Goal: Information Seeking & Learning: Check status

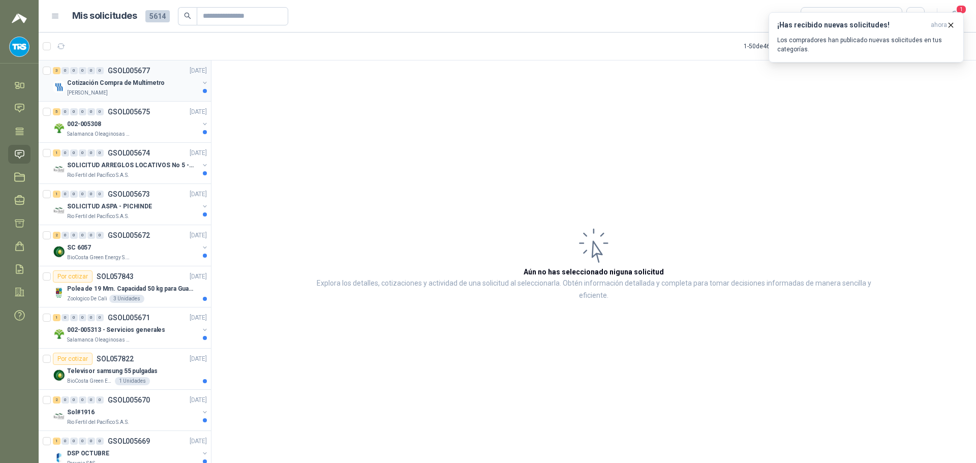
click at [118, 82] on p "Cotización Compra de Multímetro" at bounding box center [116, 83] width 98 height 10
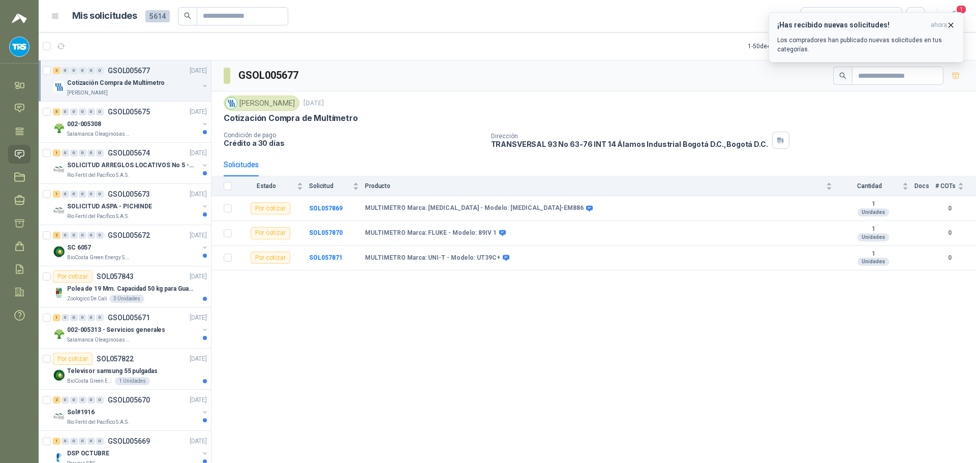
click at [948, 26] on icon "button" at bounding box center [951, 25] width 9 height 9
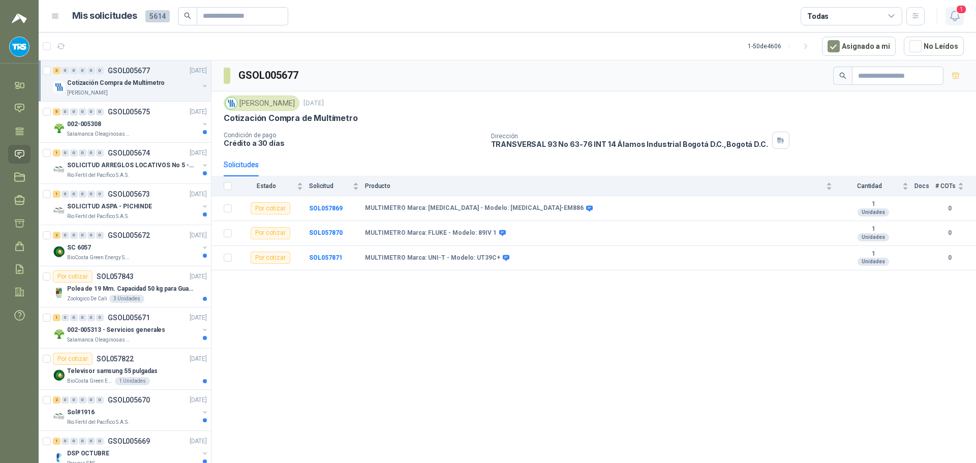
click at [957, 17] on icon "button" at bounding box center [955, 16] width 13 height 13
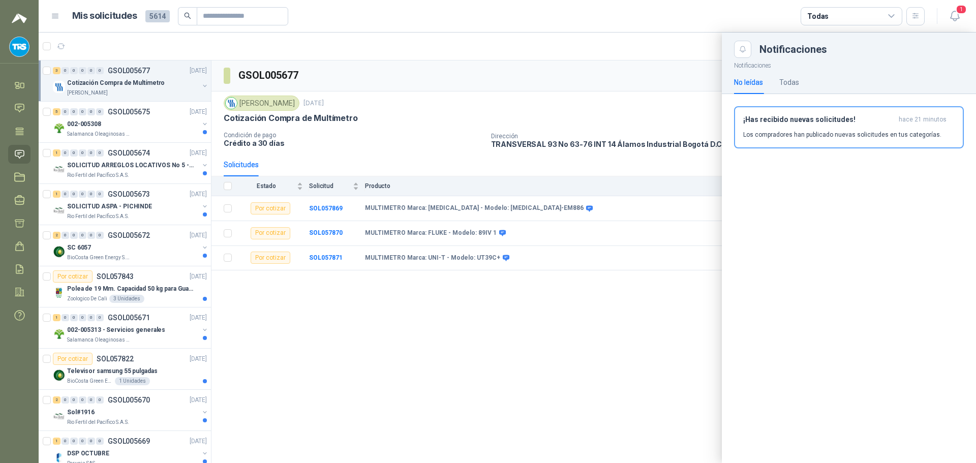
click at [573, 78] on div at bounding box center [508, 248] width 938 height 431
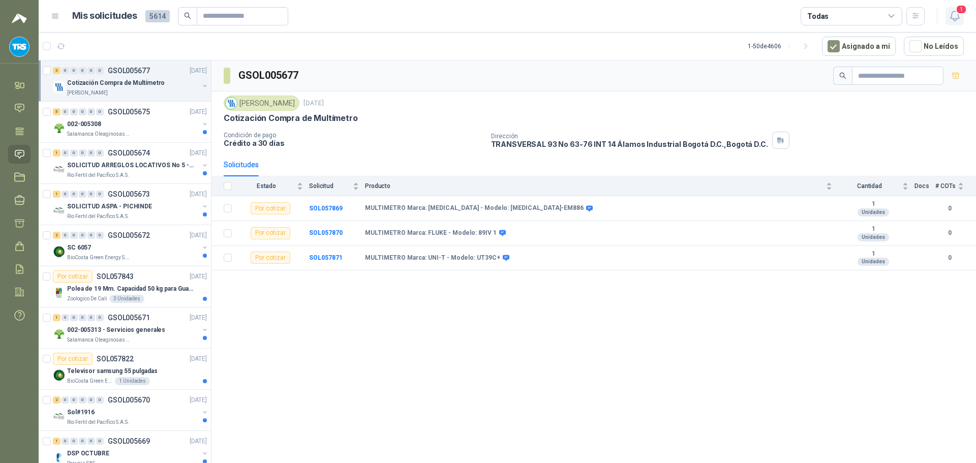
click at [962, 14] on span "1" at bounding box center [961, 10] width 11 height 10
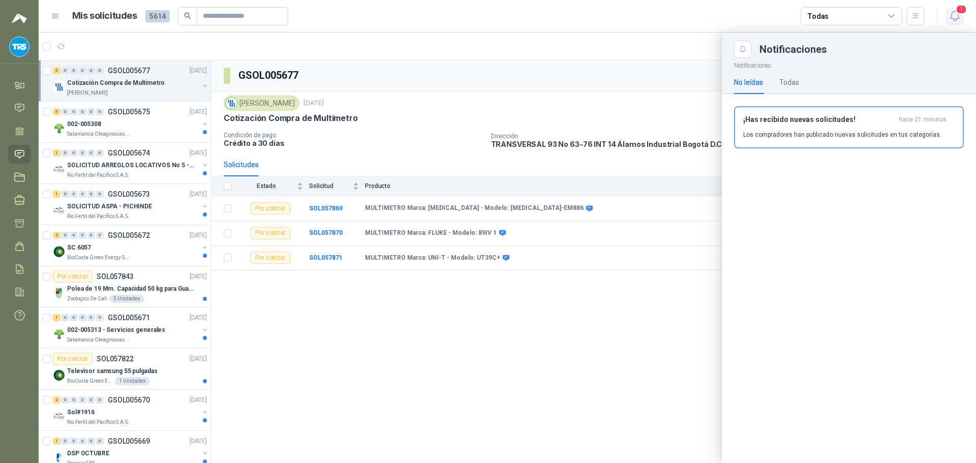
click at [962, 14] on span "1" at bounding box center [961, 10] width 11 height 10
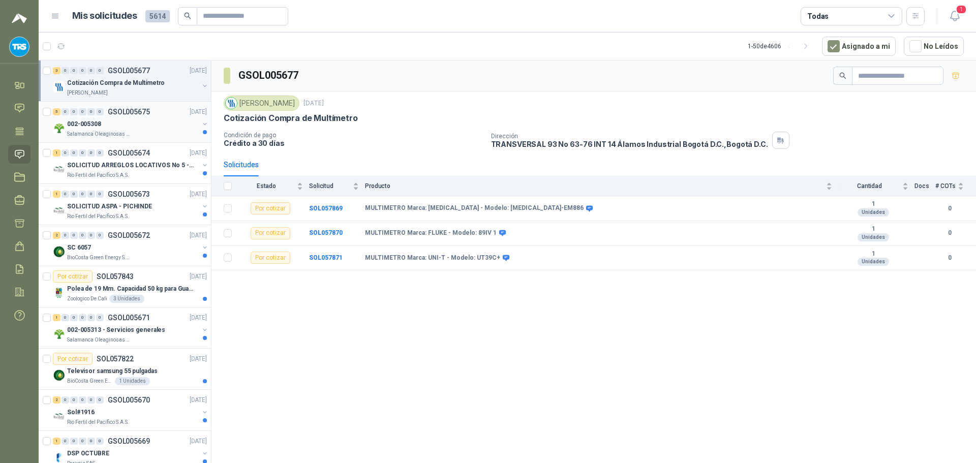
click at [113, 106] on div "5 0 0 0 0 0 GSOL005675 [DATE]" at bounding box center [131, 112] width 156 height 12
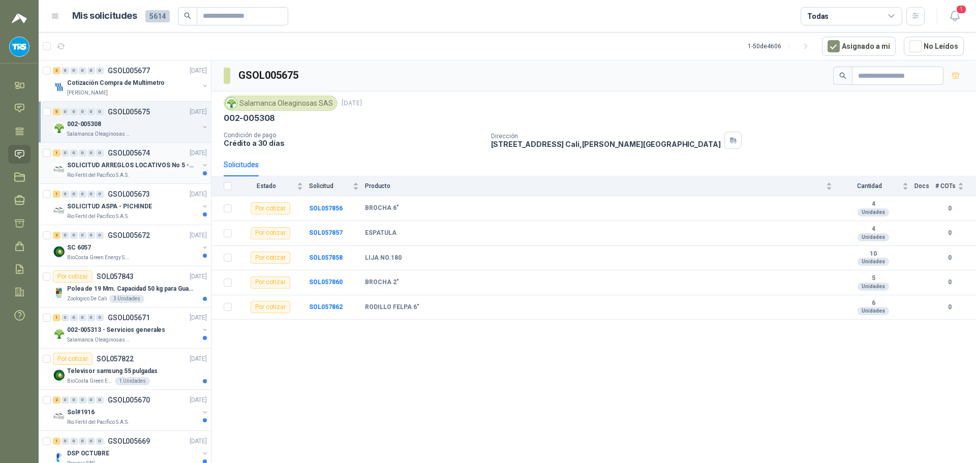
click at [142, 157] on p "GSOL005674" at bounding box center [129, 152] width 42 height 7
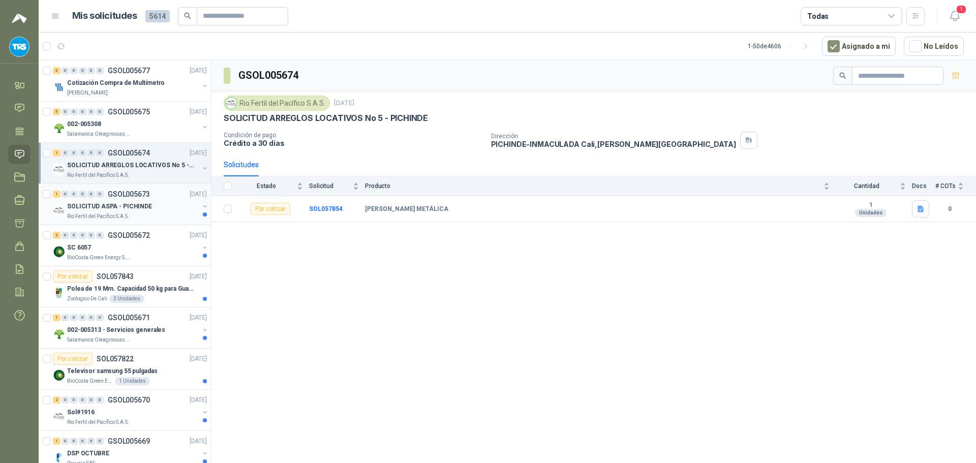
click at [154, 202] on div "SOLICITUD ASPA - PICHINDE" at bounding box center [133, 206] width 132 height 12
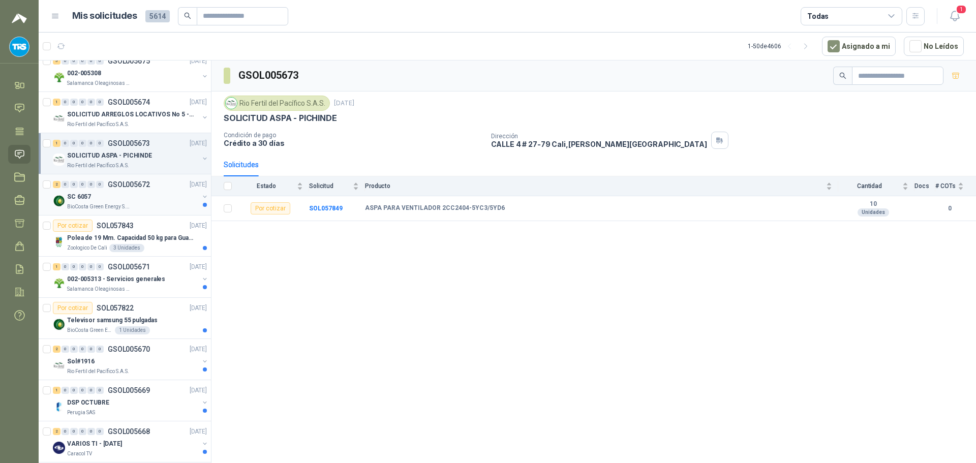
scroll to position [102, 0]
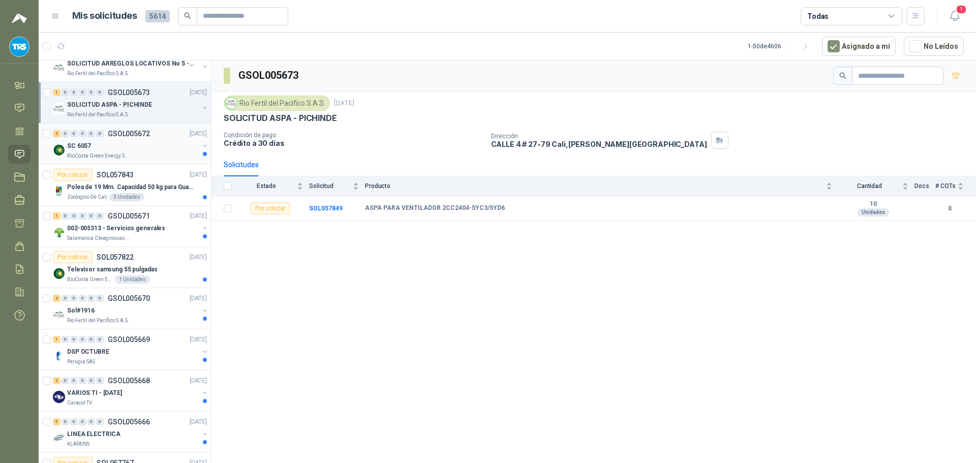
click at [167, 155] on div "BioCosta Green Energy S.A.S" at bounding box center [133, 156] width 132 height 8
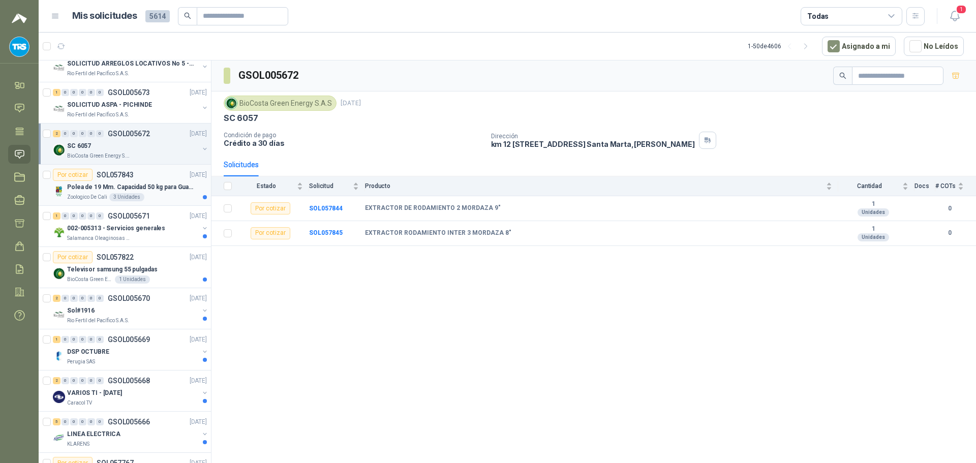
click at [163, 186] on p "Polea de 19 Mm. Capacidad 50 kg para Guaya. Cable O [GEOGRAPHIC_DATA]" at bounding box center [130, 188] width 127 height 10
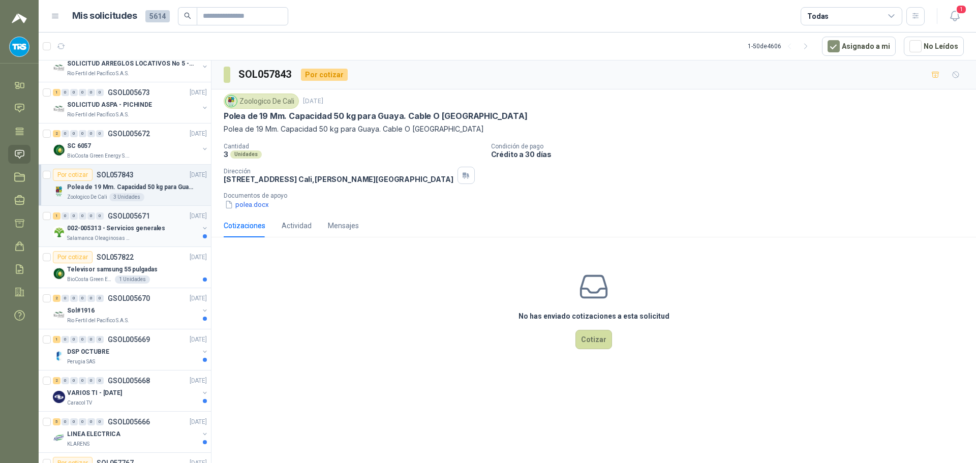
click at [154, 225] on p "002-005313 - Servicios generales" at bounding box center [116, 229] width 98 height 10
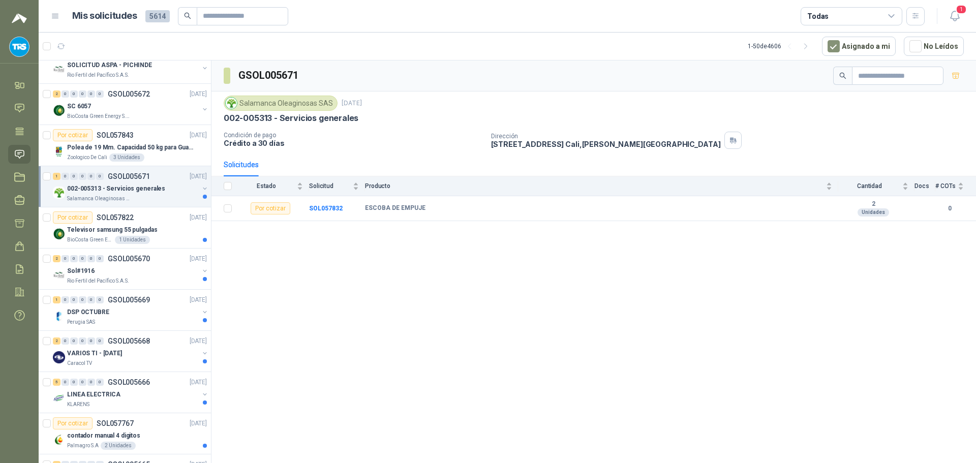
scroll to position [153, 0]
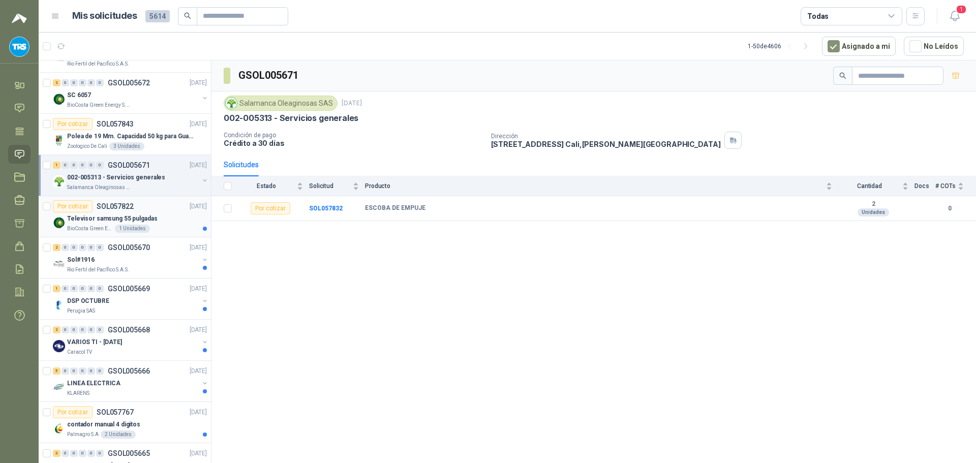
click at [156, 214] on div "Televisor samsung 55 pulgadas" at bounding box center [137, 219] width 140 height 12
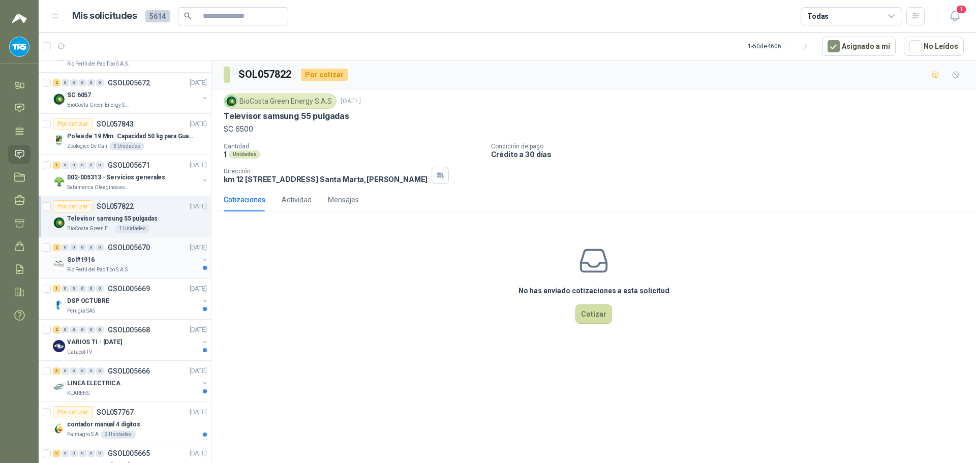
click at [157, 253] on div "2 0 0 0 0 0 GSOL005670 [DATE]" at bounding box center [131, 247] width 156 height 12
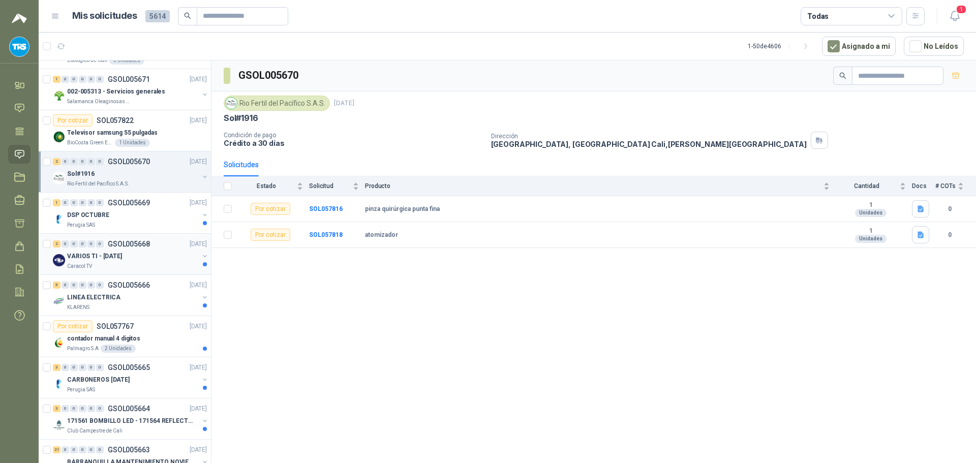
scroll to position [254, 0]
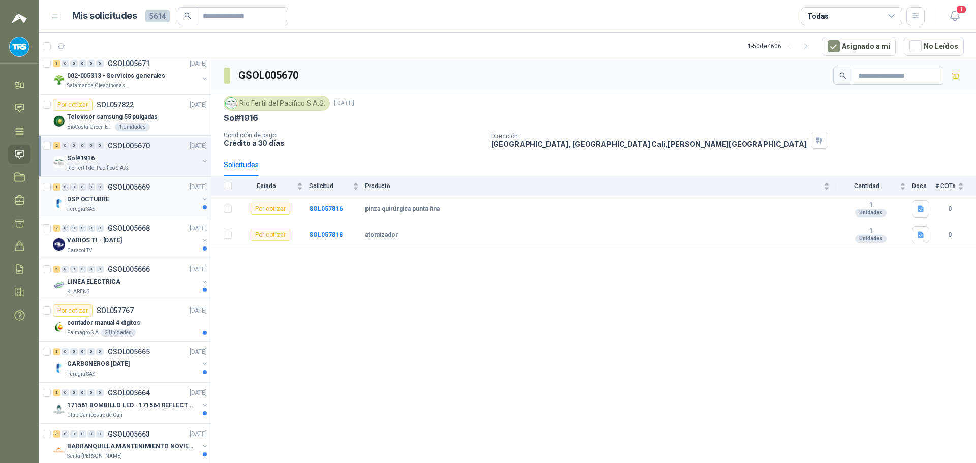
click at [161, 198] on div "DSP OCTUBRE" at bounding box center [133, 199] width 132 height 12
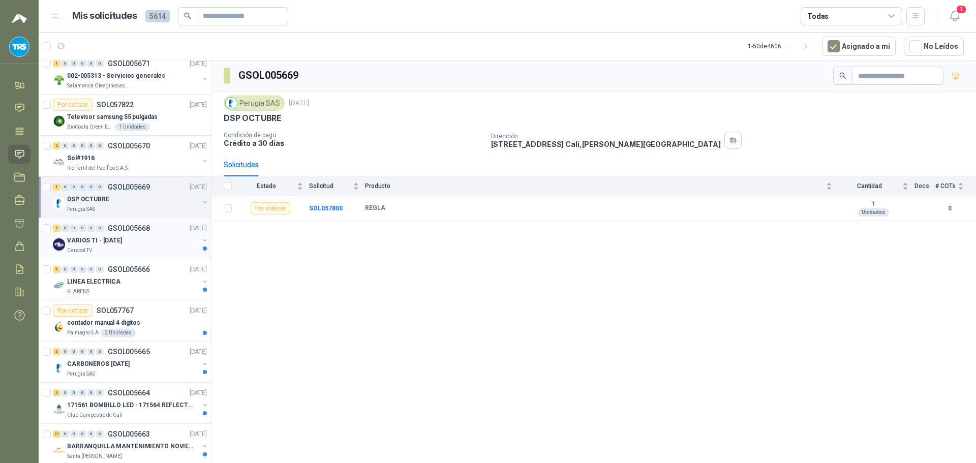
click at [159, 232] on div "2 0 0 0 0 0 GSOL005668 [DATE]" at bounding box center [131, 228] width 156 height 12
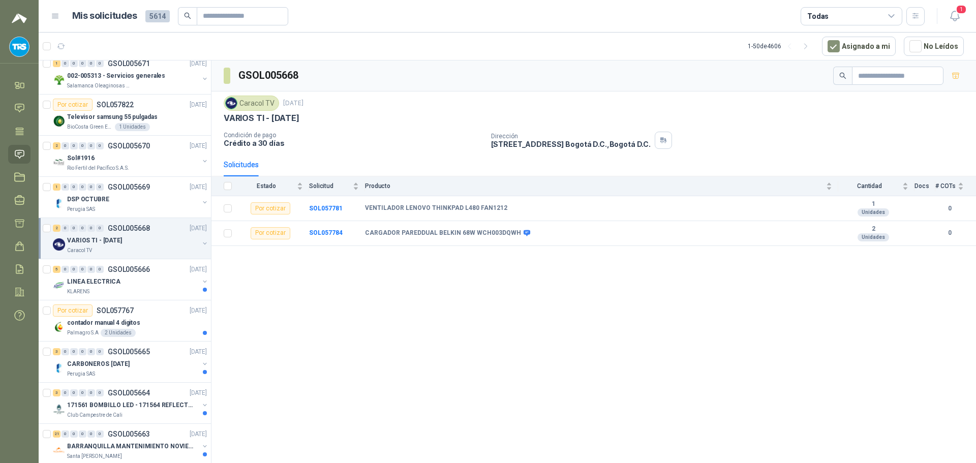
scroll to position [305, 0]
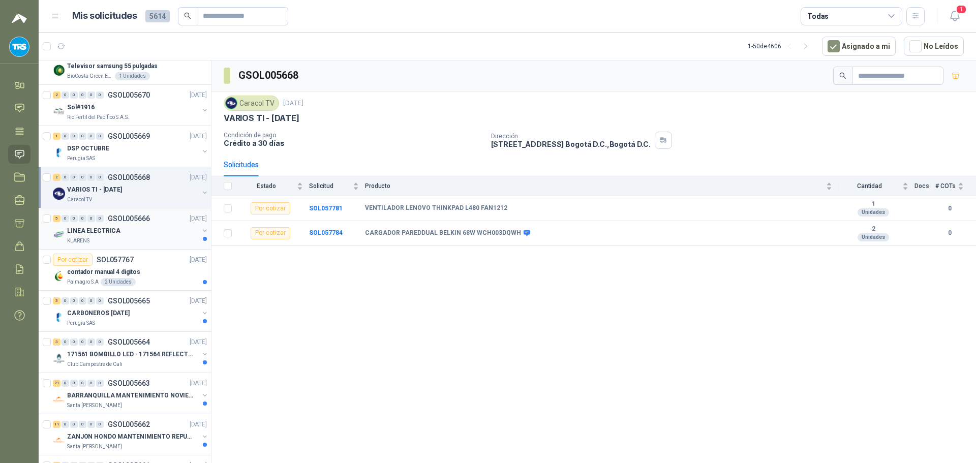
click at [158, 230] on div "LINEA ELECTRICA" at bounding box center [133, 231] width 132 height 12
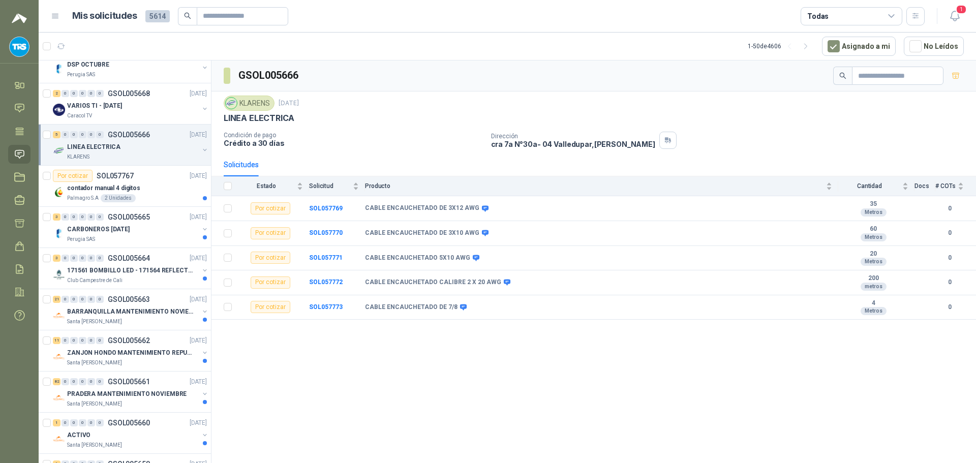
scroll to position [407, 0]
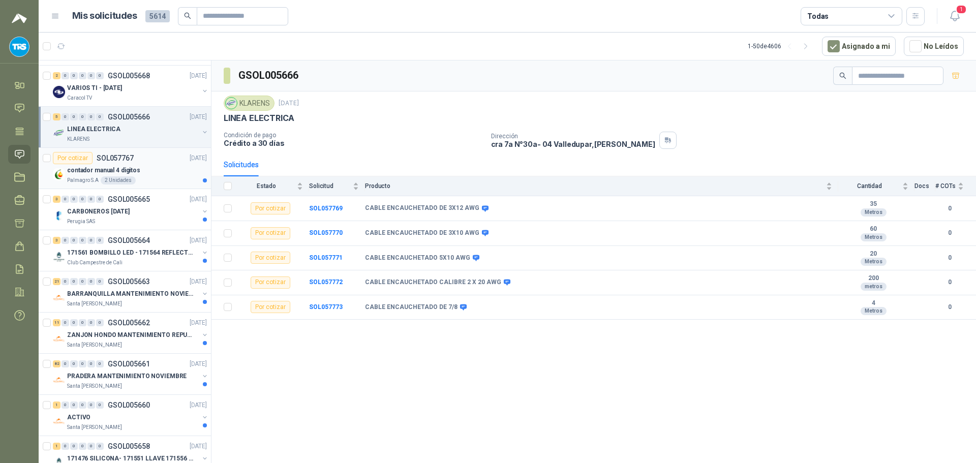
click at [153, 174] on div "contador manual 4 digitos" at bounding box center [137, 170] width 140 height 12
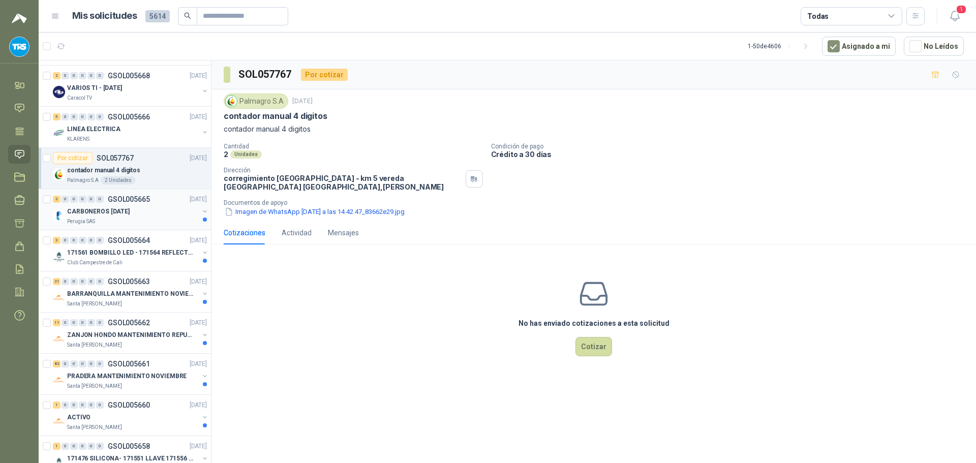
click at [156, 205] on div "3 0 0 0 0 0 GSOL005665 [DATE]" at bounding box center [131, 199] width 156 height 12
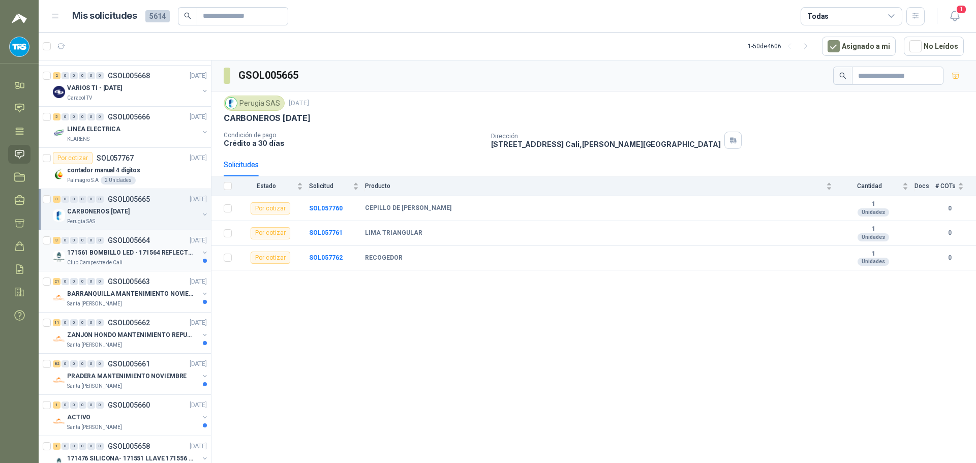
click at [157, 248] on p "171561 BOMBILLO LED - 171564 REFLECTOR 50W" at bounding box center [130, 253] width 127 height 10
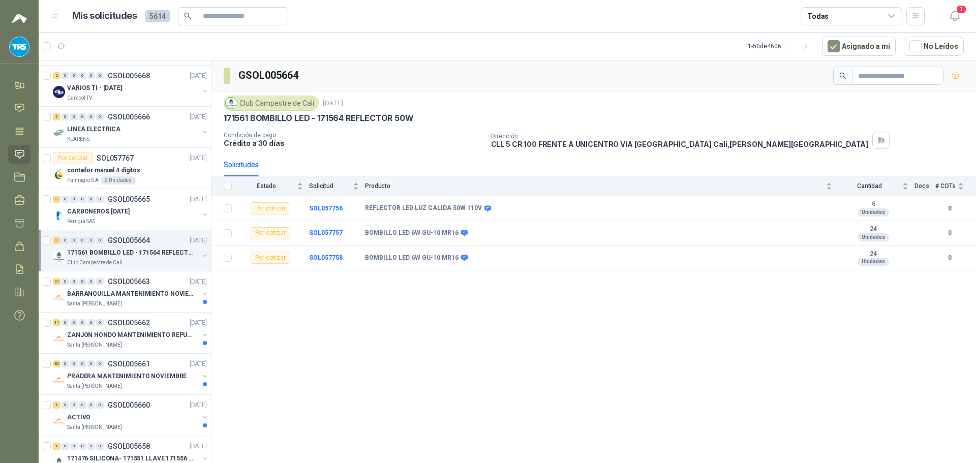
scroll to position [458, 0]
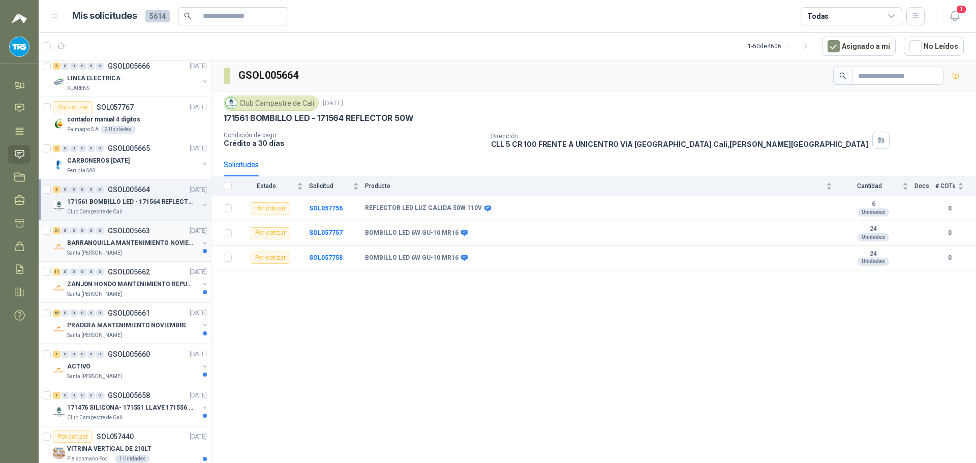
click at [157, 235] on div "21 0 0 0 0 0 GSOL005663 [DATE]" at bounding box center [131, 231] width 156 height 12
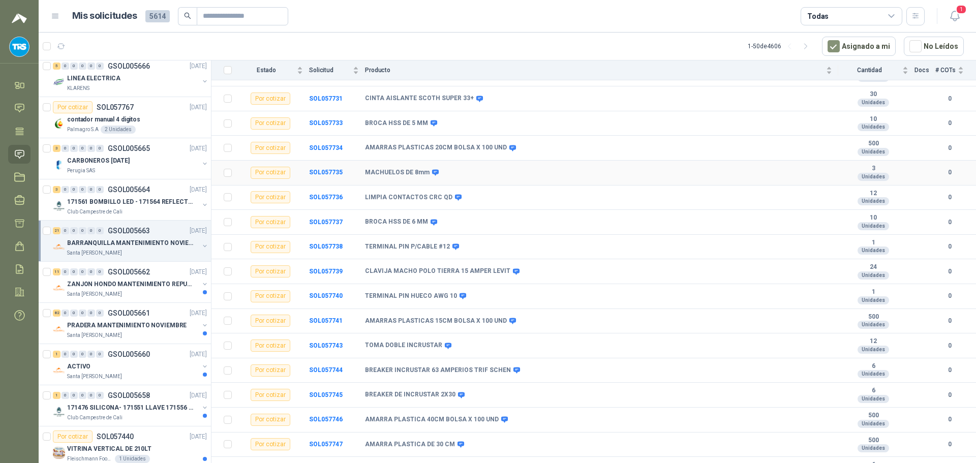
scroll to position [249, 0]
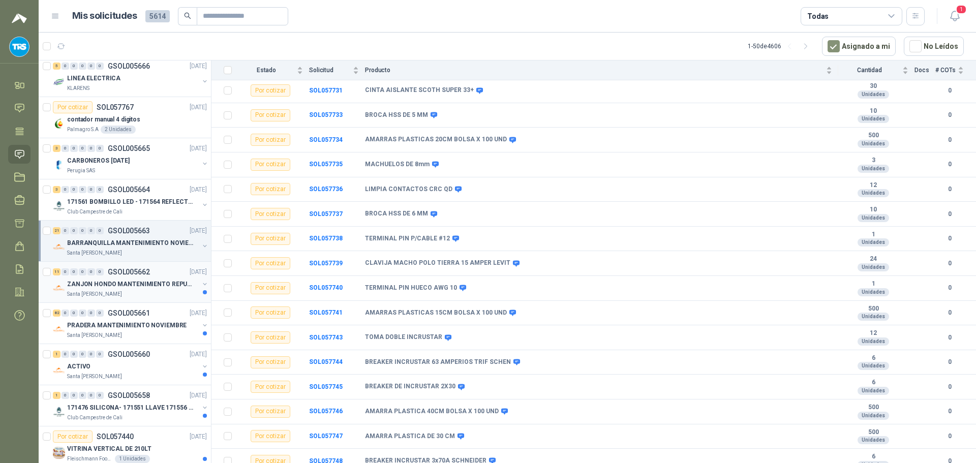
click at [154, 277] on div "11 0 0 0 0 0 GSOL005662 [DATE]" at bounding box center [131, 272] width 156 height 12
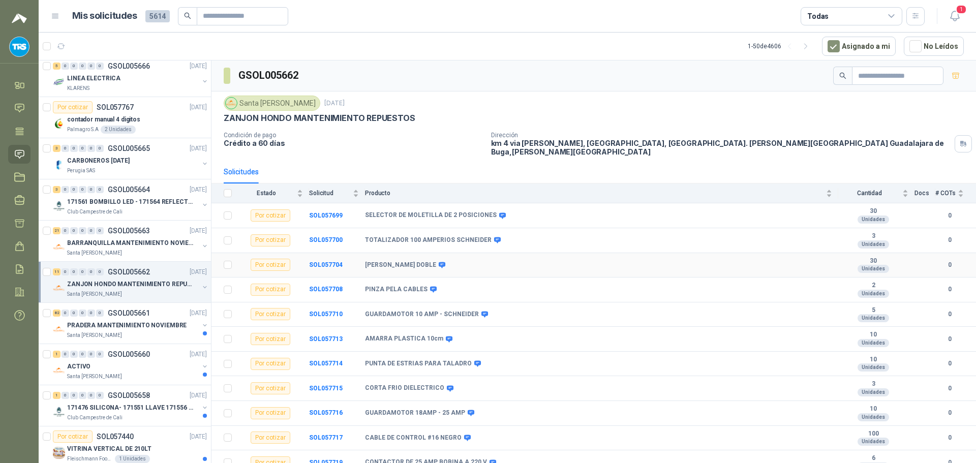
scroll to position [2, 0]
click at [154, 317] on div "82 0 0 0 0 0 GSOL005661 [DATE]" at bounding box center [131, 313] width 156 height 12
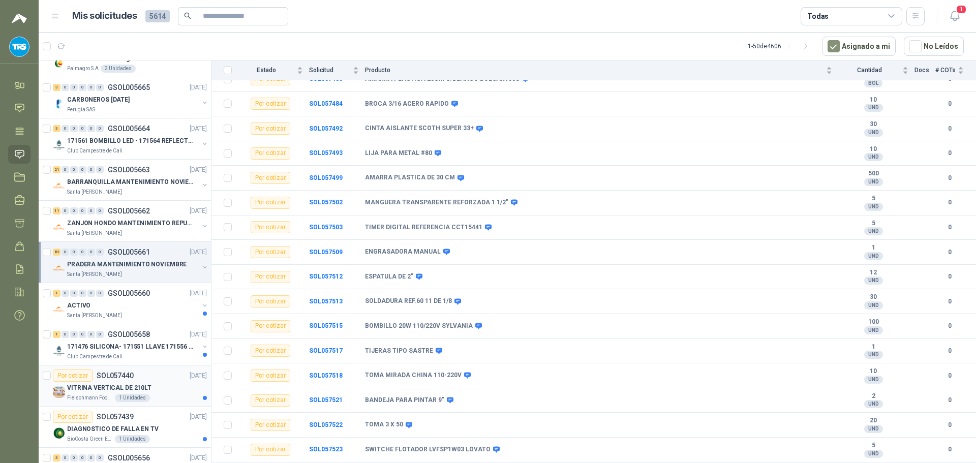
scroll to position [559, 0]
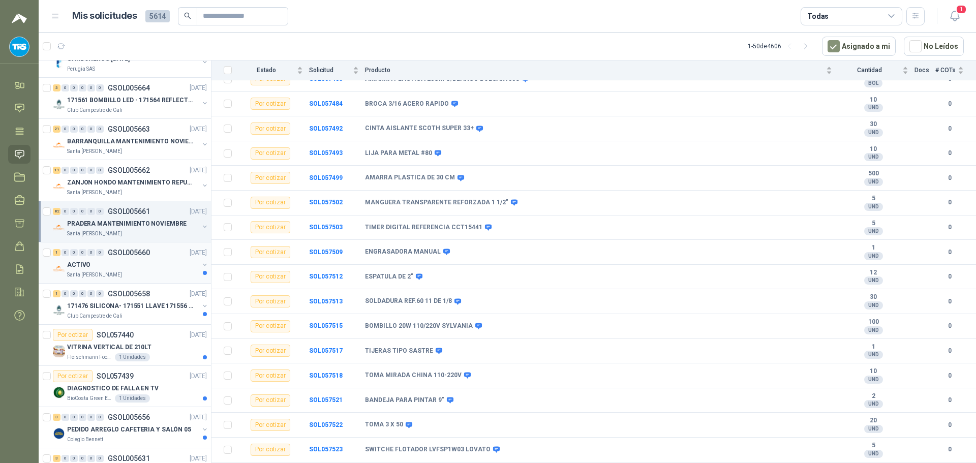
click at [152, 272] on div "Santa [PERSON_NAME]" at bounding box center [133, 275] width 132 height 8
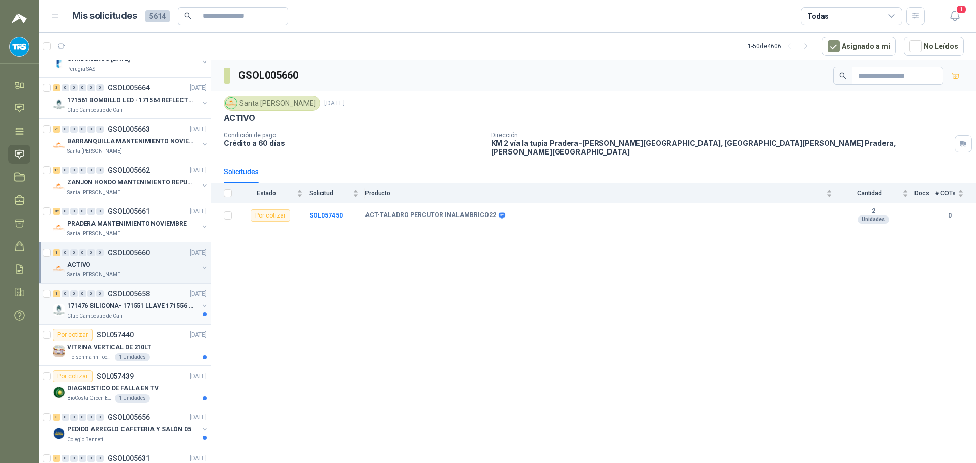
click at [156, 296] on div "1 0 0 0 0 0 GSOL005658 [DATE]" at bounding box center [131, 294] width 156 height 12
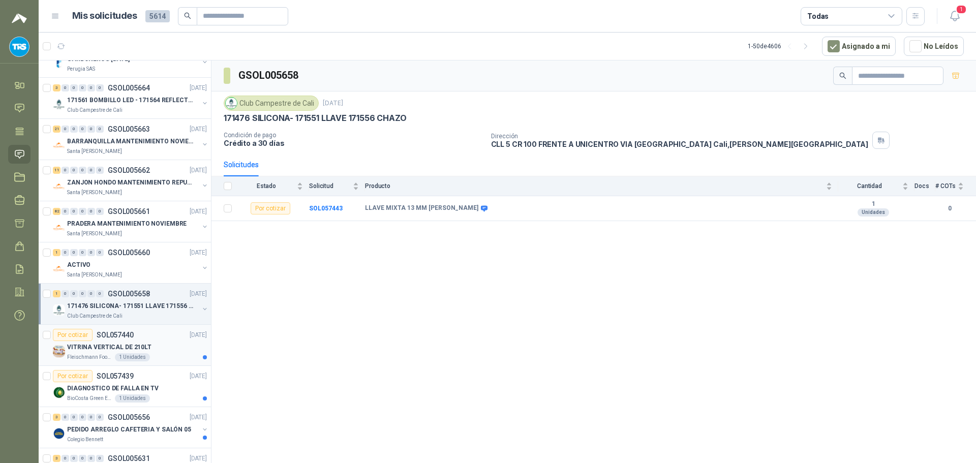
click at [142, 330] on div "Por cotizar SOL057440 [DATE]" at bounding box center [130, 335] width 154 height 12
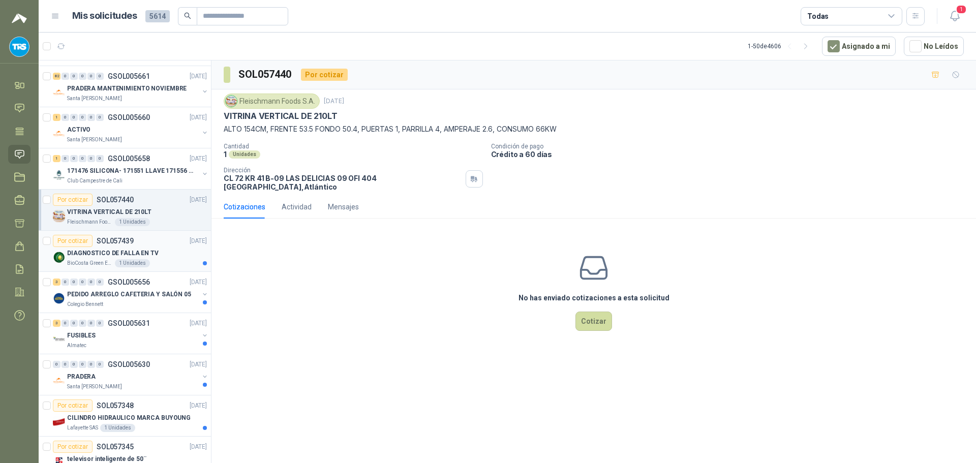
scroll to position [712, 0]
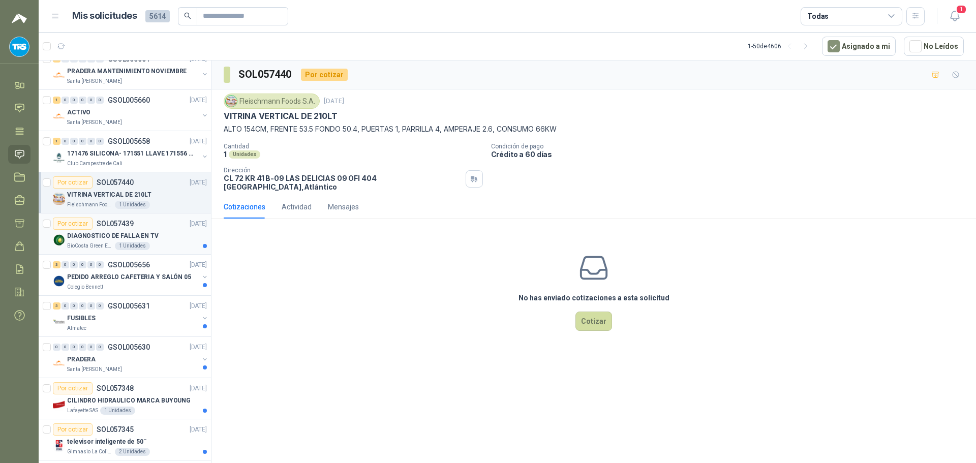
click at [153, 235] on div "DIAGNOSTICO DE FALLA EN TV" at bounding box center [137, 236] width 140 height 12
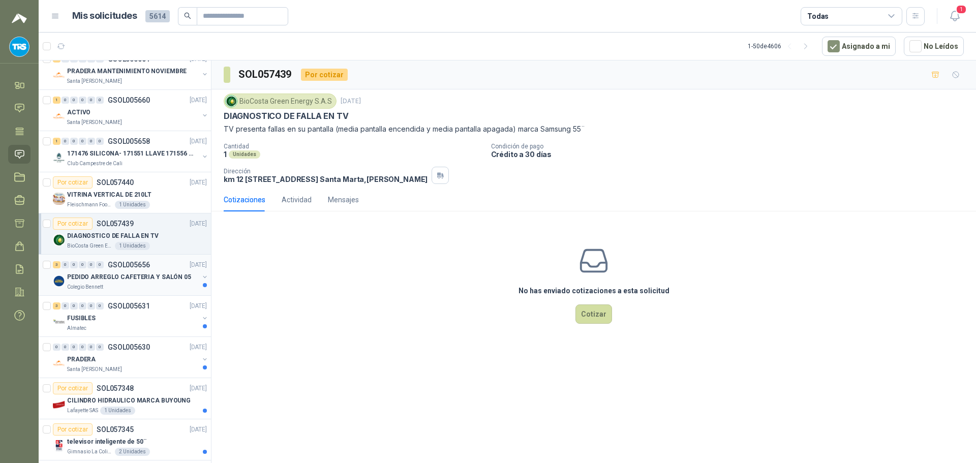
click at [153, 263] on div "3 0 0 0 0 0 GSOL005656 [DATE]" at bounding box center [131, 265] width 156 height 12
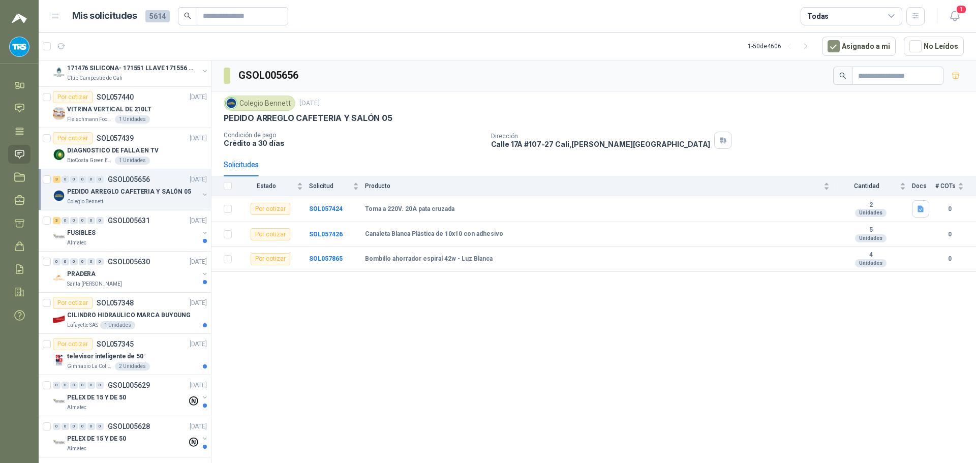
scroll to position [813, 0]
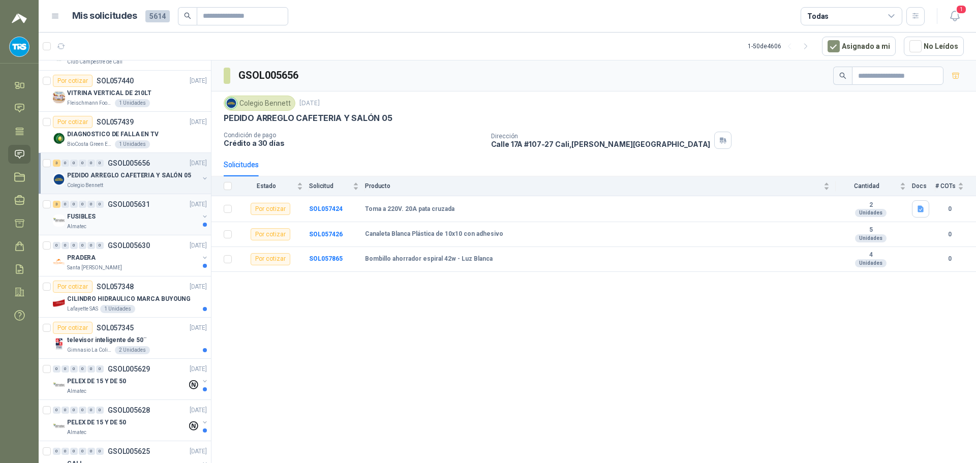
click at [153, 216] on div "FUSIBLES" at bounding box center [133, 216] width 132 height 12
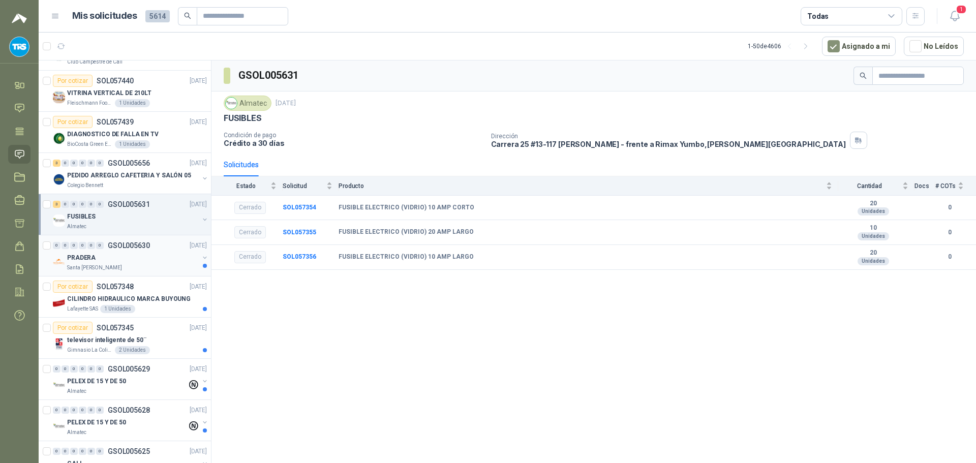
click at [153, 254] on div "PRADERA" at bounding box center [133, 258] width 132 height 12
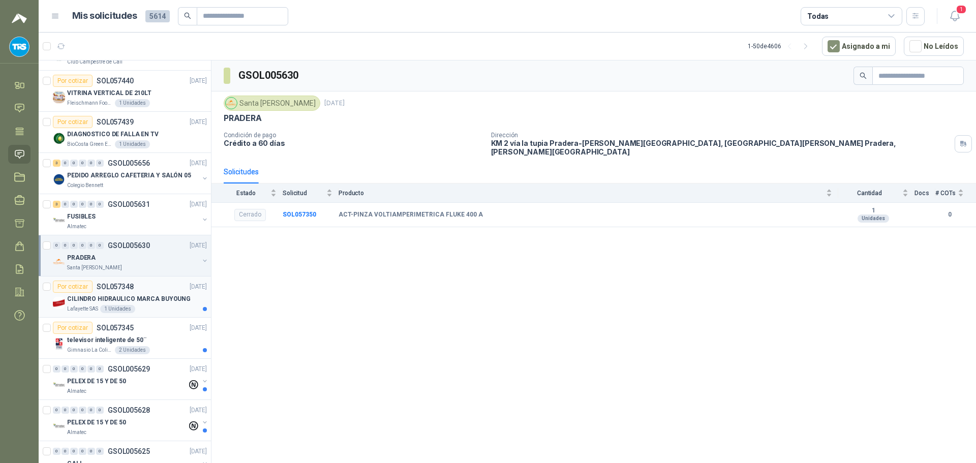
click at [158, 287] on div "Por cotizar SOL057348 [DATE]" at bounding box center [130, 287] width 154 height 12
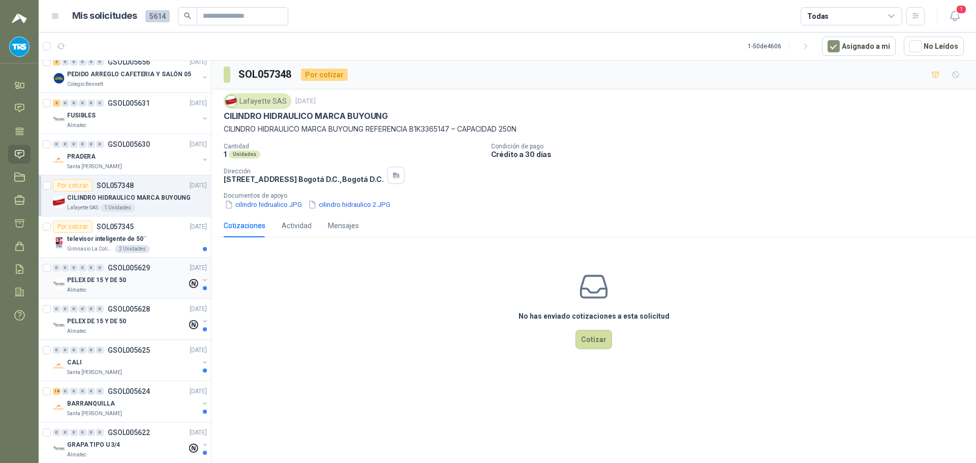
scroll to position [915, 0]
click at [154, 241] on div "televisor inteligente de 50¨" at bounding box center [137, 238] width 140 height 12
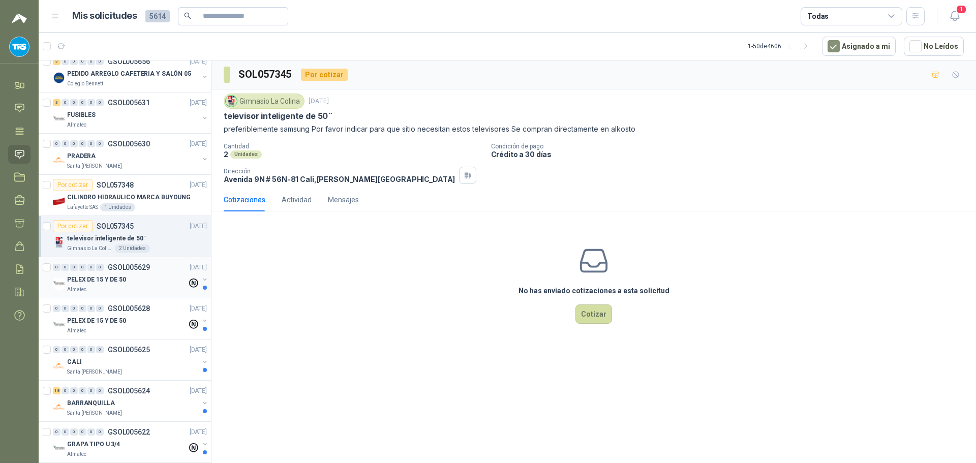
click at [148, 275] on div "PELEX DE 15 Y DE 50" at bounding box center [127, 280] width 120 height 12
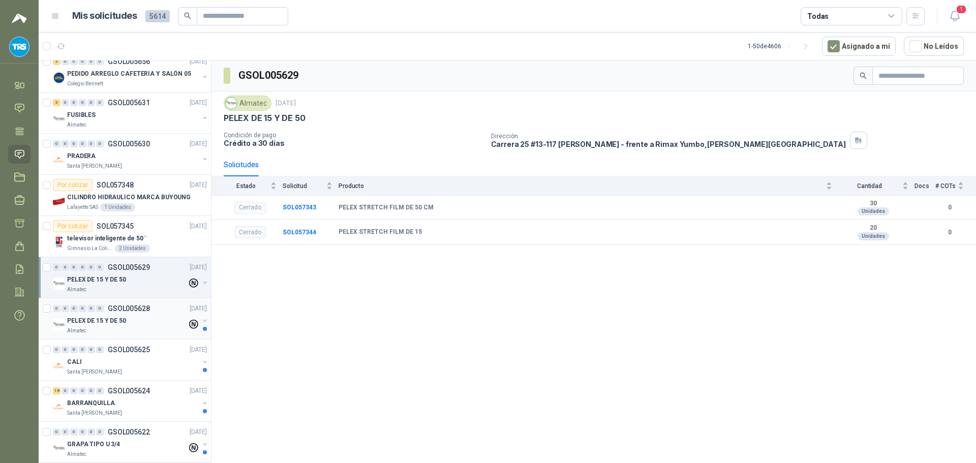
click at [139, 315] on div "PELEX DE 15 Y DE 50" at bounding box center [127, 321] width 120 height 12
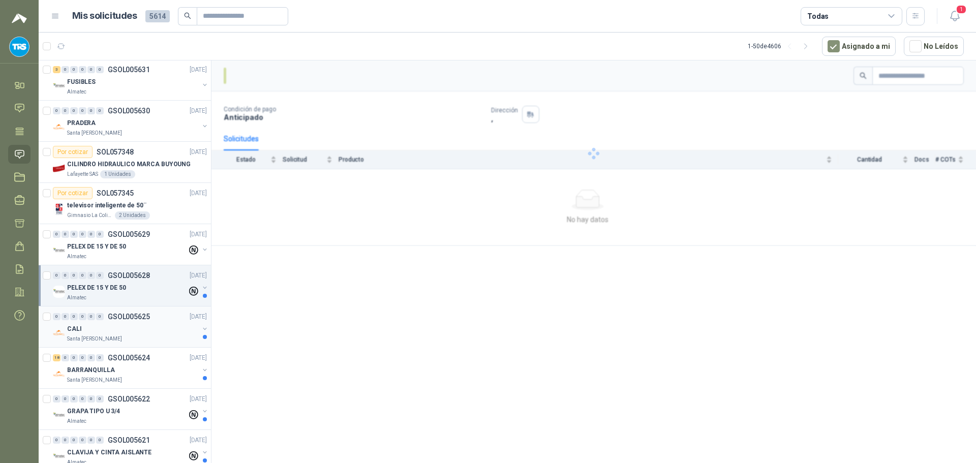
scroll to position [966, 0]
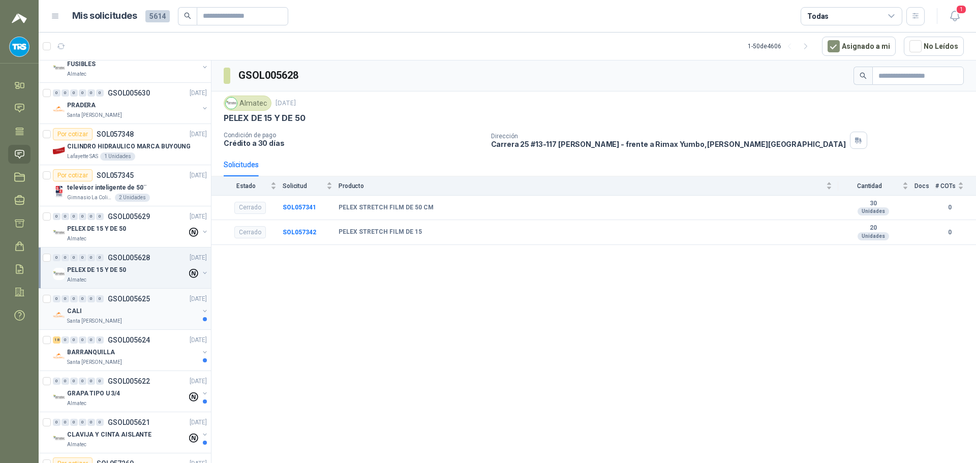
click at [137, 312] on div "CALI" at bounding box center [133, 311] width 132 height 12
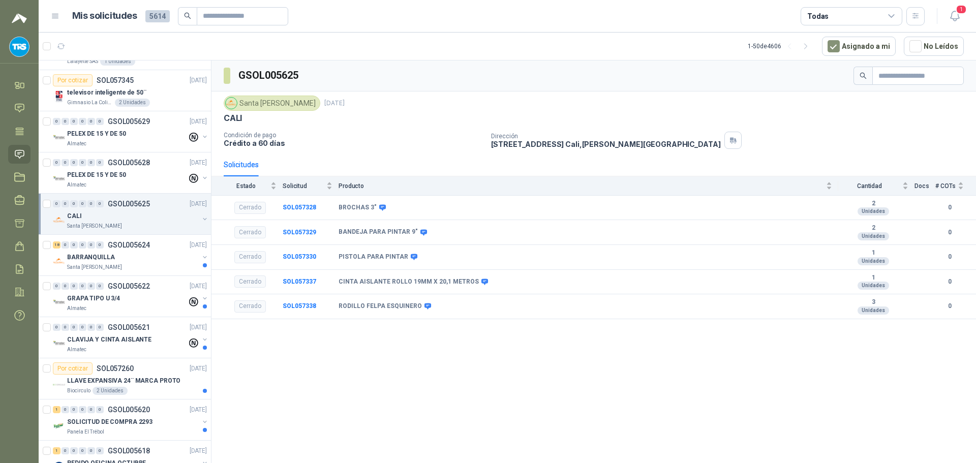
scroll to position [1068, 0]
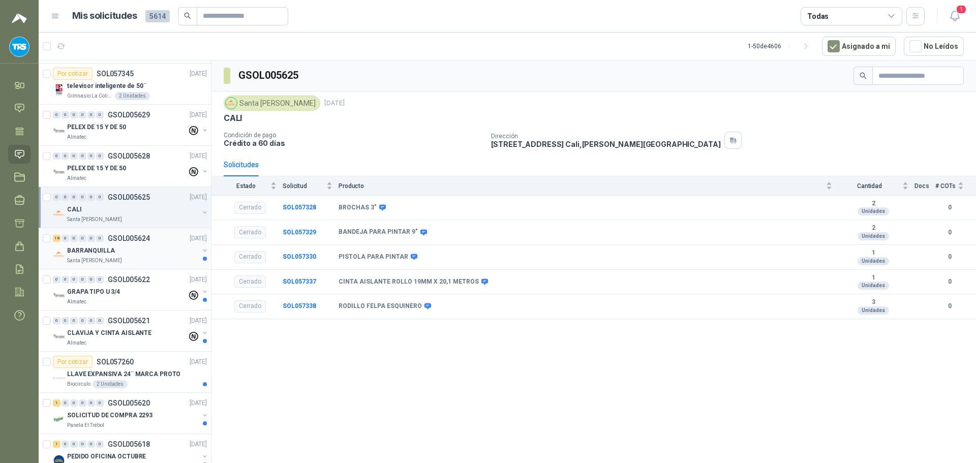
click at [154, 255] on div "BARRANQUILLA" at bounding box center [133, 251] width 132 height 12
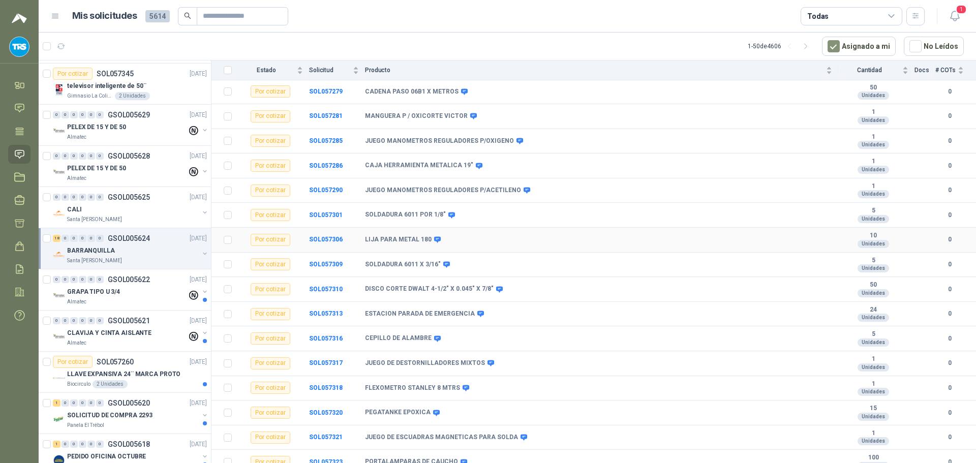
scroll to position [174, 0]
click at [145, 290] on div "GRAPA TIPO U 3/4" at bounding box center [127, 292] width 120 height 12
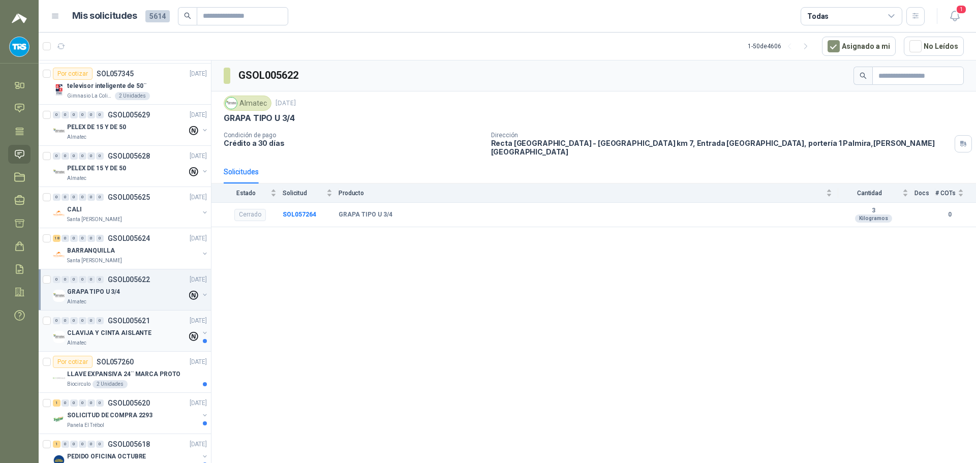
click at [146, 325] on div "0 0 0 0 0 0 GSOL005621 [DATE]" at bounding box center [131, 321] width 156 height 12
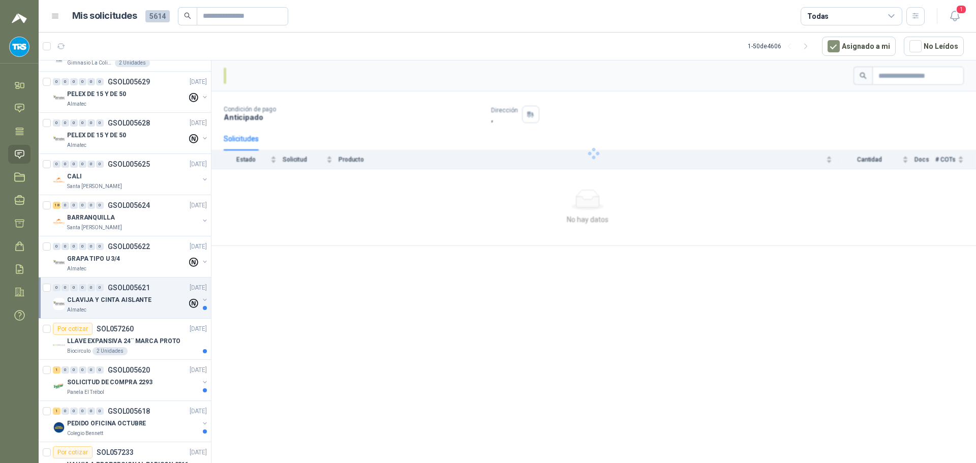
scroll to position [1119, 0]
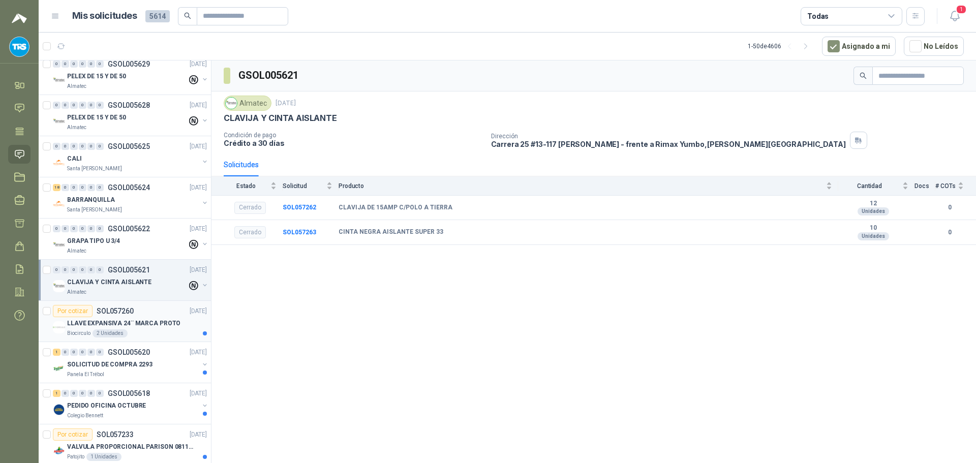
click at [148, 320] on p "LLAVE EXPANSIVA 24¨ MARCA PROTO" at bounding box center [123, 324] width 113 height 10
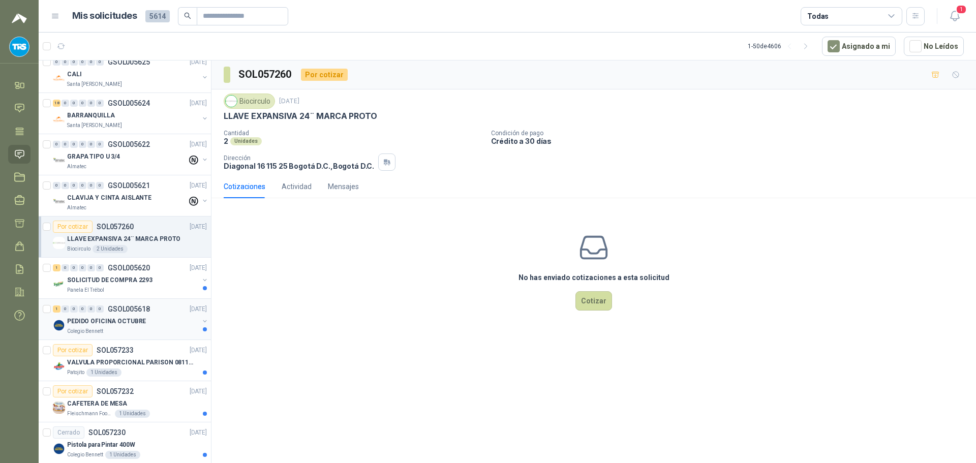
scroll to position [1220, 0]
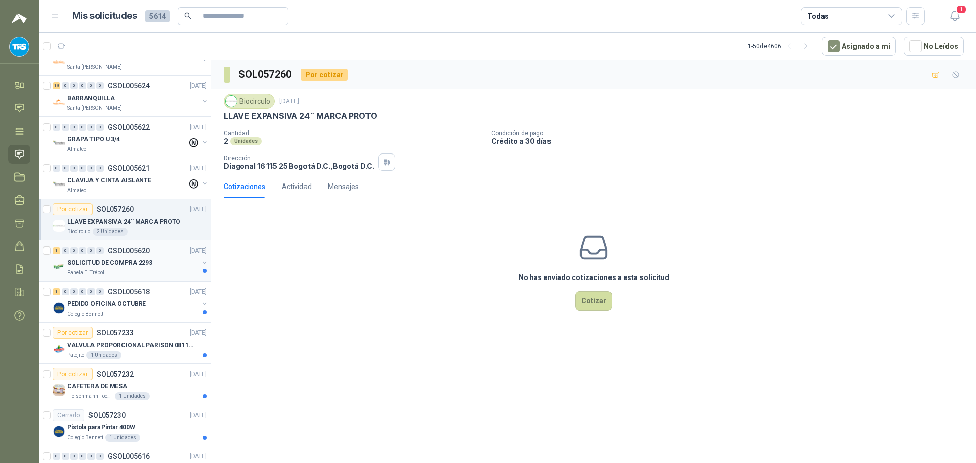
click at [149, 263] on div "SOLICITUD DE COMPRA 2293" at bounding box center [133, 263] width 132 height 12
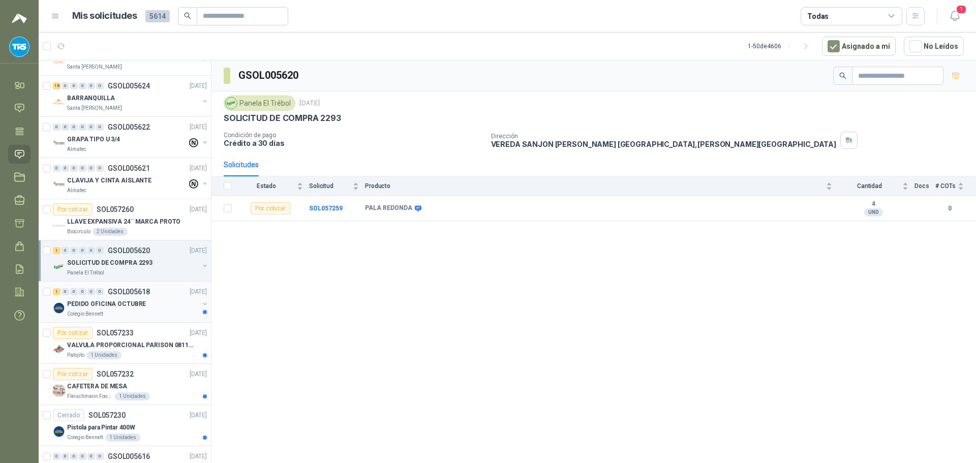
click at [149, 294] on div "1 0 0 0 0 0 GSOL005618 [DATE]" at bounding box center [131, 292] width 156 height 12
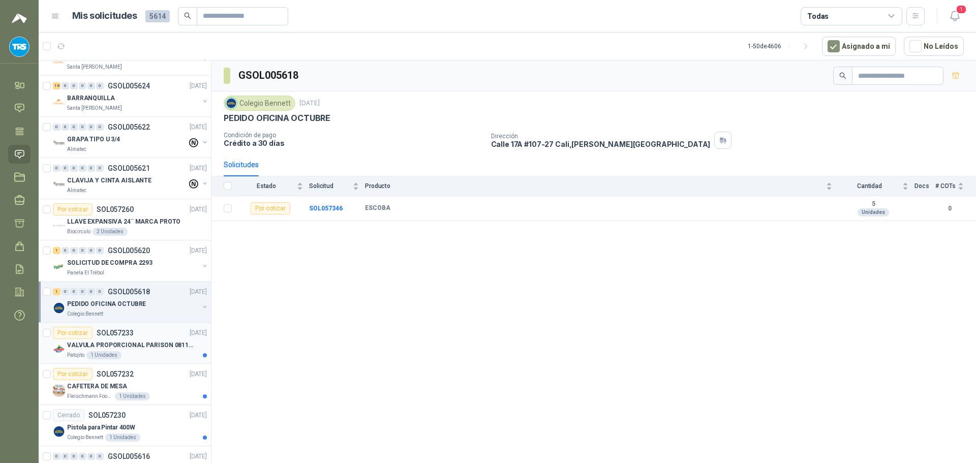
click at [146, 336] on div "Por cotizar SOL057233 [DATE]" at bounding box center [130, 333] width 154 height 12
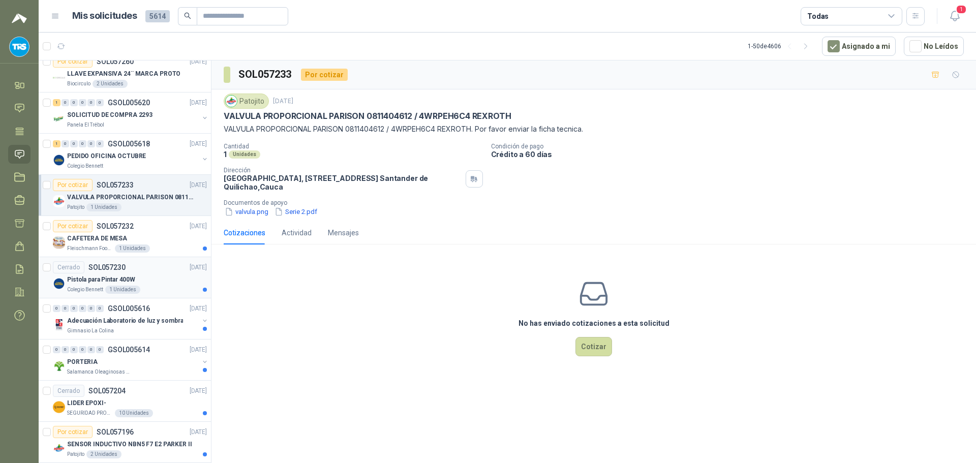
scroll to position [1373, 0]
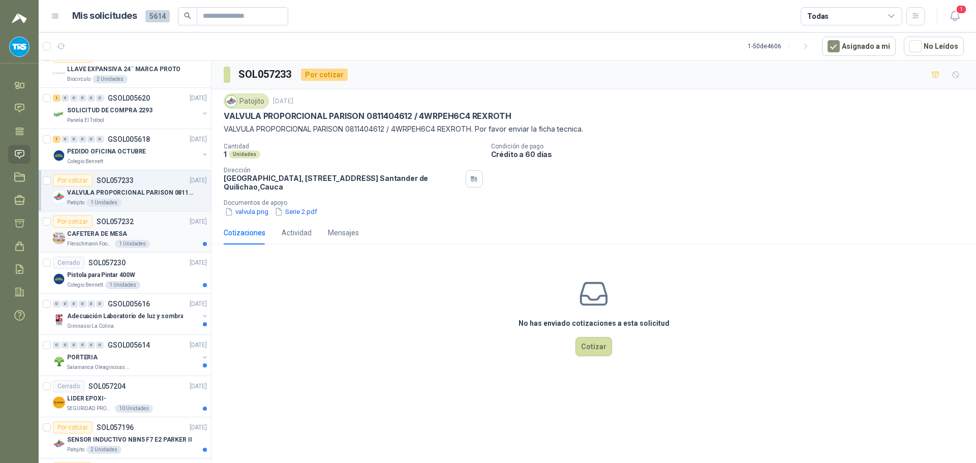
click at [154, 241] on div "[PERSON_NAME] Foods S.A. 1 Unidades" at bounding box center [137, 244] width 140 height 8
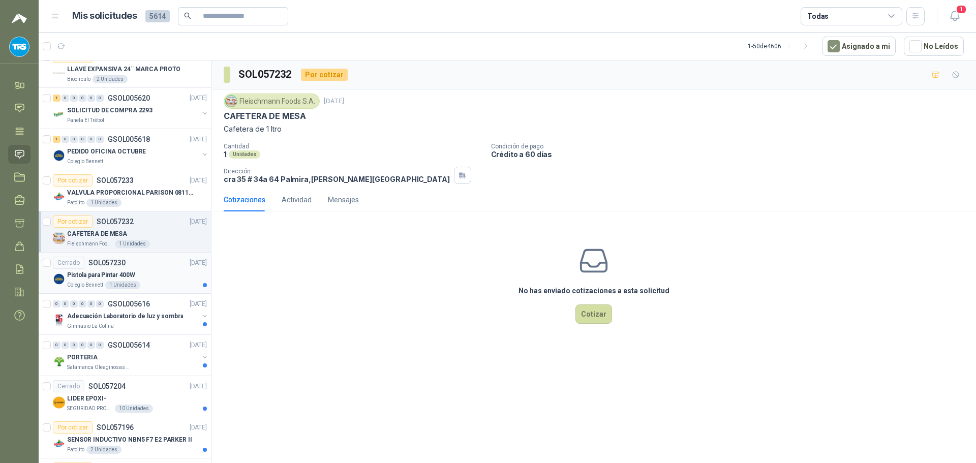
click at [152, 271] on div "Pistola para Pintar 400W" at bounding box center [137, 275] width 140 height 12
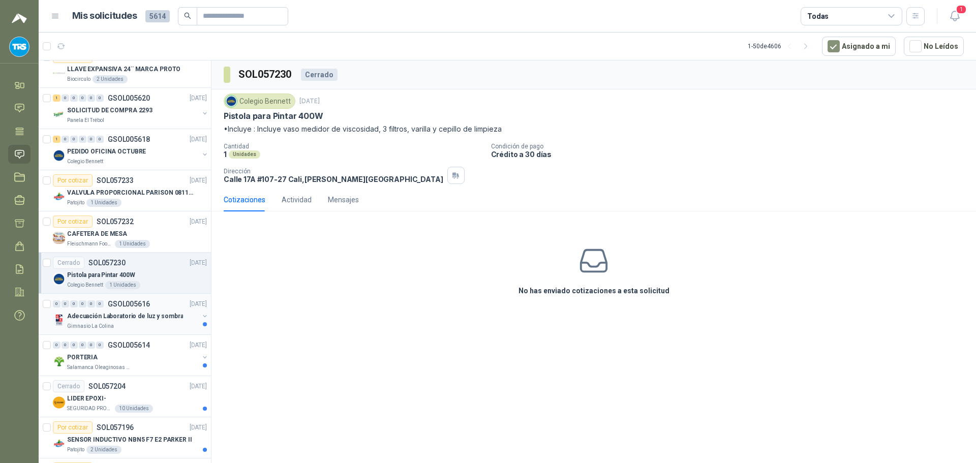
click at [152, 303] on div "0 0 0 0 0 0 GSOL005616 [DATE]" at bounding box center [131, 304] width 156 height 12
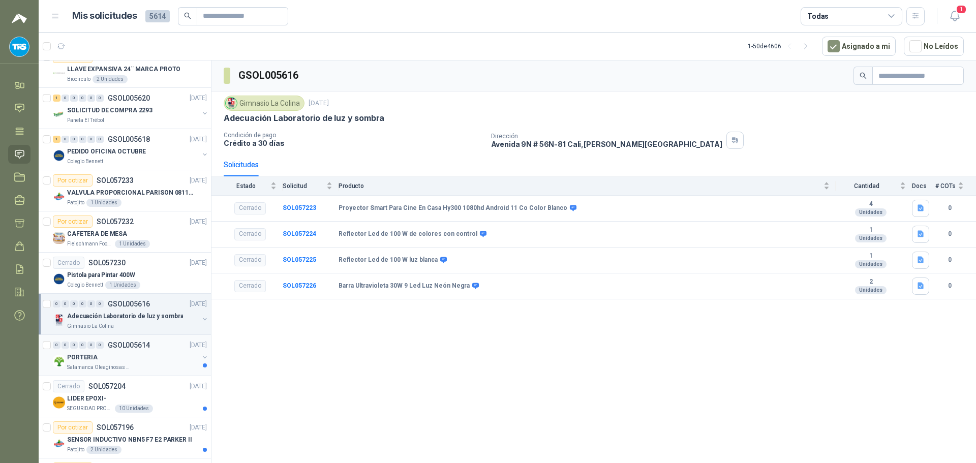
scroll to position [1424, 0]
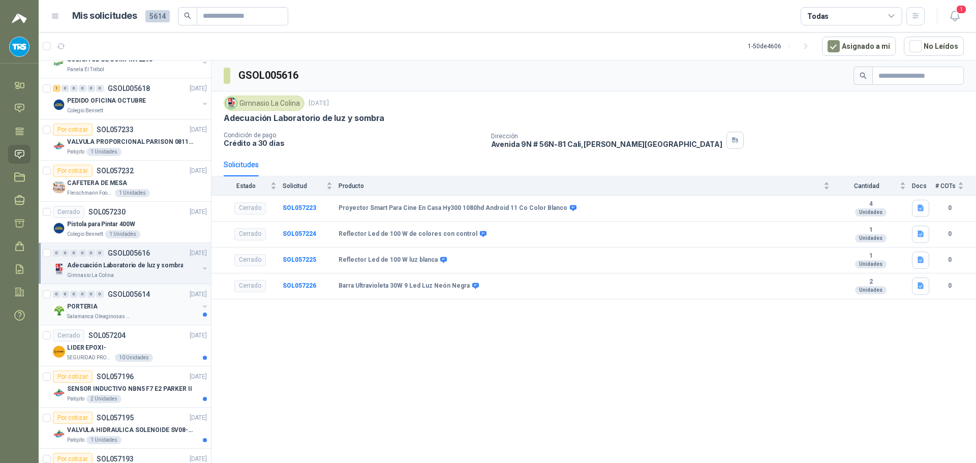
click at [154, 295] on div "0 0 0 0 0 0 GSOL005614 [DATE]" at bounding box center [131, 294] width 156 height 12
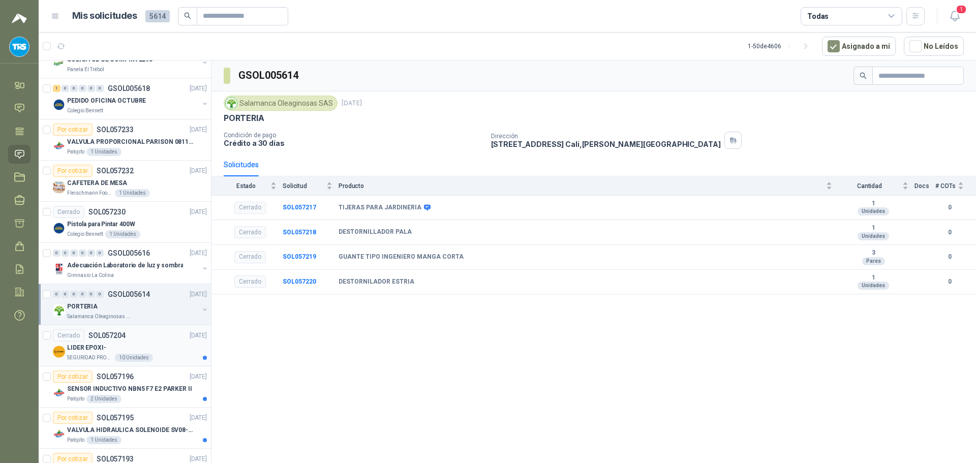
click at [148, 344] on div "LIDER EPOXI-" at bounding box center [137, 348] width 140 height 12
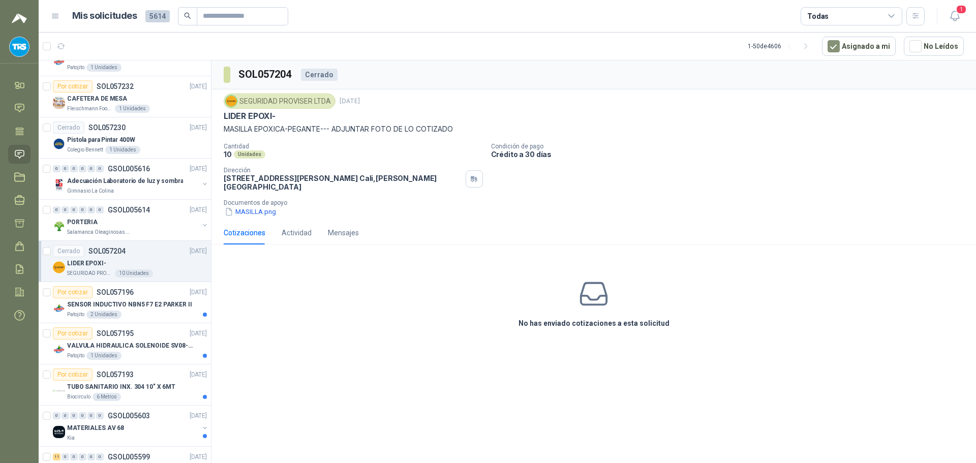
scroll to position [1525, 0]
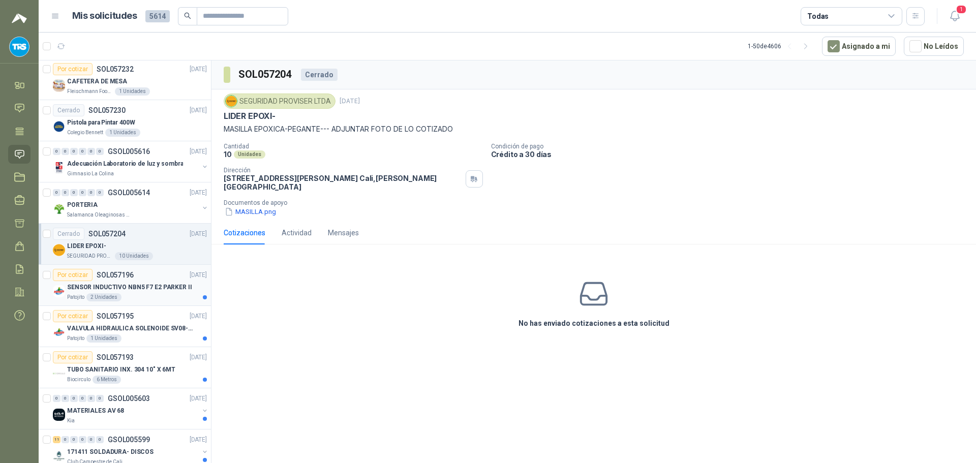
click at [145, 285] on p "SENSOR INDUCTIVO NBN5 F7 E2 PARKER II" at bounding box center [129, 288] width 125 height 10
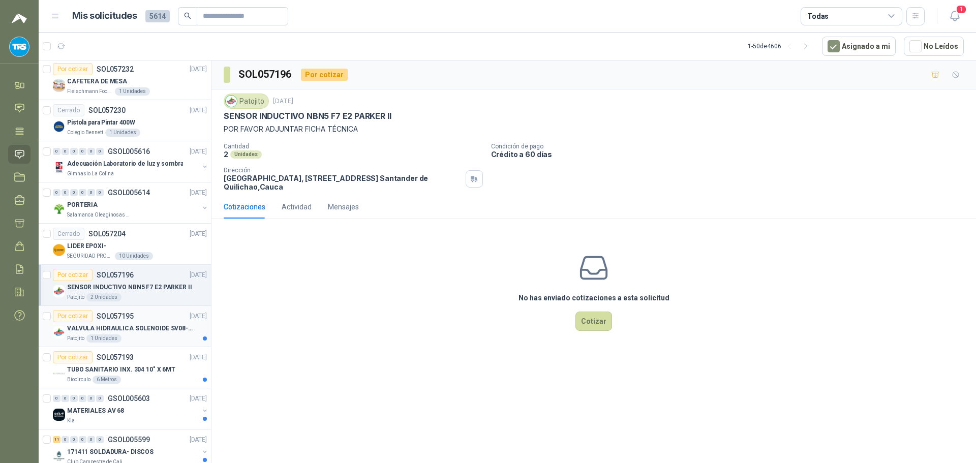
click at [149, 330] on p "VALVULA HIDRAULICA SOLENOIDE SV08-20 REF : SV08-3B-N-24DC-DG NORMALMENTE CERRADA" at bounding box center [130, 329] width 127 height 10
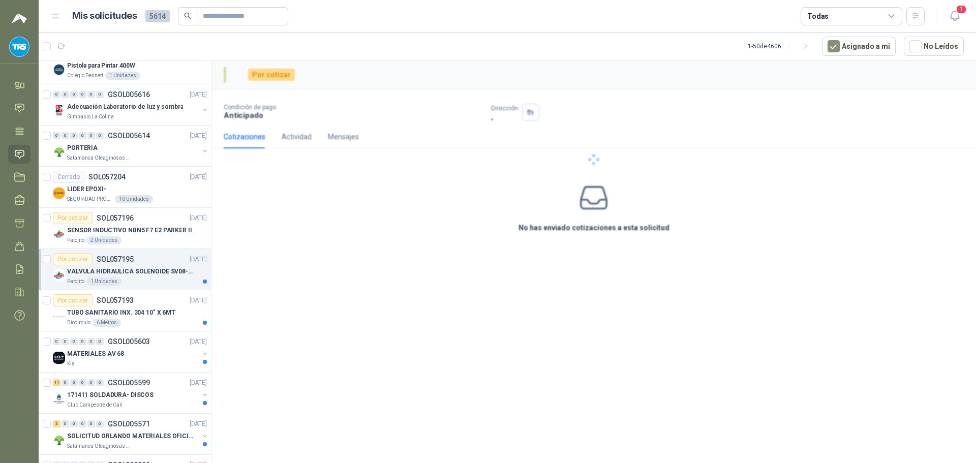
scroll to position [1627, 0]
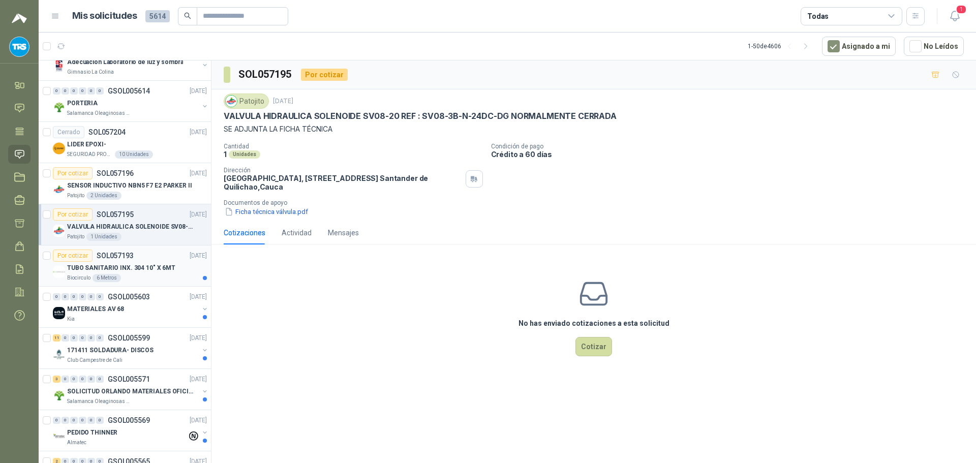
click at [150, 269] on p "TUBO SANITARIO INX. 304 10" X 6MT" at bounding box center [121, 268] width 108 height 10
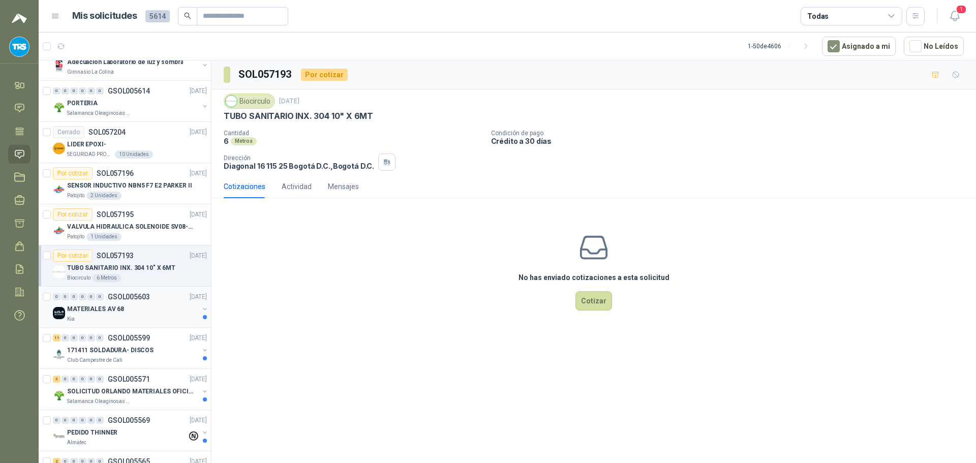
scroll to position [1675, 0]
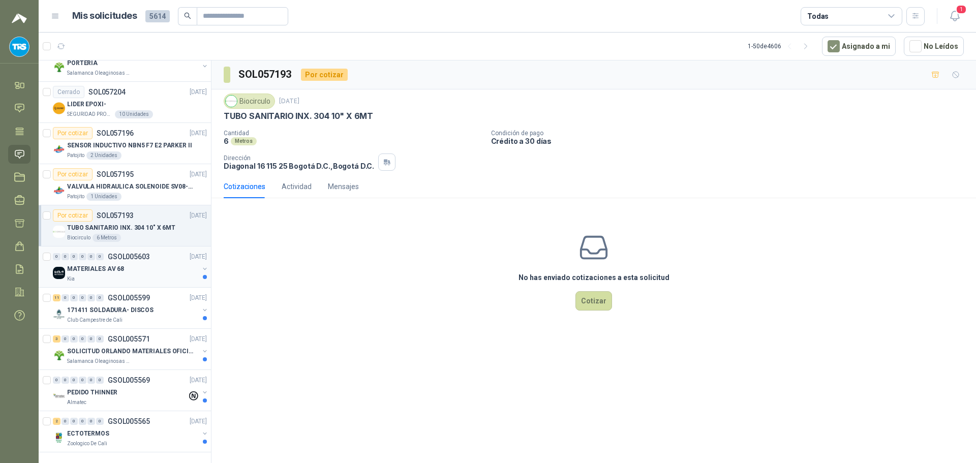
click at [148, 266] on div "MATERIALES AV 68" at bounding box center [133, 269] width 132 height 12
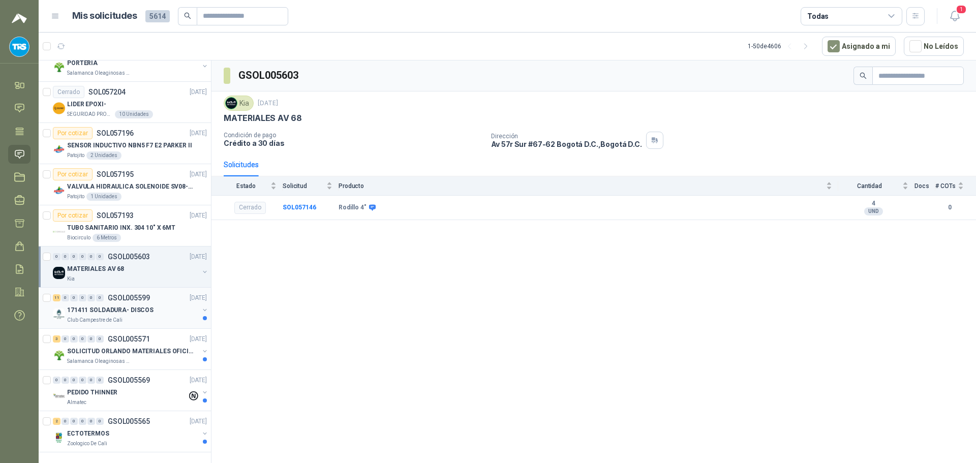
click at [146, 306] on p "171411 SOLDADURA- DISCOS" at bounding box center [110, 311] width 86 height 10
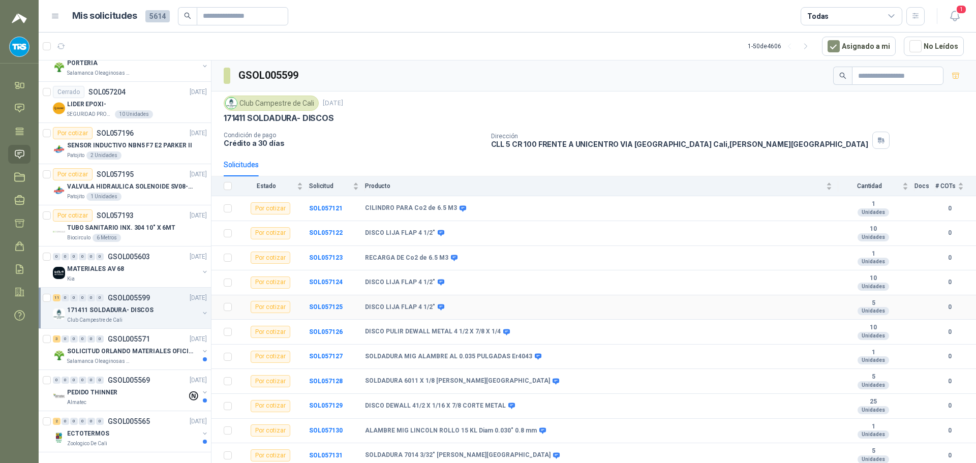
scroll to position [2, 0]
click at [131, 336] on p "GSOL005571" at bounding box center [129, 339] width 42 height 7
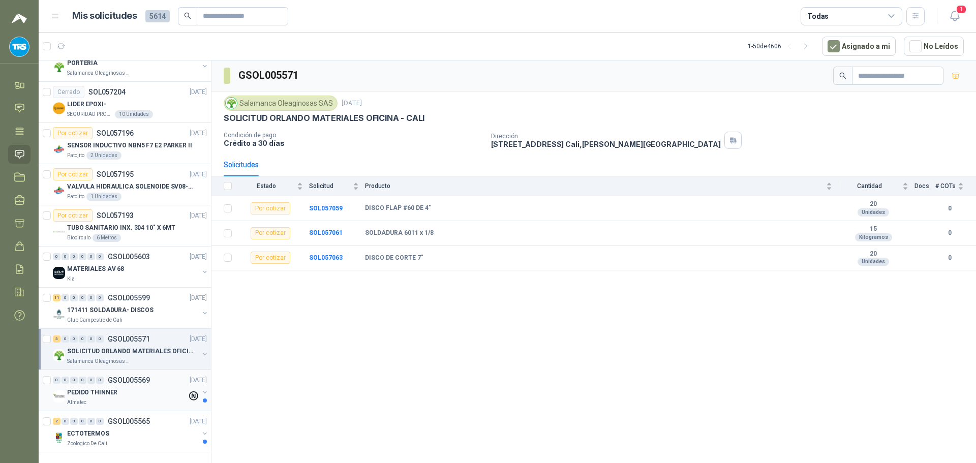
click at [133, 377] on p "GSOL005569" at bounding box center [129, 380] width 42 height 7
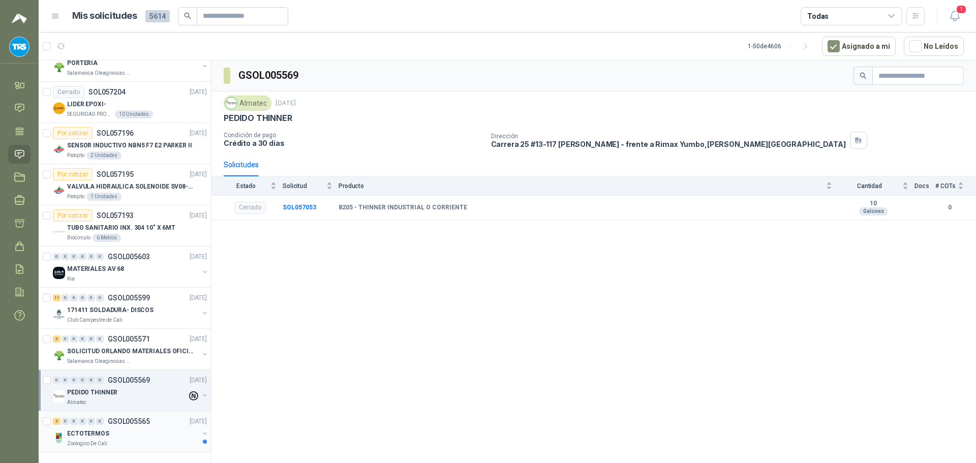
click at [141, 417] on div "2 0 0 0 0 0 GSOL005565 [DATE]" at bounding box center [131, 421] width 156 height 12
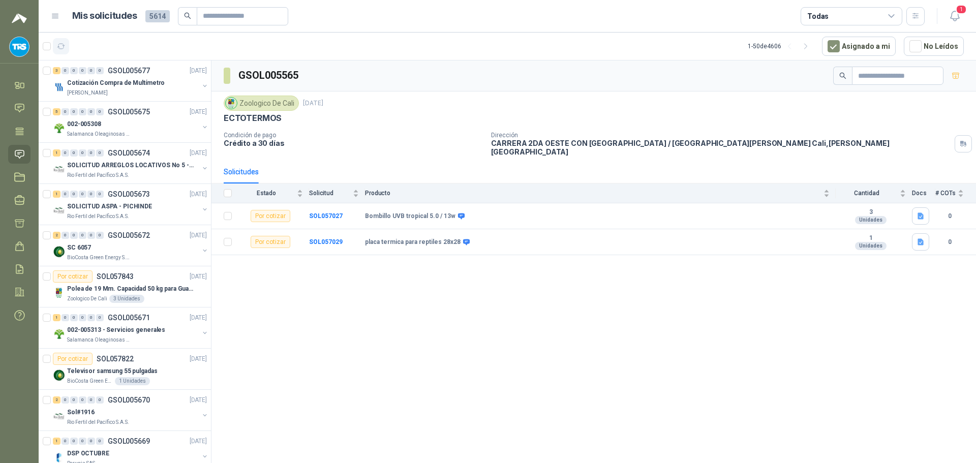
click at [67, 47] on button "button" at bounding box center [61, 46] width 16 height 16
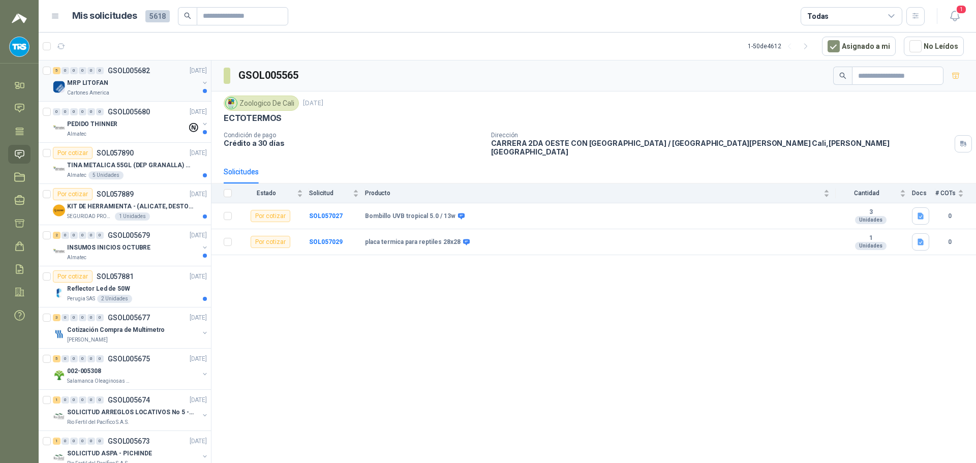
click at [144, 85] on div "MRP LITOFAN" at bounding box center [133, 83] width 132 height 12
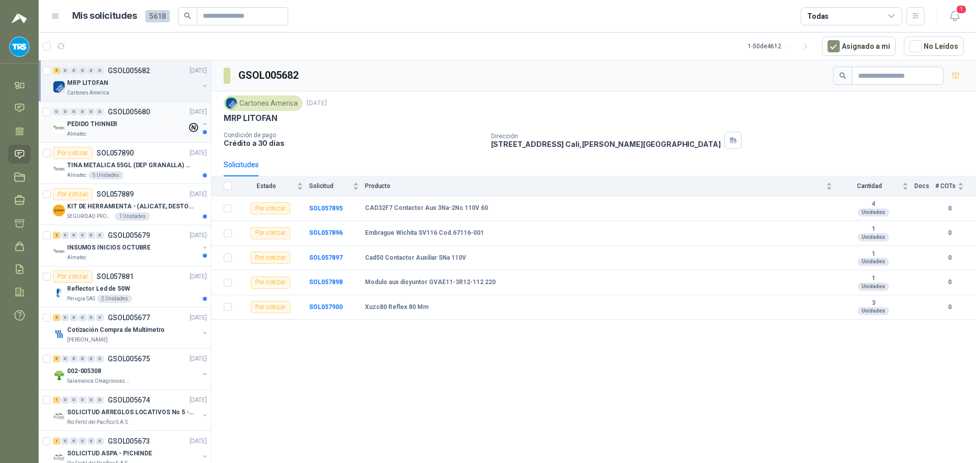
click at [133, 120] on div "PEDIDO THINNER" at bounding box center [127, 124] width 120 height 12
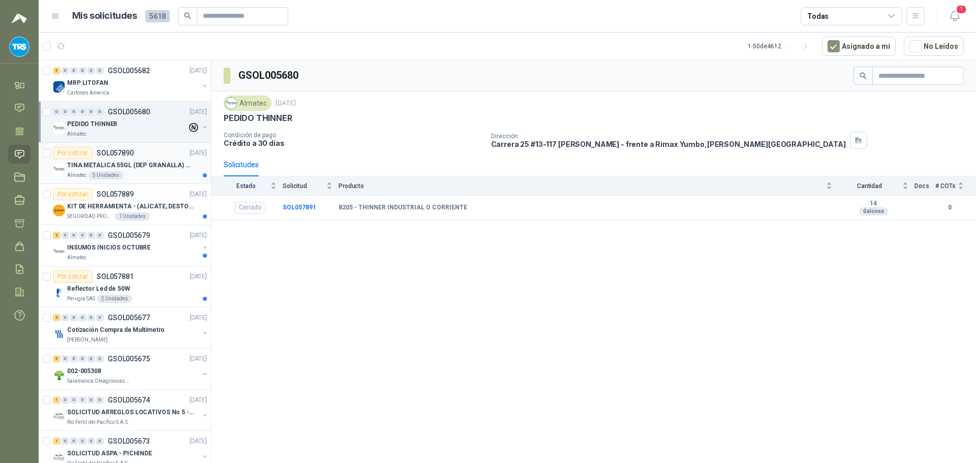
click at [139, 161] on p "TINA METALICA 55GL (DEP GRANALLA) CON TAPA" at bounding box center [130, 166] width 127 height 10
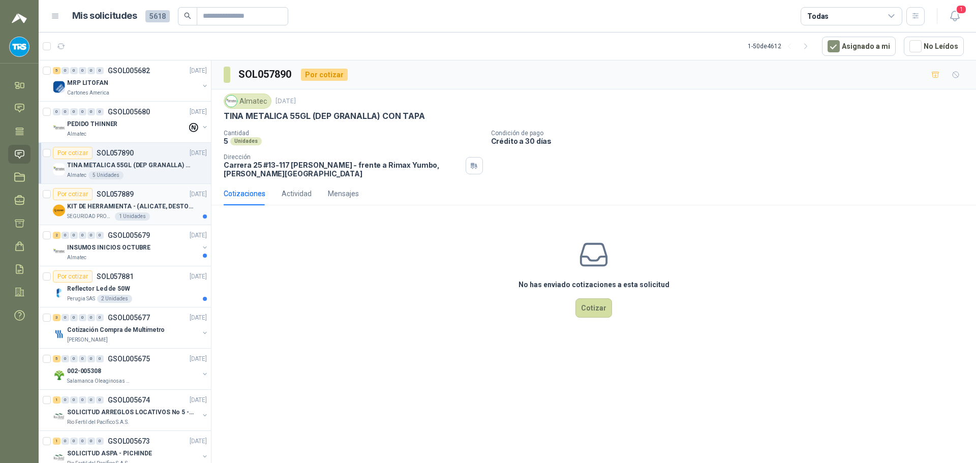
click at [149, 196] on div "Por cotizar SOL057889 [DATE]" at bounding box center [130, 194] width 154 height 12
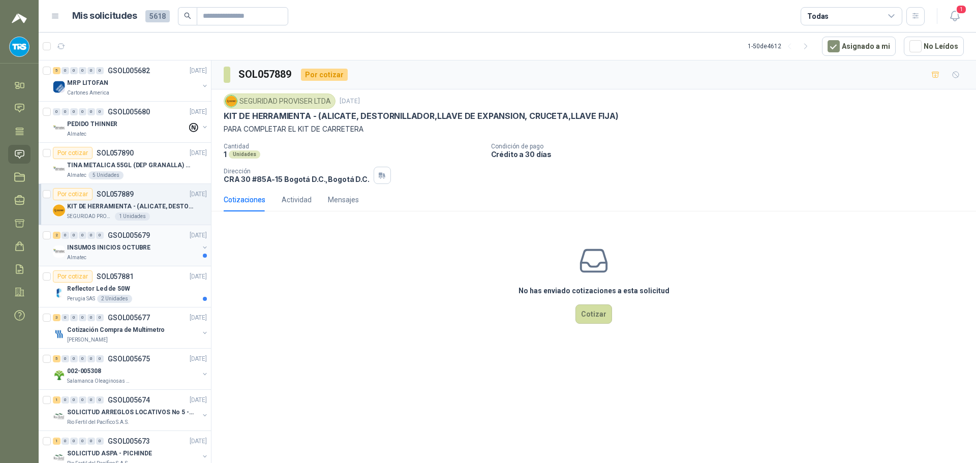
click at [162, 240] on div "2 0 0 0 0 0 GSOL005679 [DATE]" at bounding box center [131, 235] width 156 height 12
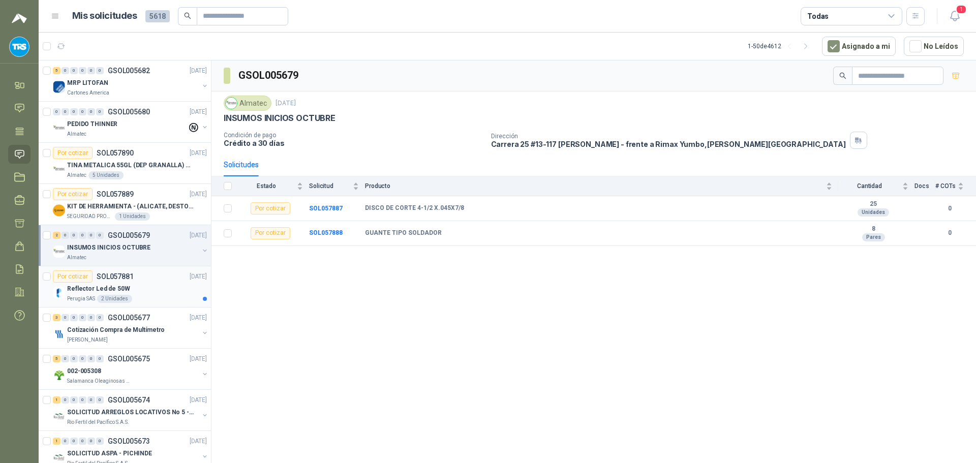
click at [157, 284] on div "Reflector Led de 50W" at bounding box center [137, 289] width 140 height 12
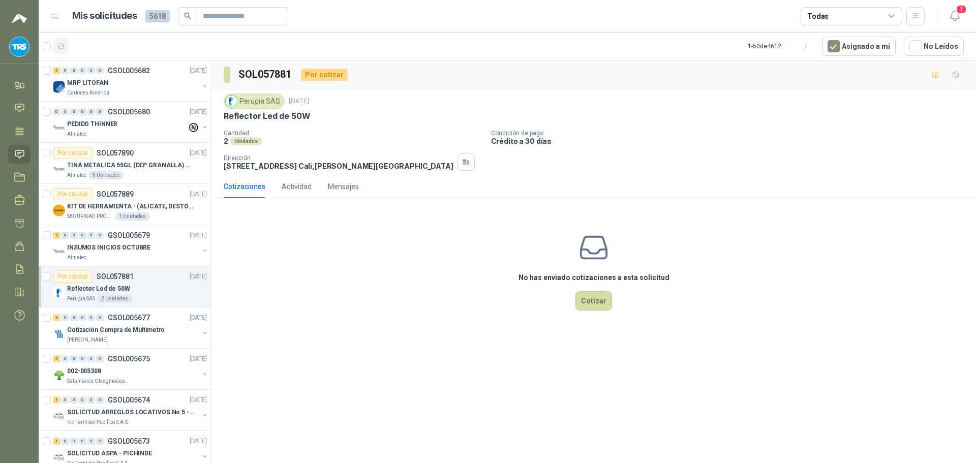
click at [60, 40] on button "button" at bounding box center [61, 46] width 16 height 16
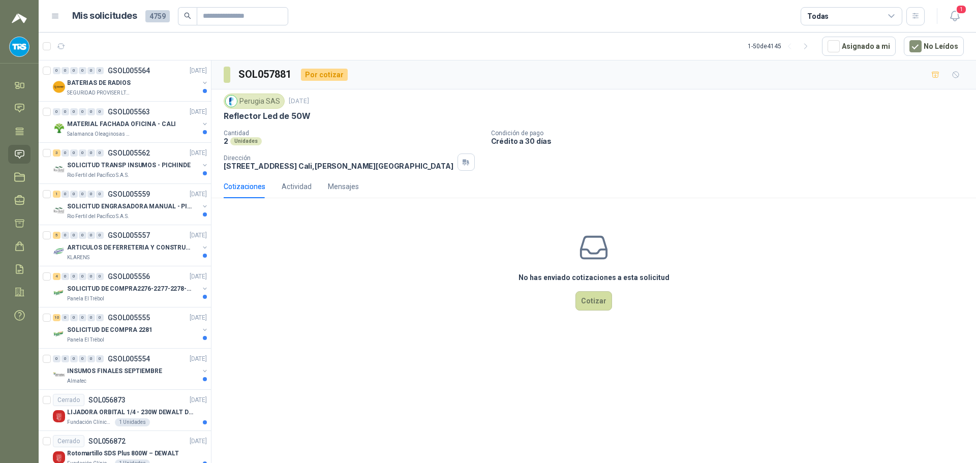
click at [137, 85] on div "BATERIAS DE RADIOS" at bounding box center [133, 83] width 132 height 12
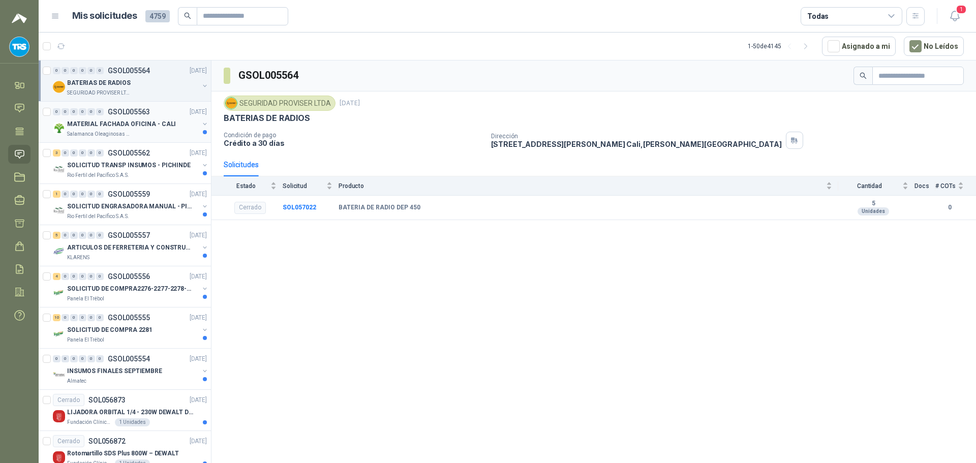
click at [144, 123] on p "MATERIAL FACHADA OFICINA - CALI" at bounding box center [121, 124] width 109 height 10
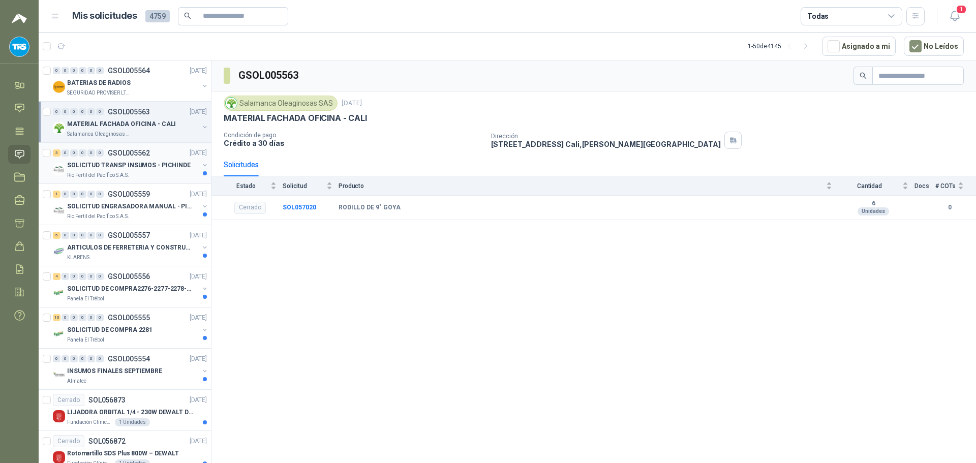
click at [149, 165] on p "SOLICITUD TRANSP INSUMOS - PICHINDE" at bounding box center [129, 166] width 124 height 10
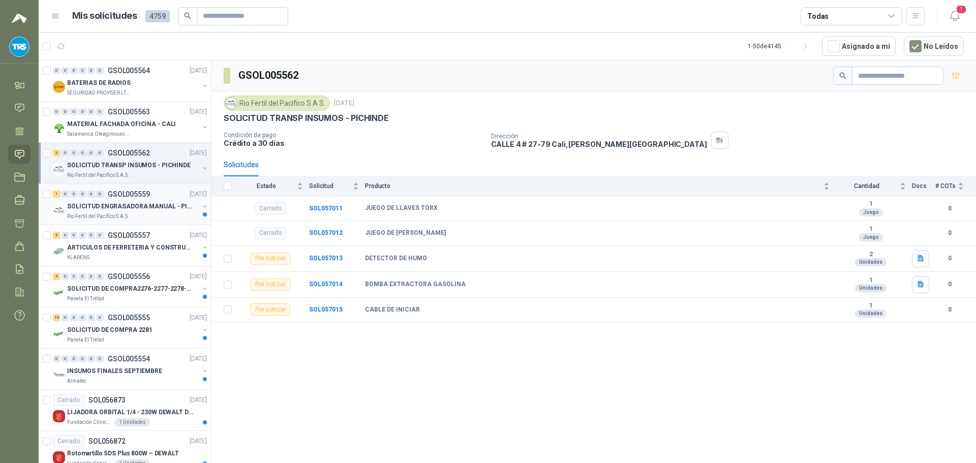
click at [140, 205] on p "SOLICITUD ENGRASADORA MANUAL - PICHINDE" at bounding box center [130, 207] width 127 height 10
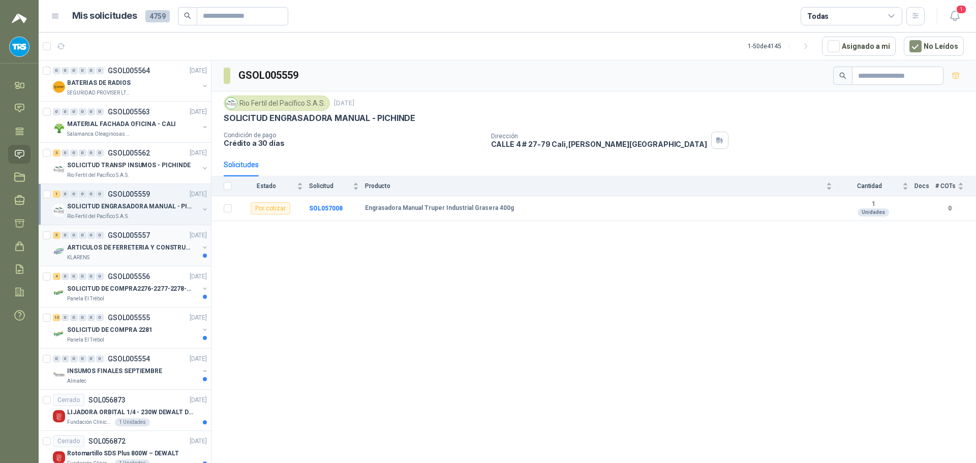
click at [145, 237] on p "GSOL005557" at bounding box center [129, 235] width 42 height 7
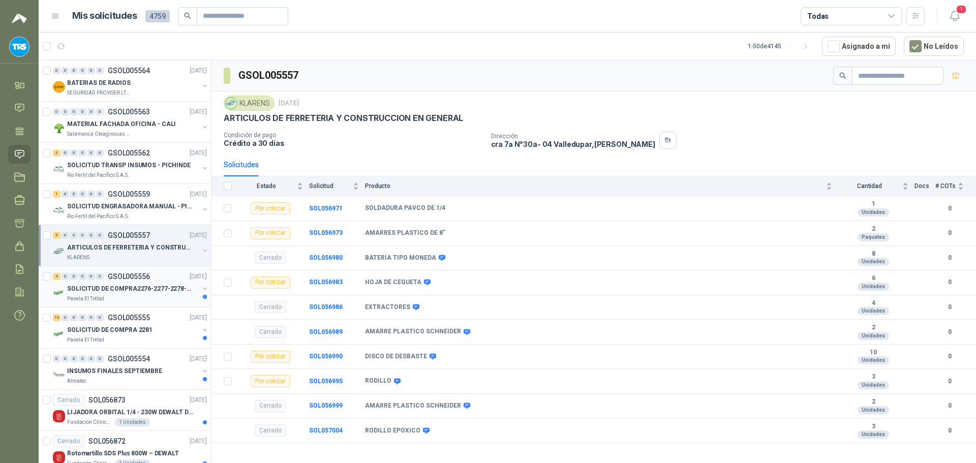
click at [148, 278] on p "GSOL005556" at bounding box center [129, 276] width 42 height 7
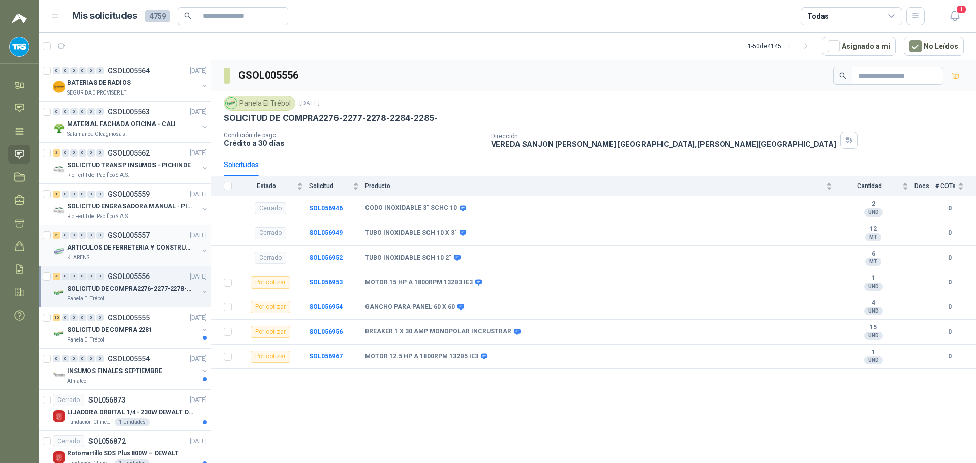
scroll to position [51, 0]
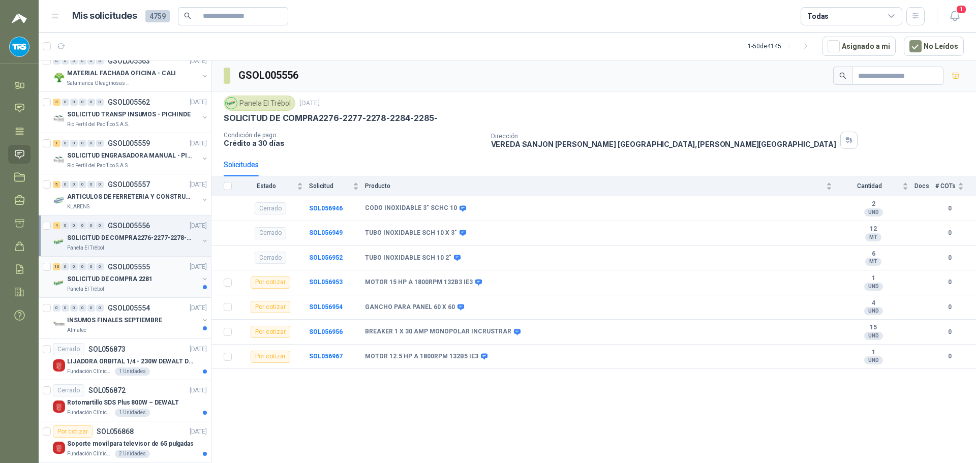
click at [139, 285] on div "SOLICITUD DE COMPRA 2281" at bounding box center [133, 279] width 132 height 12
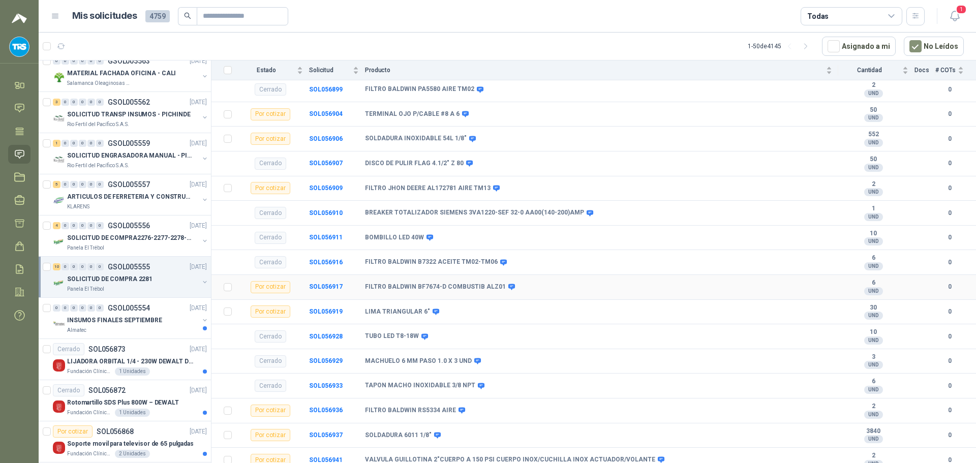
scroll to position [249, 0]
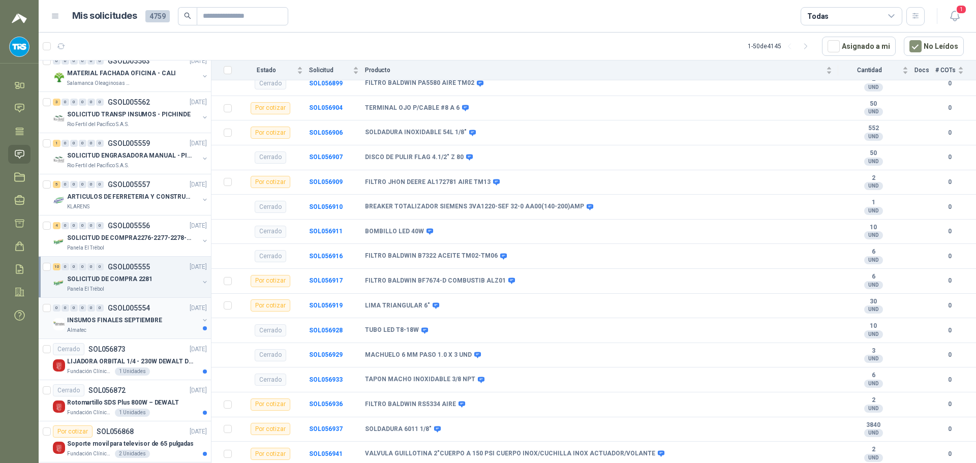
click at [114, 313] on div "0 0 0 0 0 0 GSOL005554 [DATE]" at bounding box center [131, 308] width 156 height 12
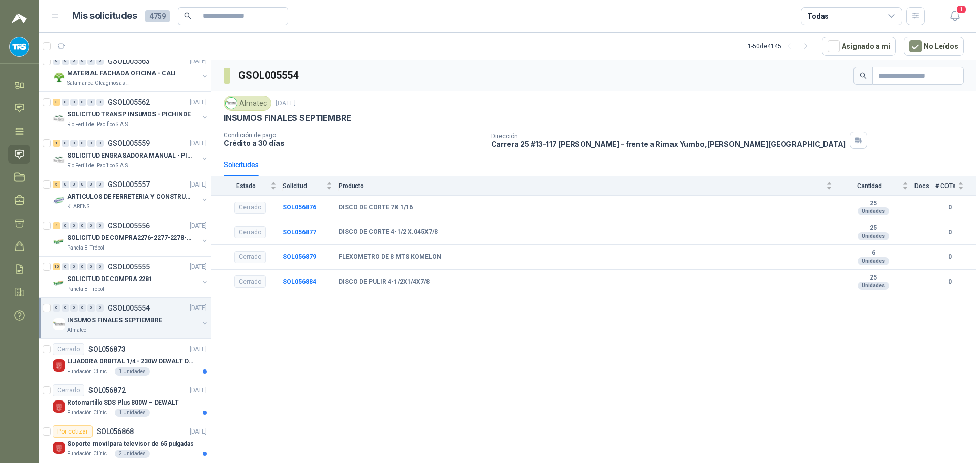
scroll to position [102, 0]
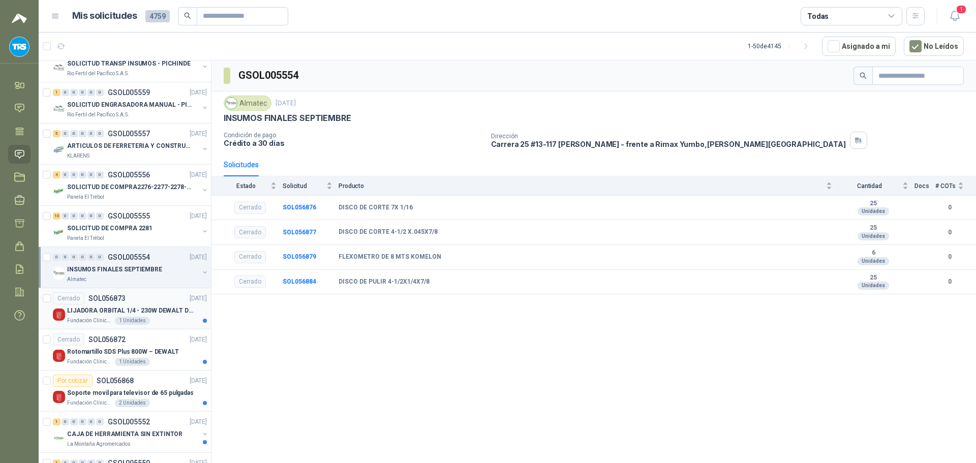
click at [128, 305] on div "LIJADORA ORBITAL 1/4 - 230W DEWALT DWE6411-B3" at bounding box center [137, 311] width 140 height 12
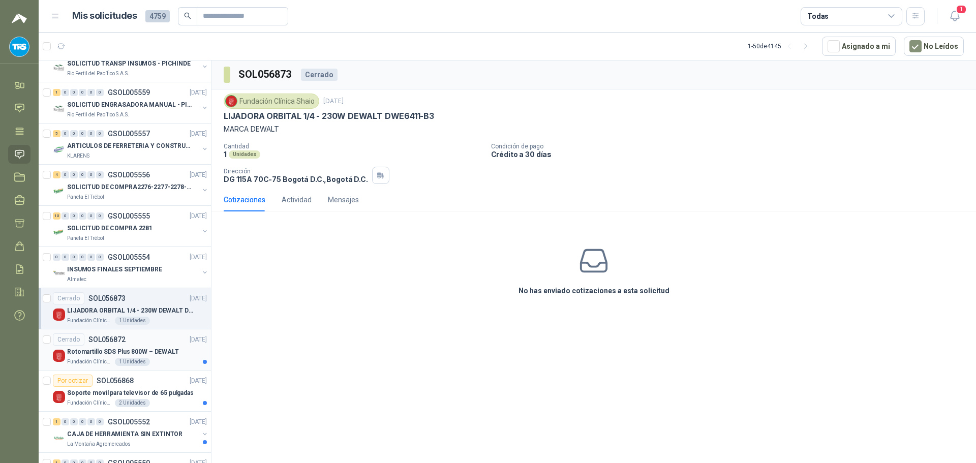
click at [137, 351] on p "Rotomartillo SDS Plus 800W – DEWALT" at bounding box center [123, 352] width 112 height 10
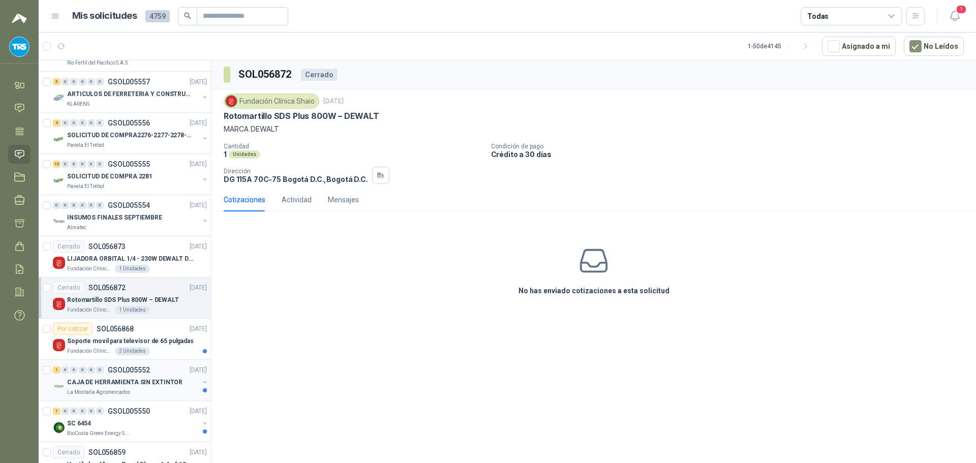
scroll to position [203, 0]
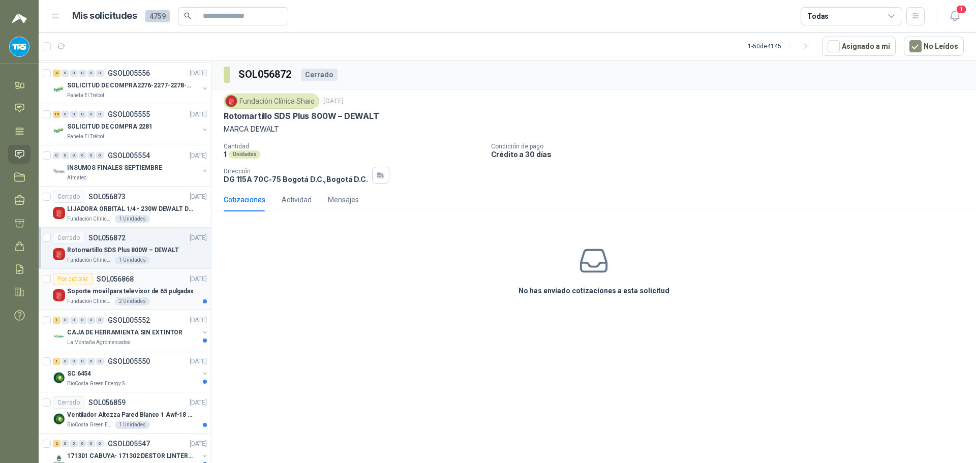
click at [152, 290] on p "Soporte movil para televisor de 65 pulgadas" at bounding box center [130, 292] width 127 height 10
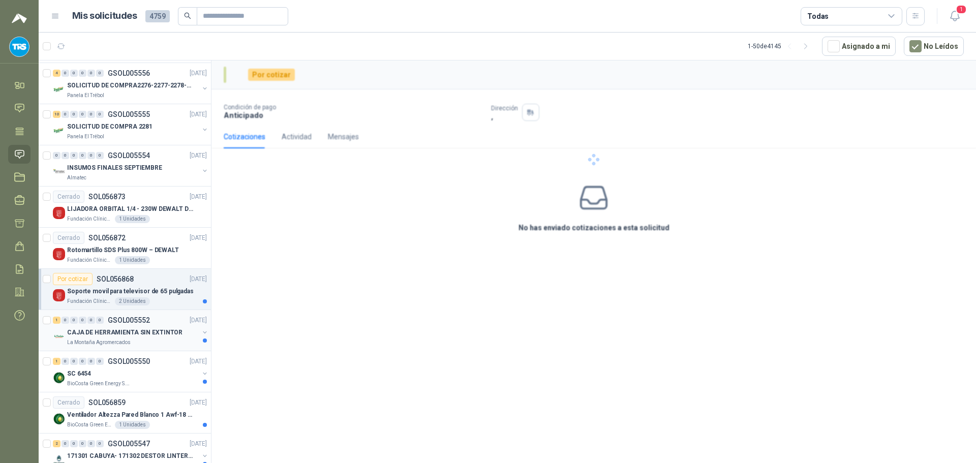
click at [149, 331] on p "CAJA DE HERRAMIENTA SIN EXTINTOR" at bounding box center [124, 333] width 115 height 10
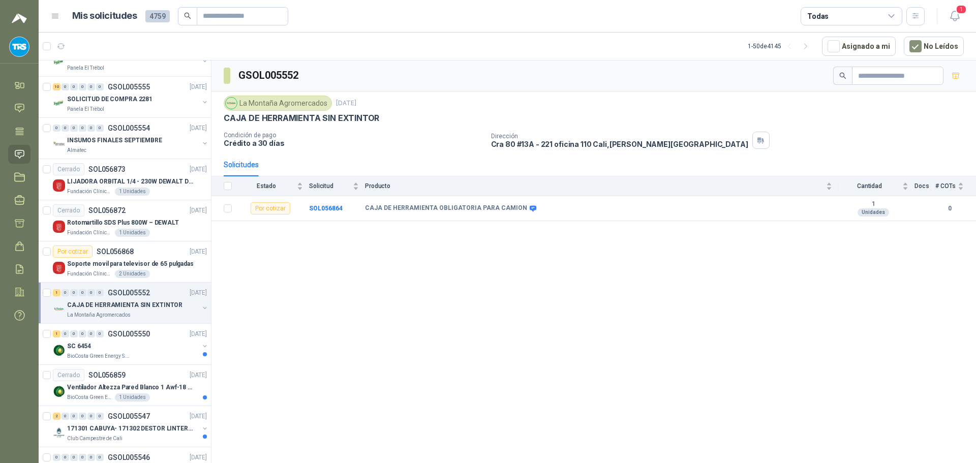
scroll to position [254, 0]
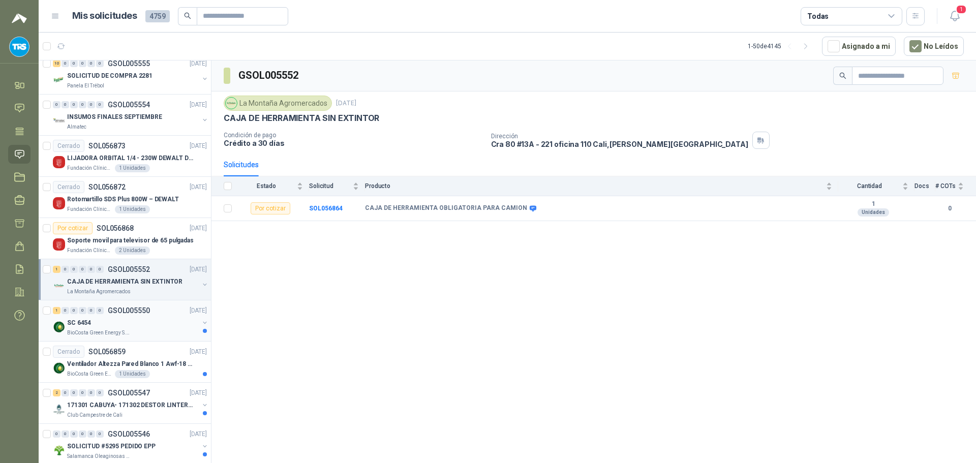
click at [152, 316] on div "1 0 0 0 0 0 GSOL005550 [DATE]" at bounding box center [131, 311] width 156 height 12
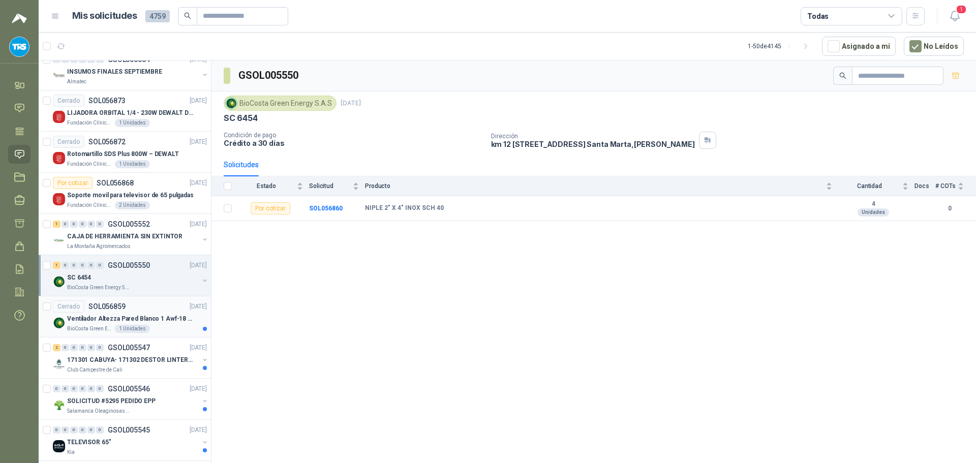
scroll to position [305, 0]
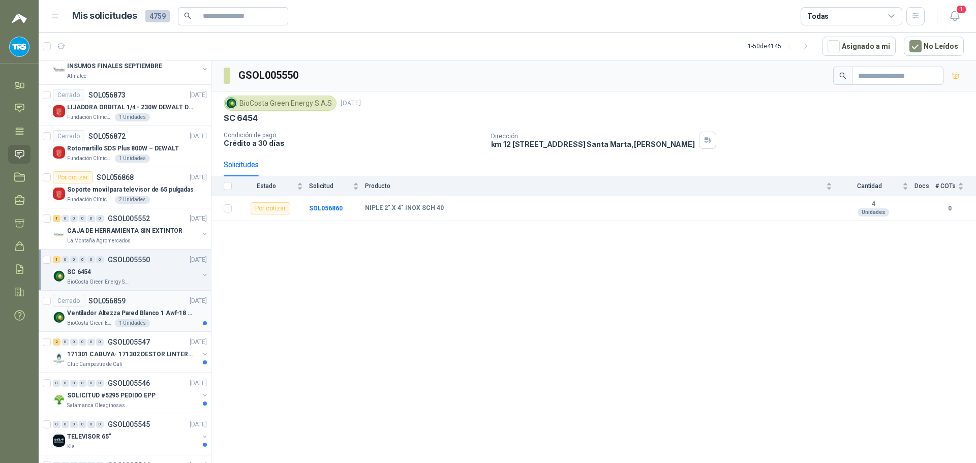
click at [147, 327] on article "Cerrado SOL056859 [DATE] Ventilador Altezza Pared Blanco 1 Awf-18 Pro Balinera …" at bounding box center [125, 311] width 172 height 41
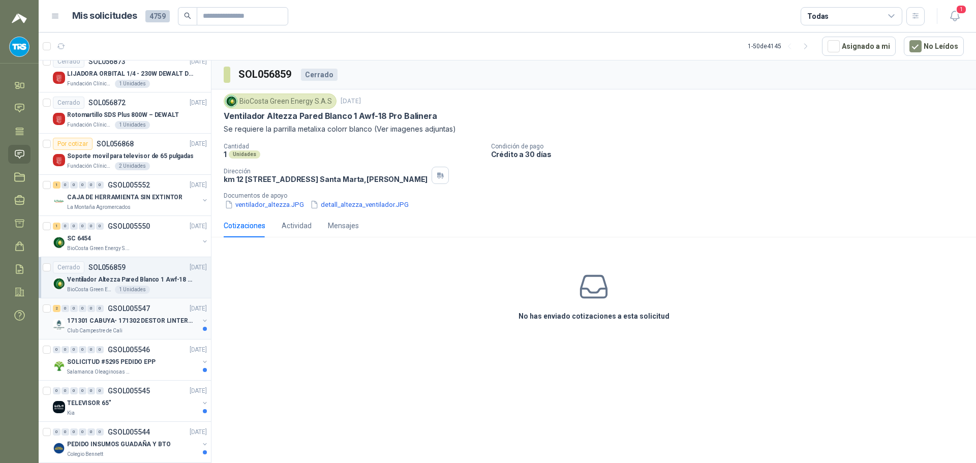
scroll to position [356, 0]
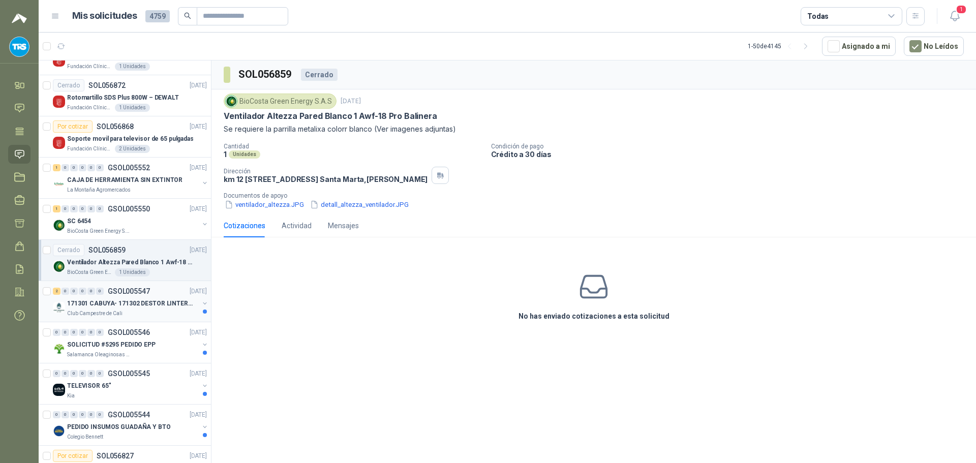
click at [155, 313] on div "Club Campestre de Cali" at bounding box center [133, 314] width 132 height 8
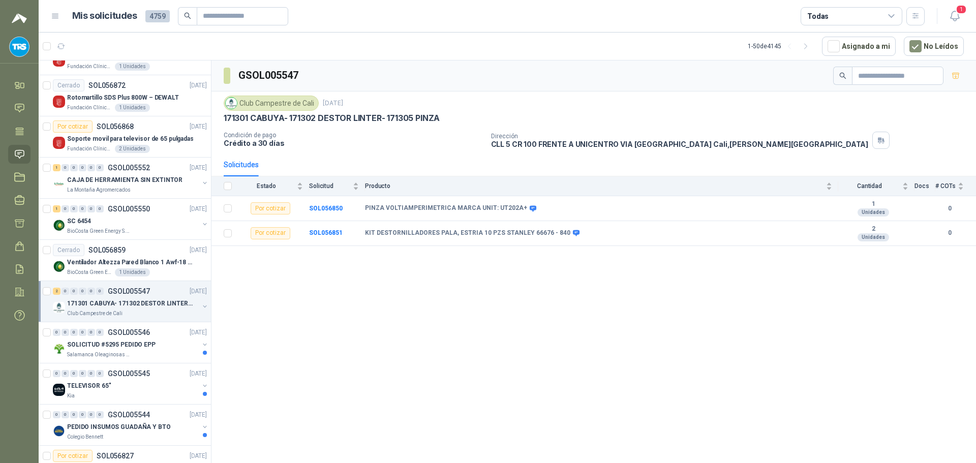
scroll to position [407, 0]
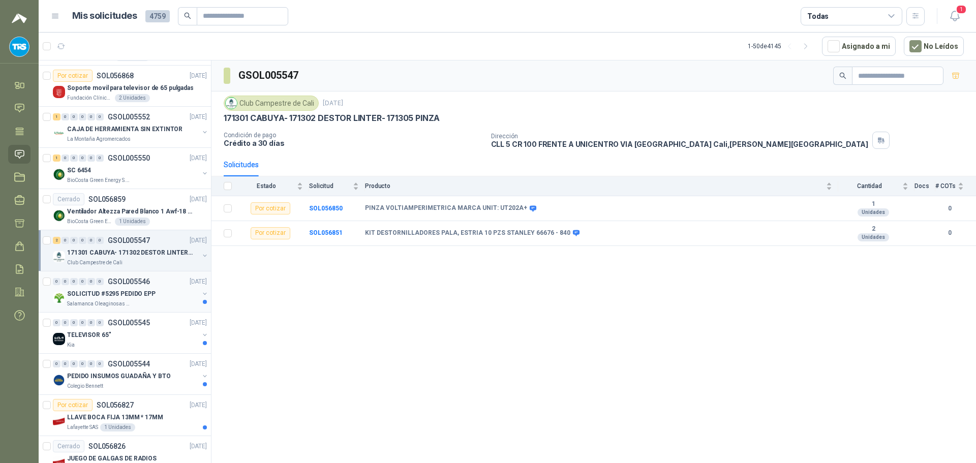
click at [159, 296] on div "SOLICITUD #5295 PEDIDO EPP" at bounding box center [133, 294] width 132 height 12
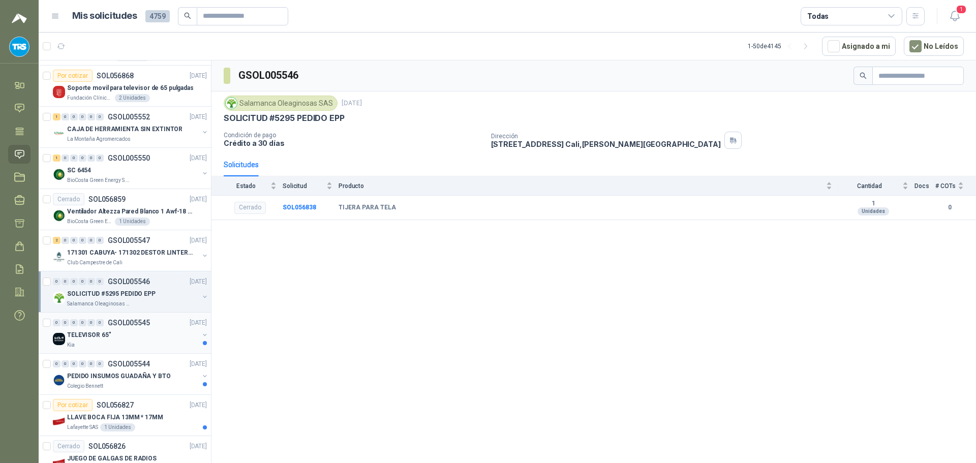
click at [149, 331] on div "TELEVISOR 65"" at bounding box center [133, 335] width 132 height 12
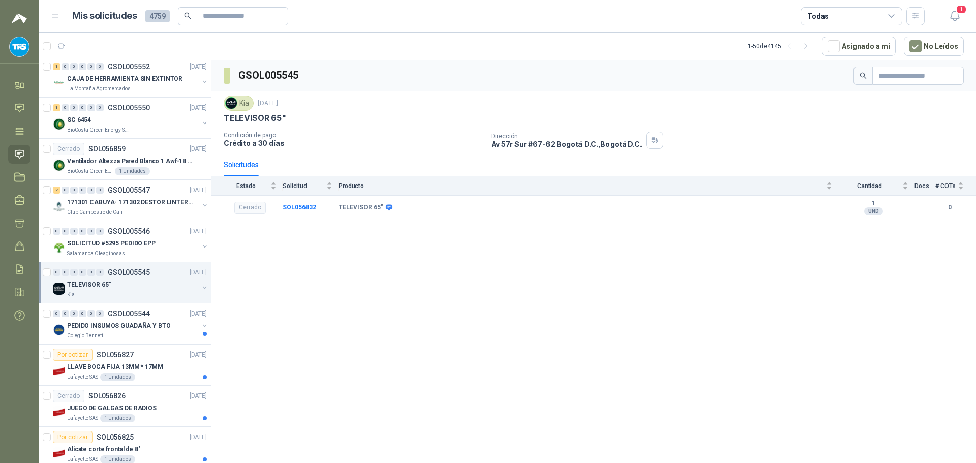
scroll to position [458, 0]
click at [150, 322] on p "PEDIDO INSUMOS GUADAÑA Y BTO" at bounding box center [119, 326] width 104 height 10
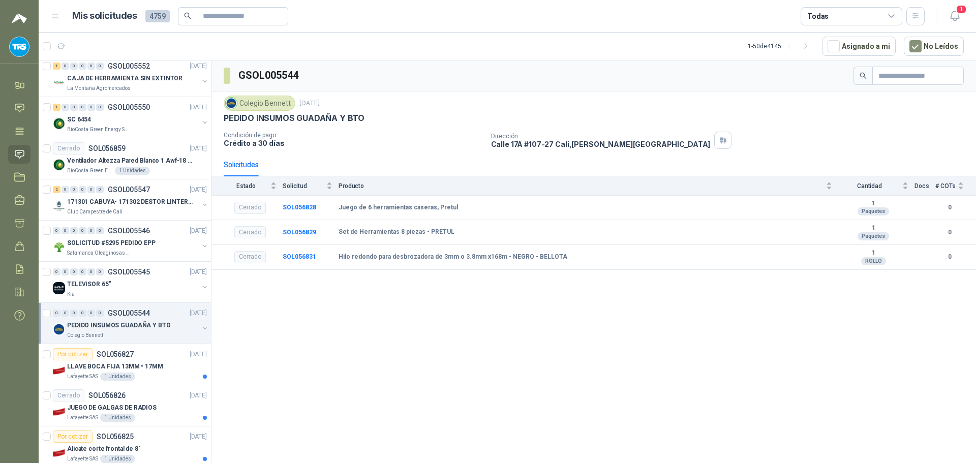
scroll to position [508, 0]
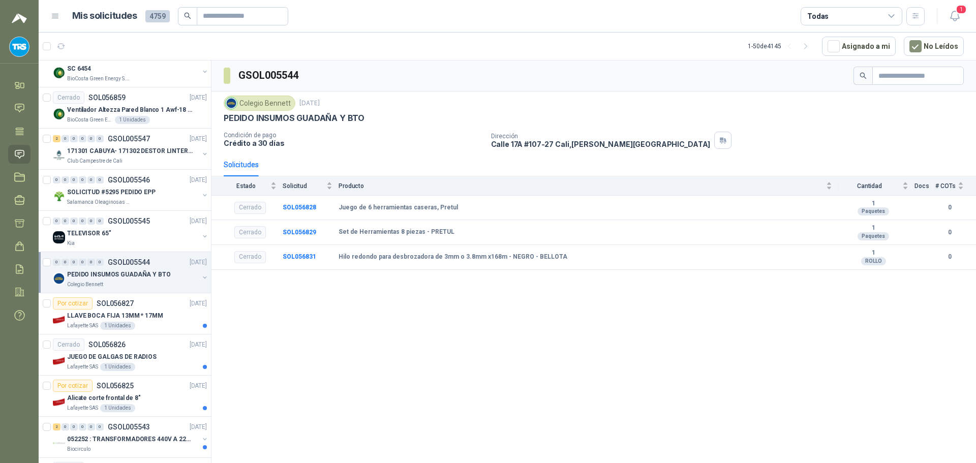
click at [150, 322] on div "Lafayette SAS 1 Unidades" at bounding box center [137, 326] width 140 height 8
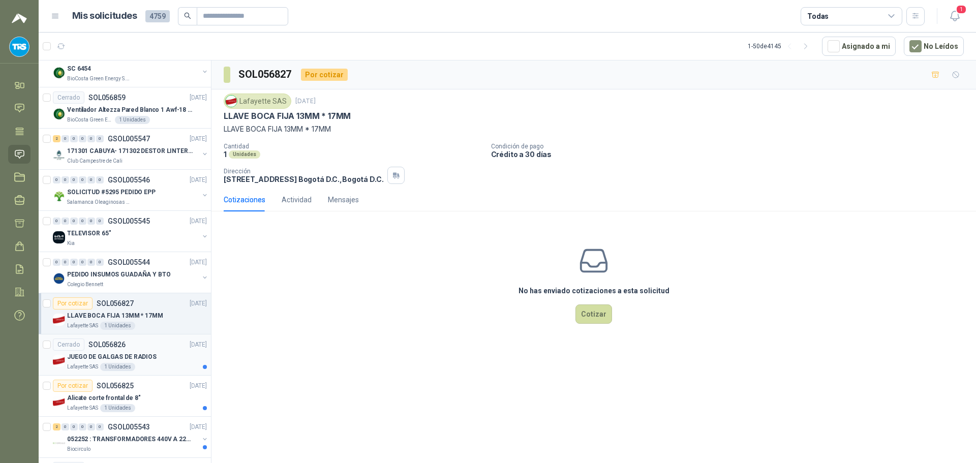
click at [148, 350] on div "Cerrado SOL056826 [DATE]" at bounding box center [130, 345] width 154 height 12
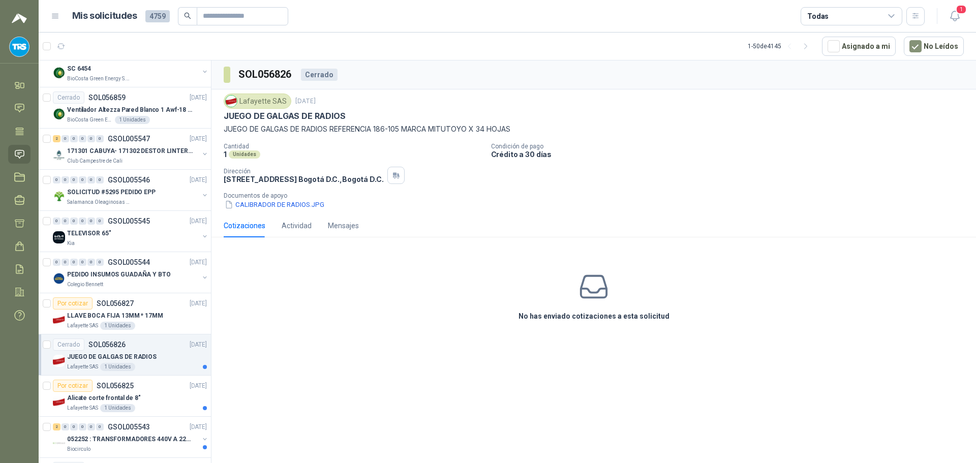
scroll to position [559, 0]
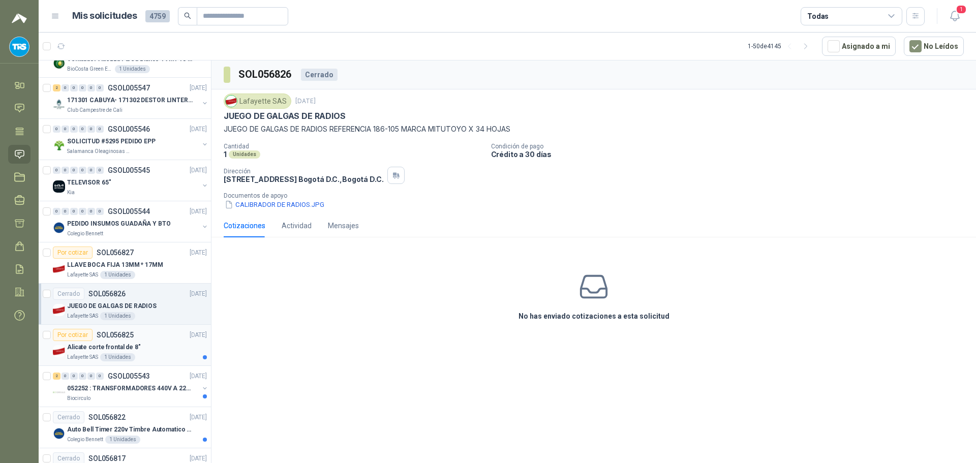
click at [149, 345] on div "Alicate corte frontal de 8"" at bounding box center [137, 347] width 140 height 12
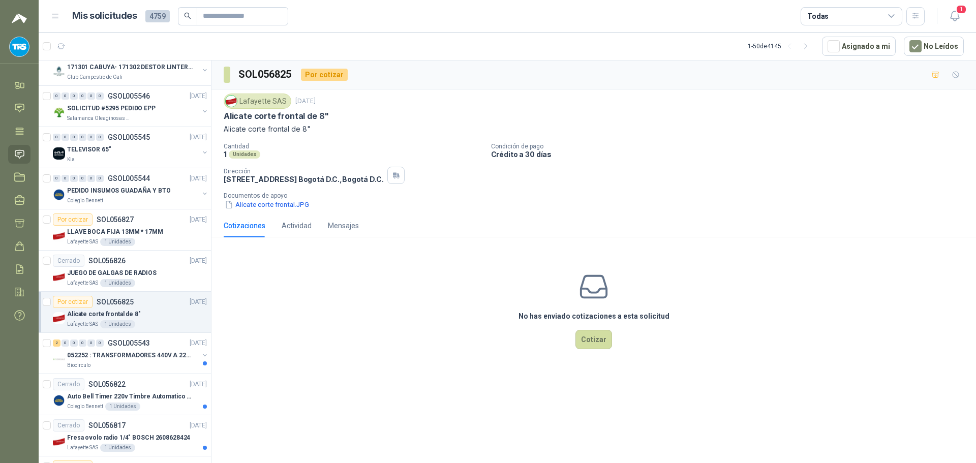
scroll to position [610, 0]
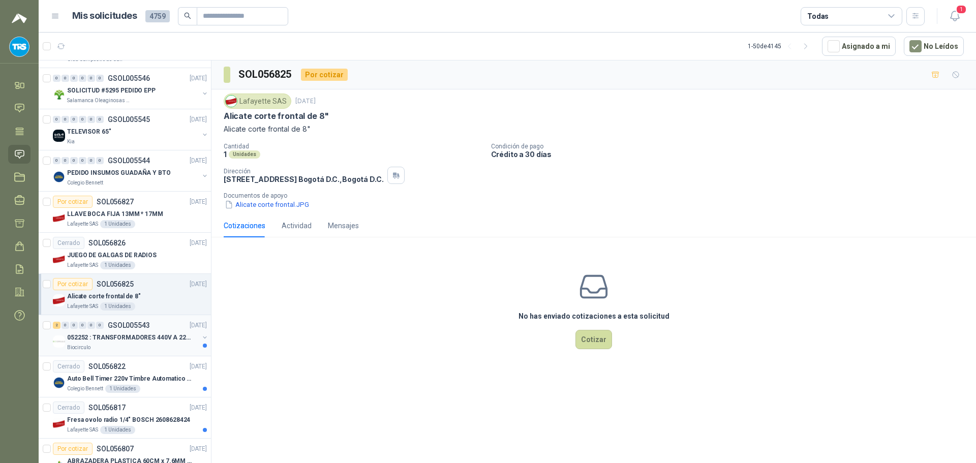
click at [148, 339] on p "052252 : TRANSFORMADORES 440V A 220 V" at bounding box center [130, 338] width 127 height 10
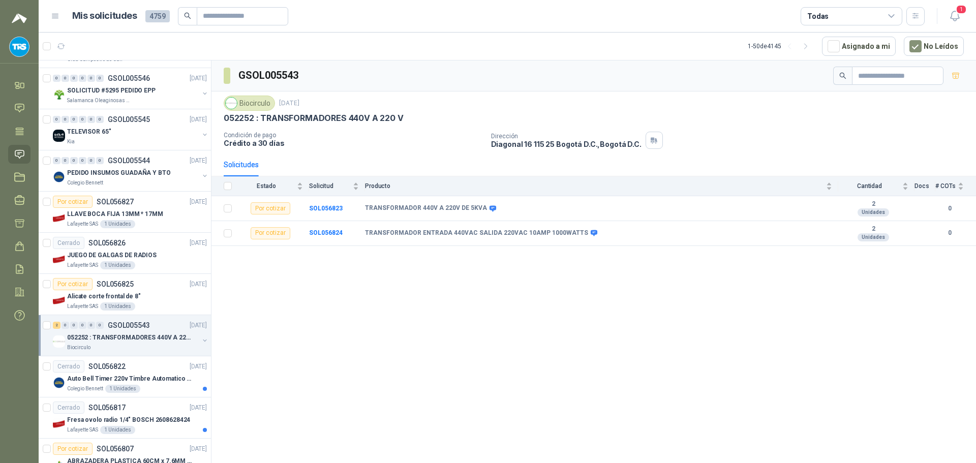
scroll to position [661, 0]
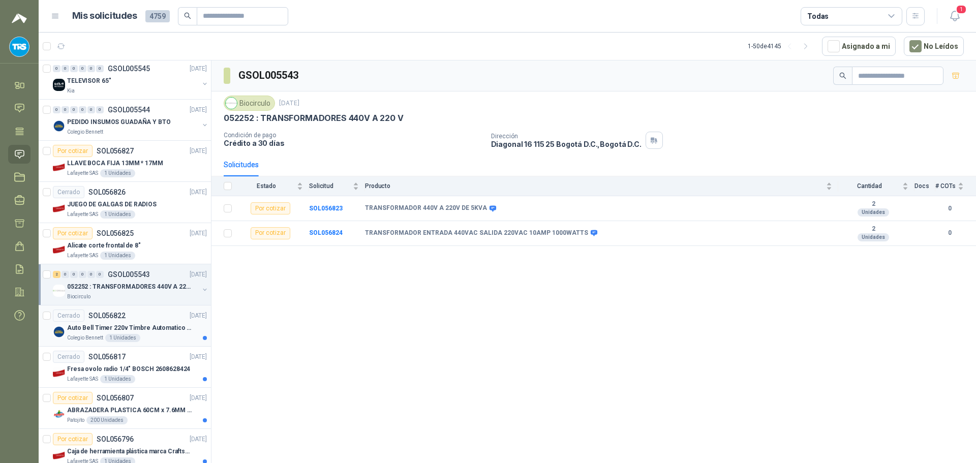
click at [152, 329] on p "Auto Bell Timer 220v Timbre Automatico Para Colegios, Indust" at bounding box center [130, 328] width 127 height 10
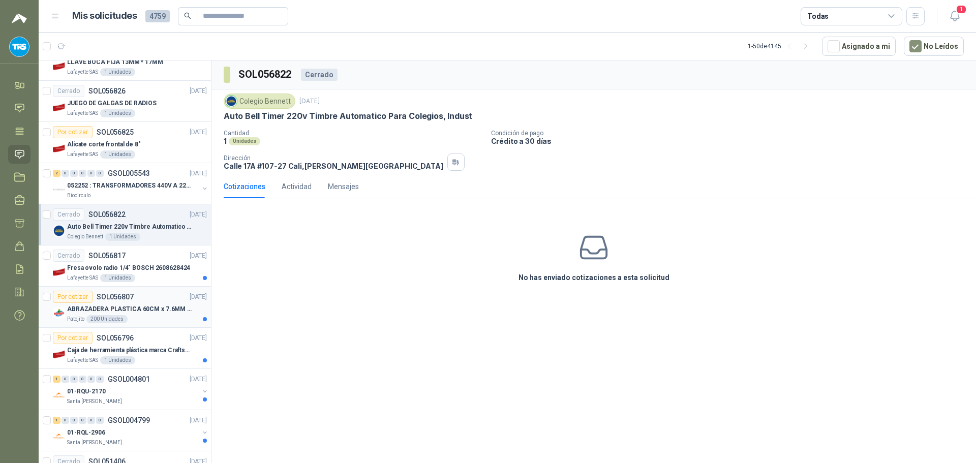
scroll to position [763, 0]
click at [162, 298] on div "Por cotizar SOL056807 [DATE]" at bounding box center [130, 296] width 154 height 12
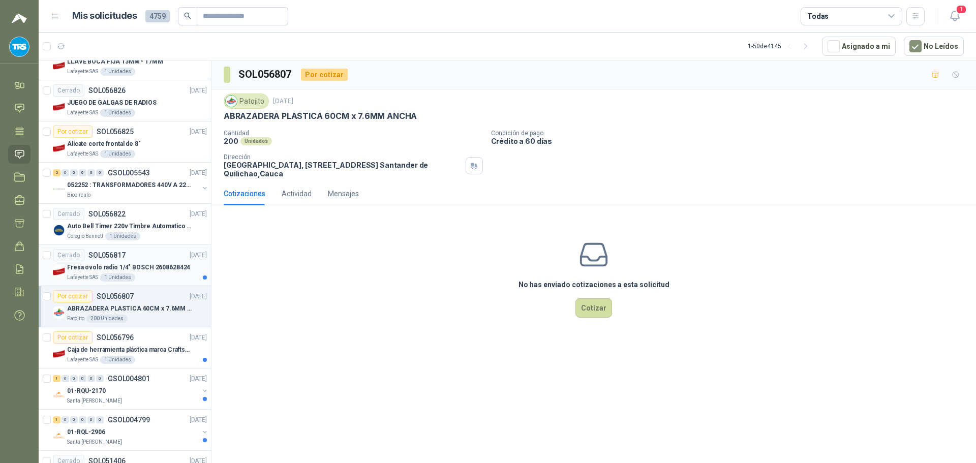
click at [157, 254] on div "Cerrado SOL056817 [DATE]" at bounding box center [130, 255] width 154 height 12
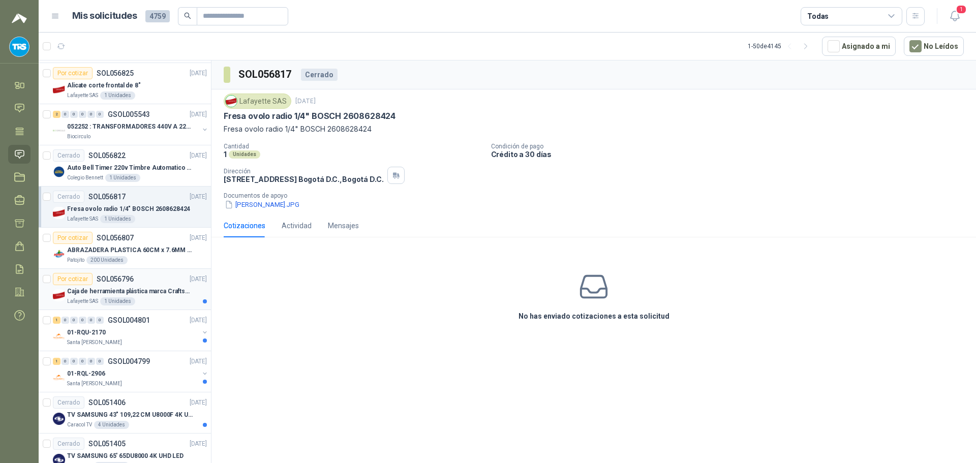
scroll to position [915, 0]
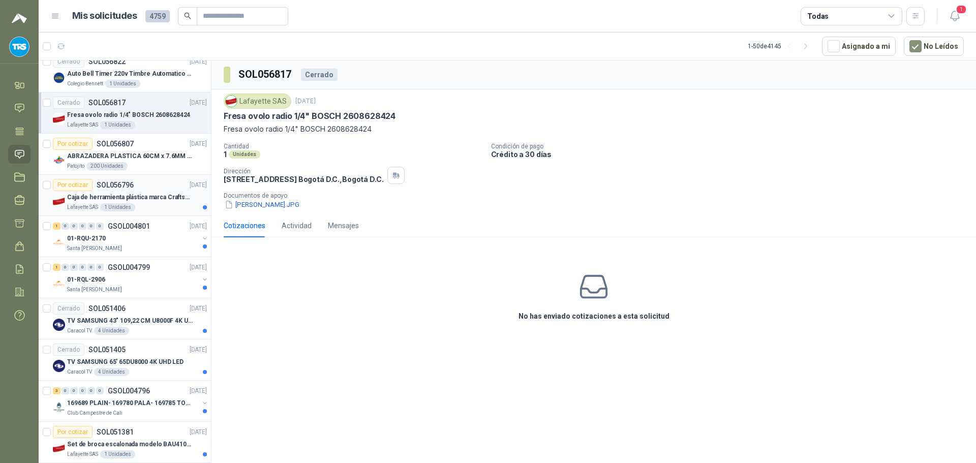
click at [155, 190] on div "Por cotizar SOL056796 [DATE]" at bounding box center [130, 185] width 154 height 12
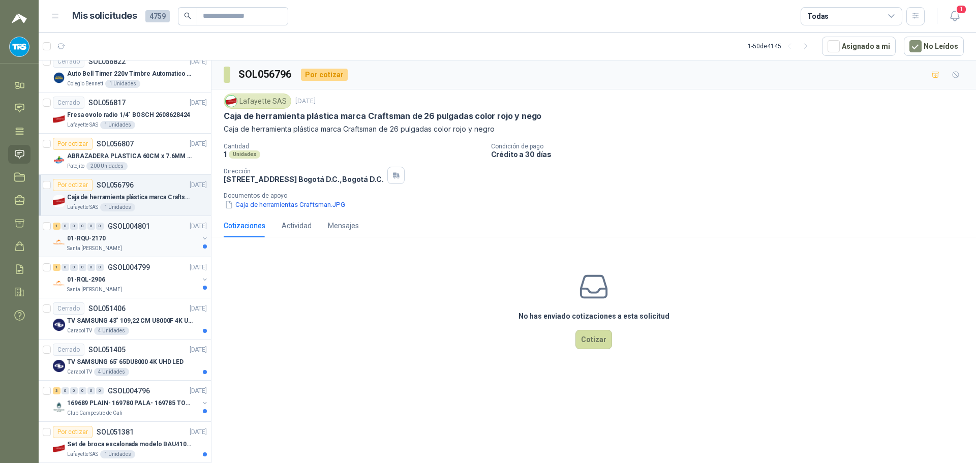
click at [157, 226] on div "1 0 0 0 0 0 GSOL004801 [DATE]" at bounding box center [131, 226] width 156 height 12
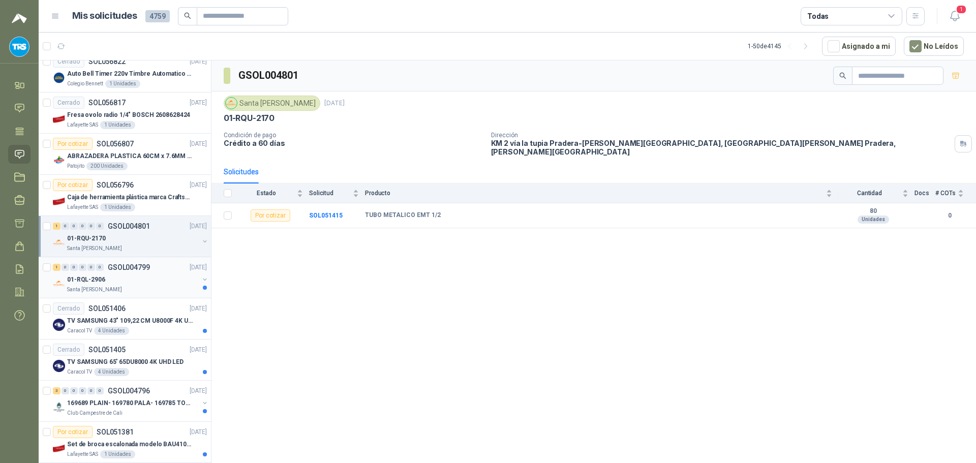
click at [159, 271] on div "1 0 0 0 0 0 GSOL004799 [DATE]" at bounding box center [131, 267] width 156 height 12
click at [154, 322] on p "TV SAMSUNG 43" 109,22 CM U8000F 4K UHD" at bounding box center [130, 321] width 127 height 10
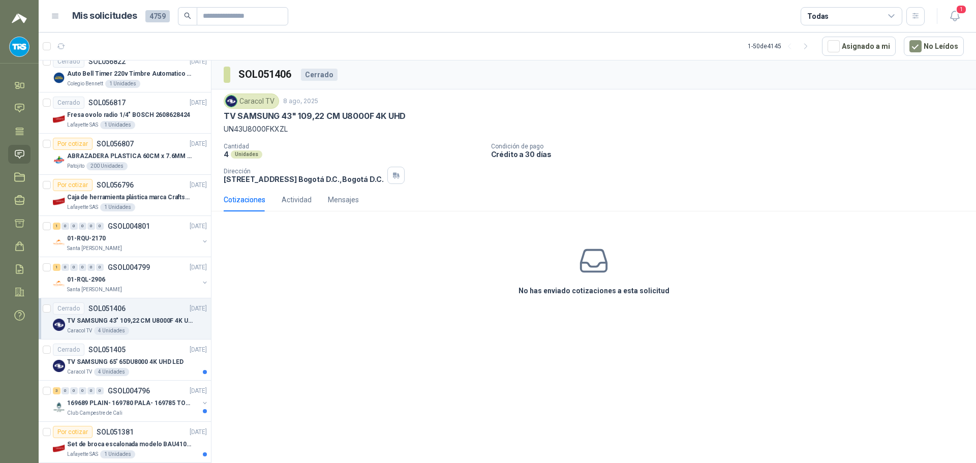
scroll to position [966, 0]
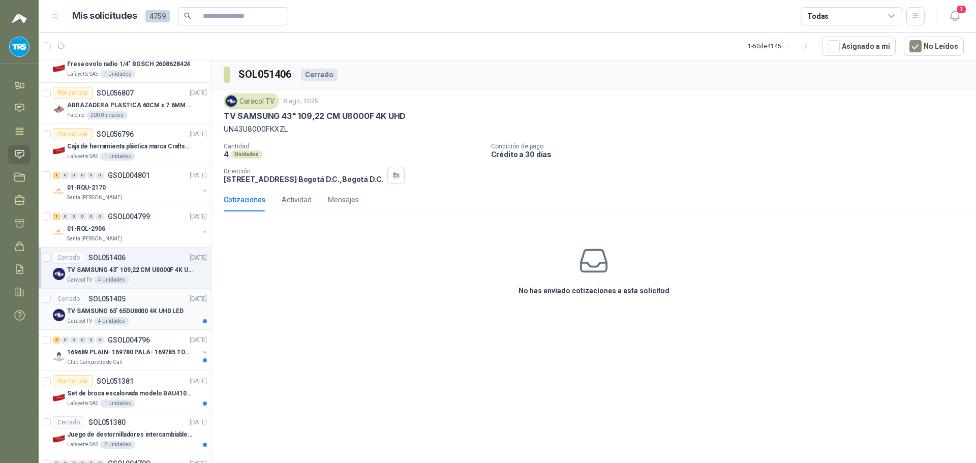
click at [160, 311] on p "TV SAMSUNG 65' 65DU8000 4K UHD LED" at bounding box center [125, 312] width 116 height 10
click at [158, 351] on p "169689 PLAIN- 169780 PALA- 169785 TORNILL 169796 C" at bounding box center [130, 353] width 127 height 10
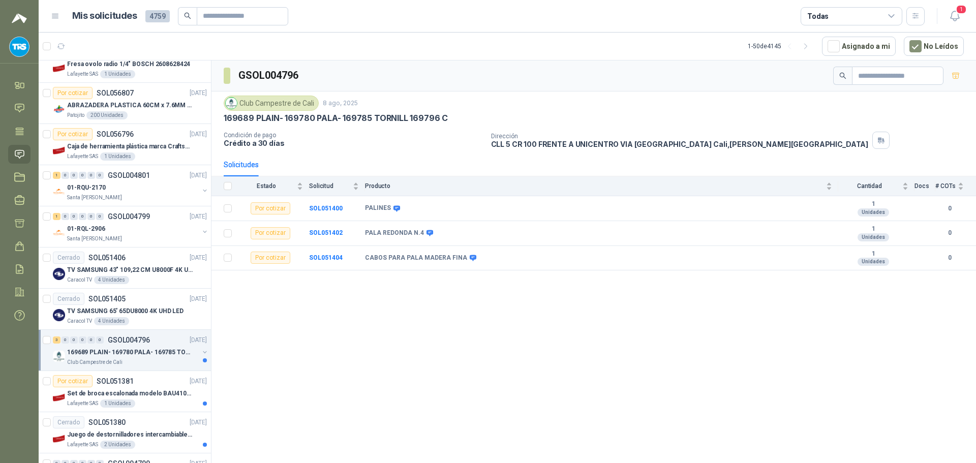
scroll to position [1017, 0]
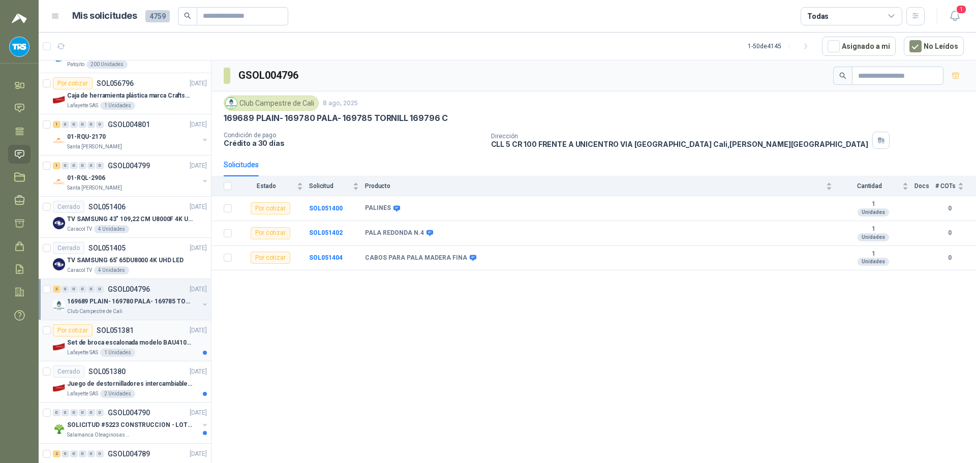
click at [160, 342] on p "Set de broca escalonada modelo BAU410119" at bounding box center [130, 343] width 127 height 10
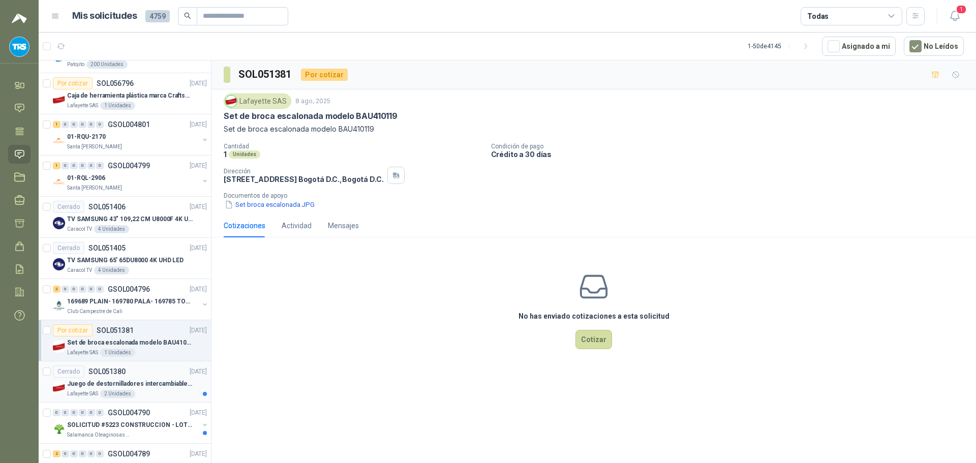
click at [155, 379] on p "Juego de destornilladores intercambiables de mango aislados Ref: 32288" at bounding box center [130, 384] width 127 height 10
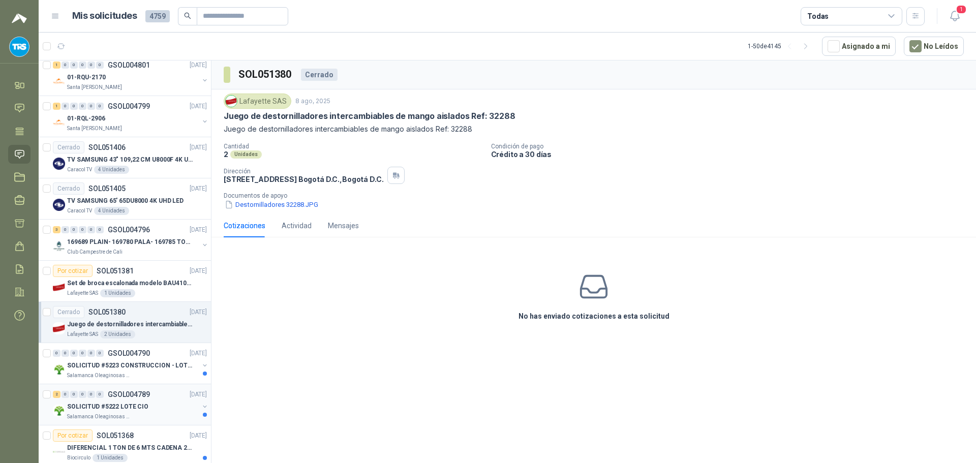
scroll to position [1119, 0]
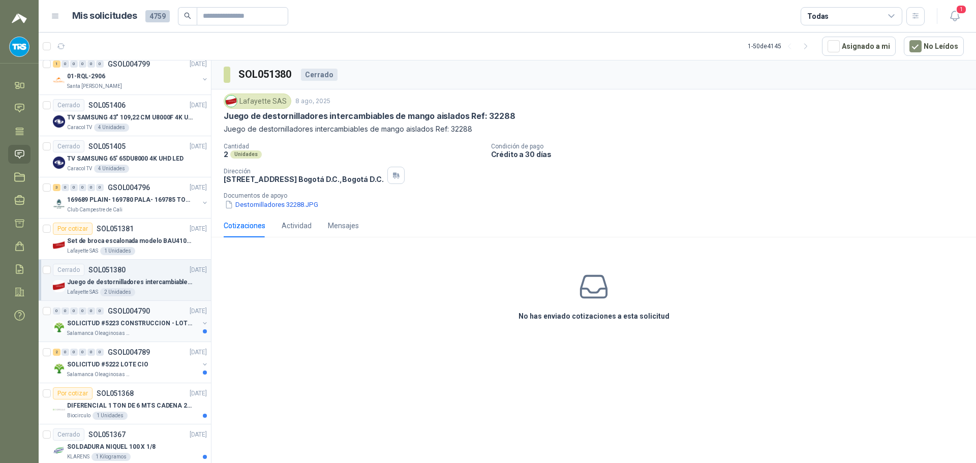
click at [163, 325] on p "SOLICITUD #5223 CONSTRUCCION - LOTE CIO" at bounding box center [130, 324] width 127 height 10
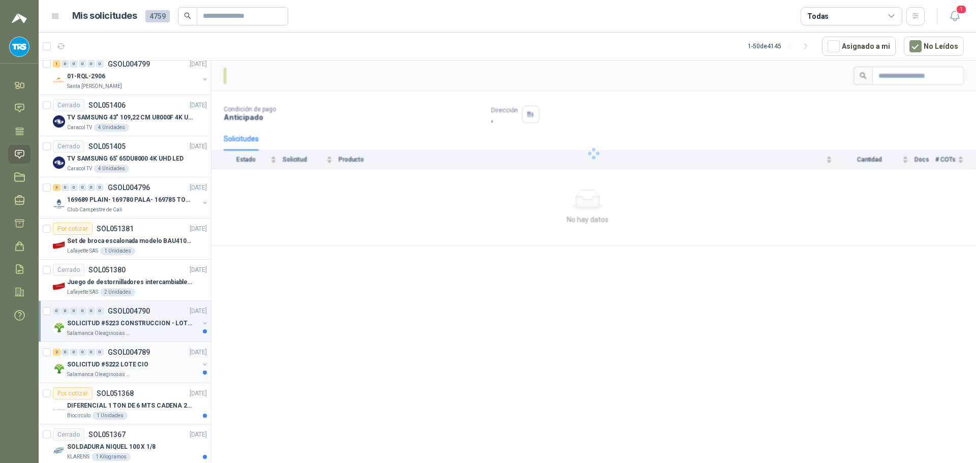
click at [157, 355] on div "2 0 0 0 0 0 GSOL004789 [DATE]" at bounding box center [131, 352] width 156 height 12
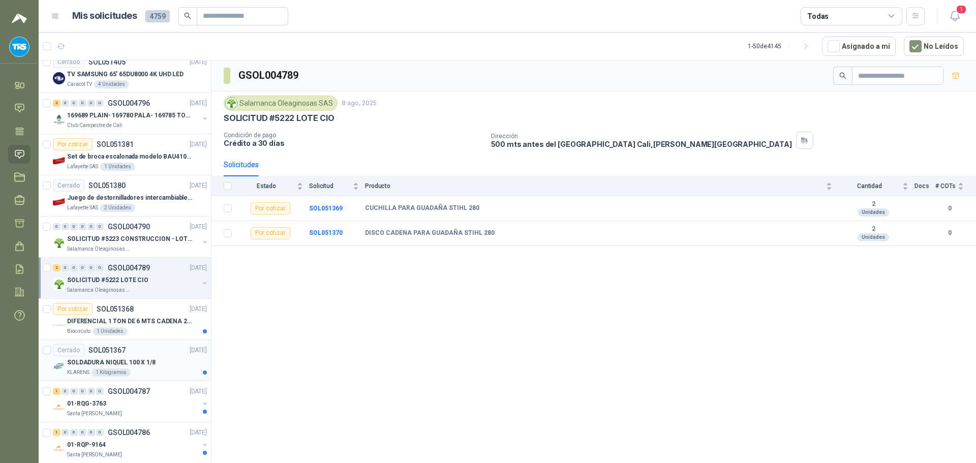
scroll to position [1220, 0]
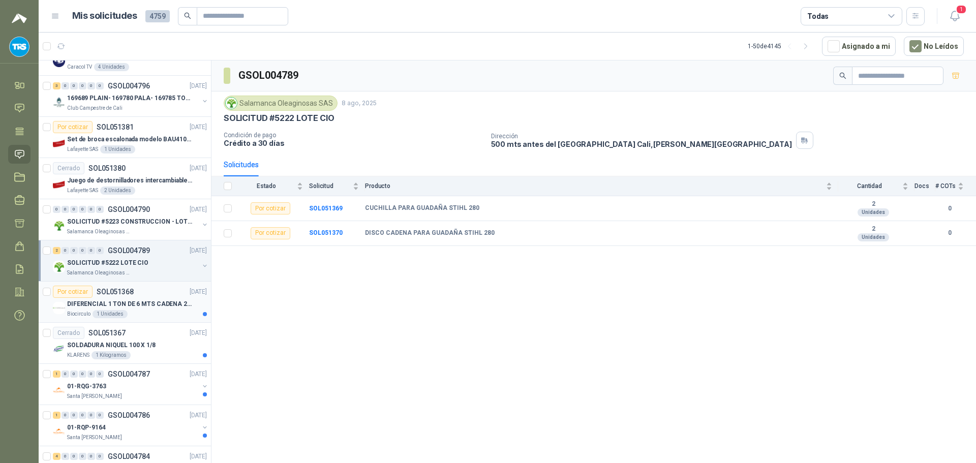
click at [161, 304] on p "DIFERENCIAL 1 TON DE 6 MTS CADENA 220V BISONTE" at bounding box center [130, 304] width 127 height 10
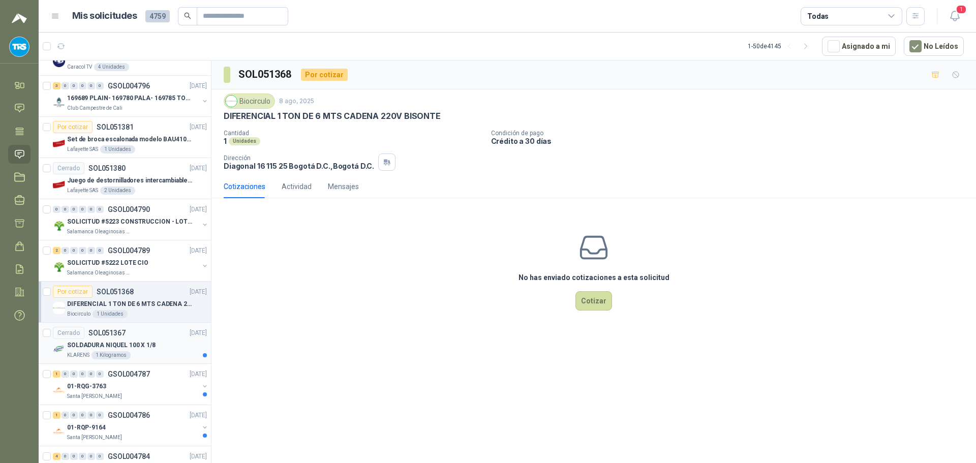
click at [159, 338] on div "Cerrado SOL051367 [DATE]" at bounding box center [130, 333] width 154 height 12
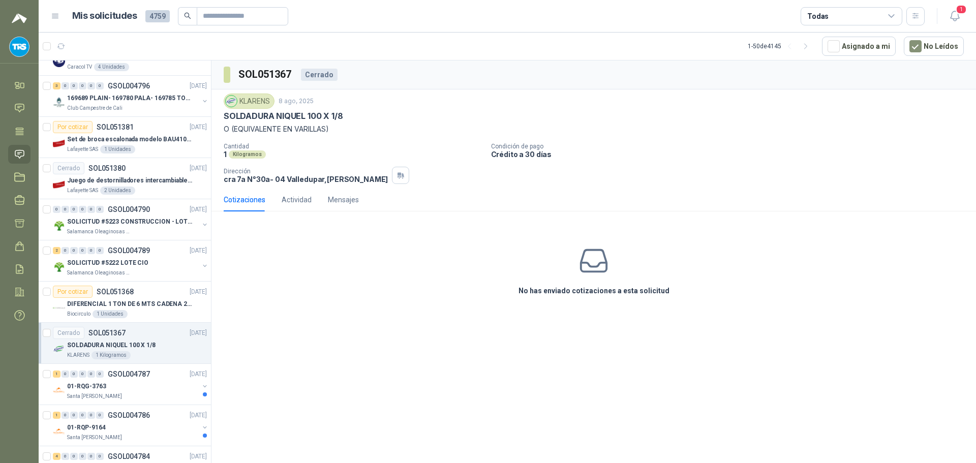
scroll to position [1271, 0]
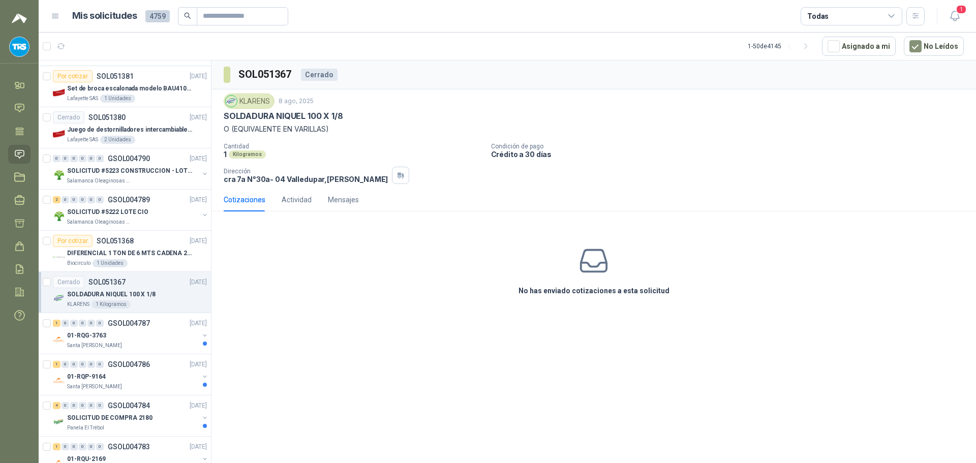
click at [159, 338] on div "01-RQG-3763" at bounding box center [133, 335] width 132 height 12
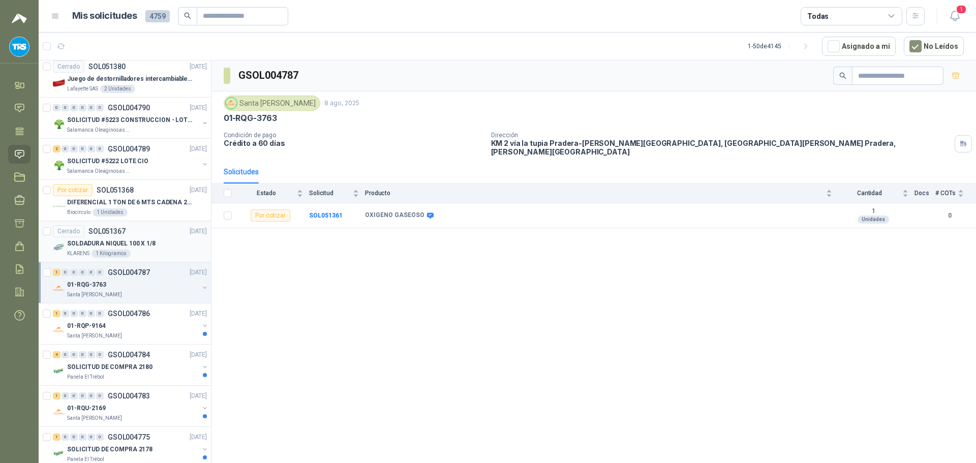
scroll to position [1373, 0]
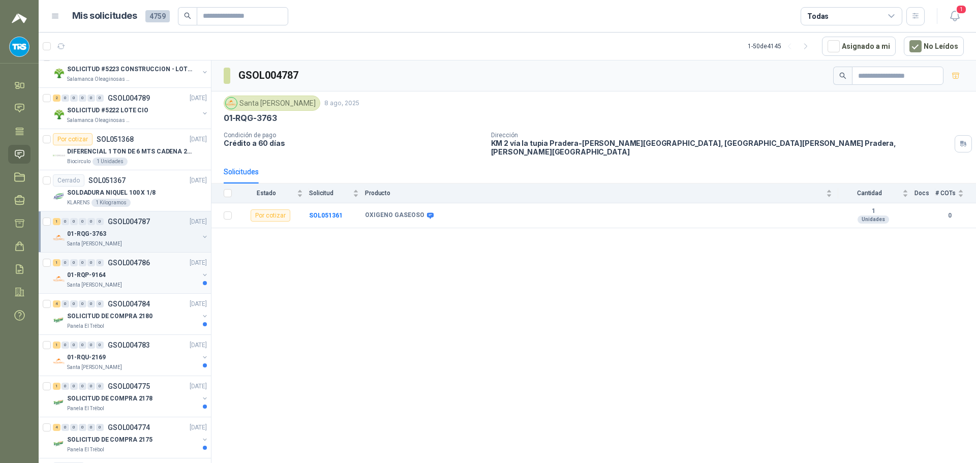
click at [157, 282] on div "Santa [PERSON_NAME]" at bounding box center [133, 285] width 132 height 8
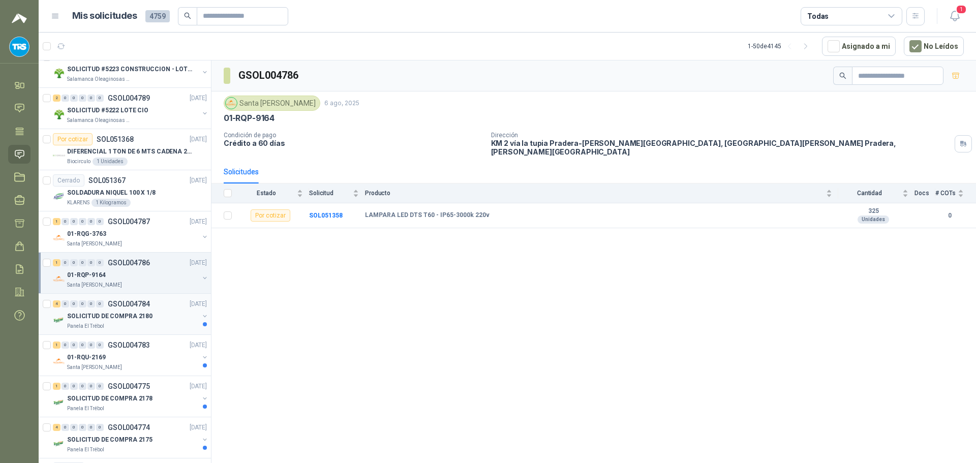
click at [161, 318] on div "SOLICITUD DE COMPRA 2180" at bounding box center [133, 316] width 132 height 12
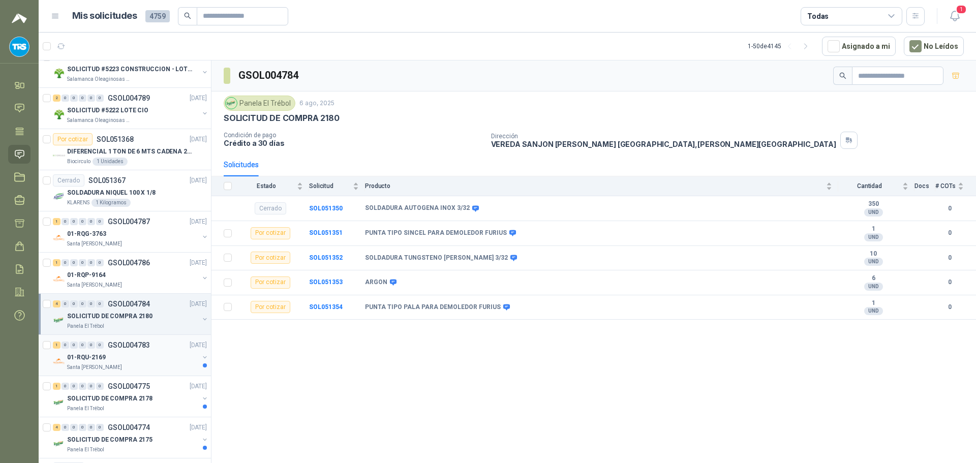
click at [159, 347] on div "1 0 0 0 0 0 GSOL004783 [DATE]" at bounding box center [131, 345] width 156 height 12
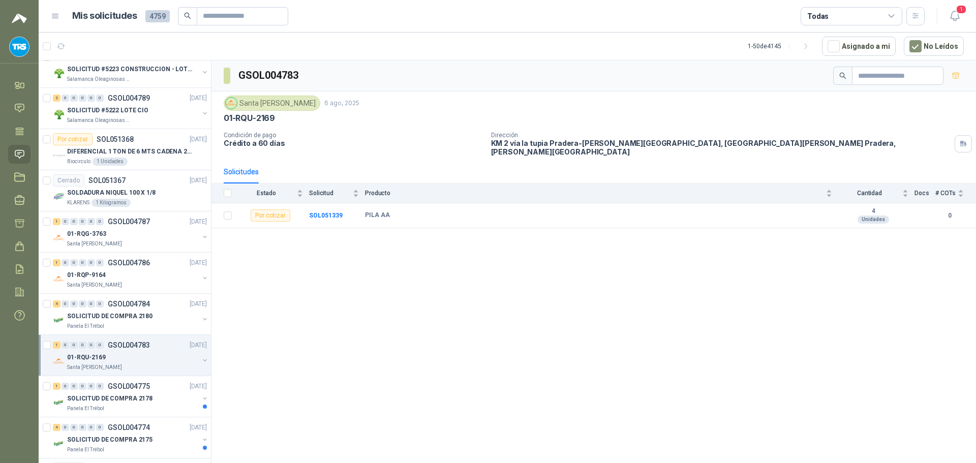
scroll to position [1424, 0]
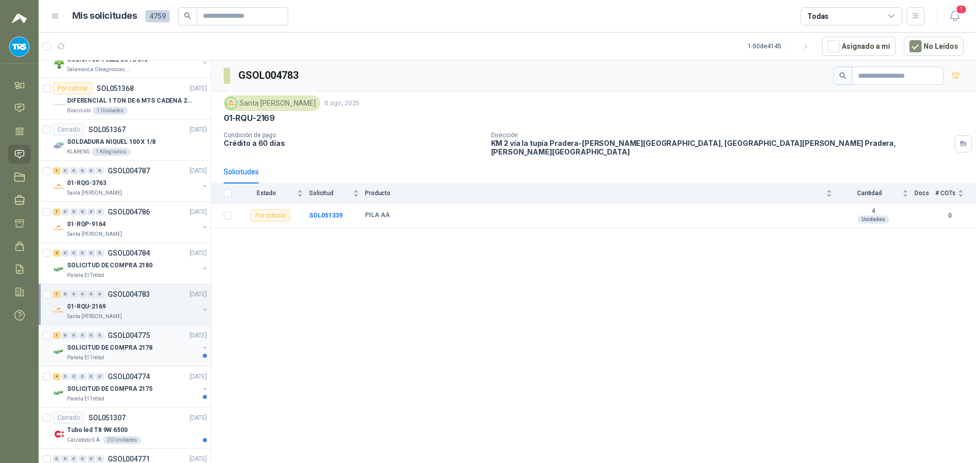
click at [155, 340] on div "1 0 0 0 0 0 GSOL004775 [DATE]" at bounding box center [131, 335] width 156 height 12
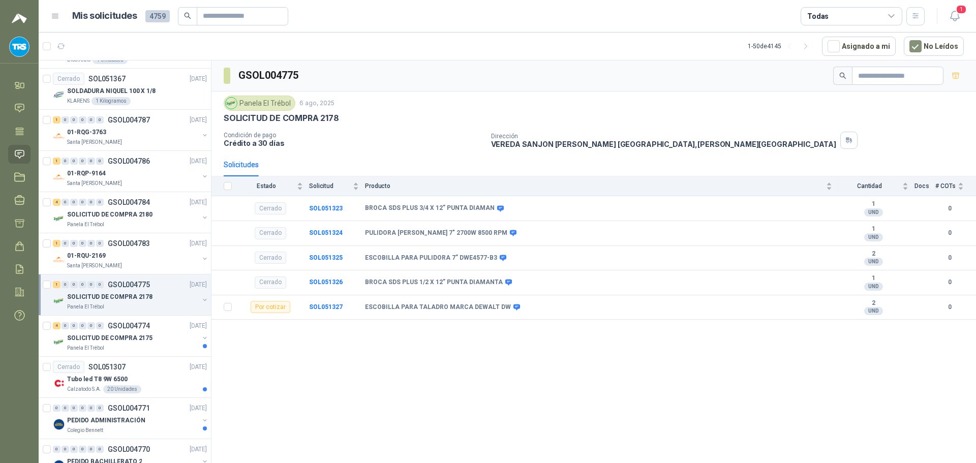
scroll to position [1525, 0]
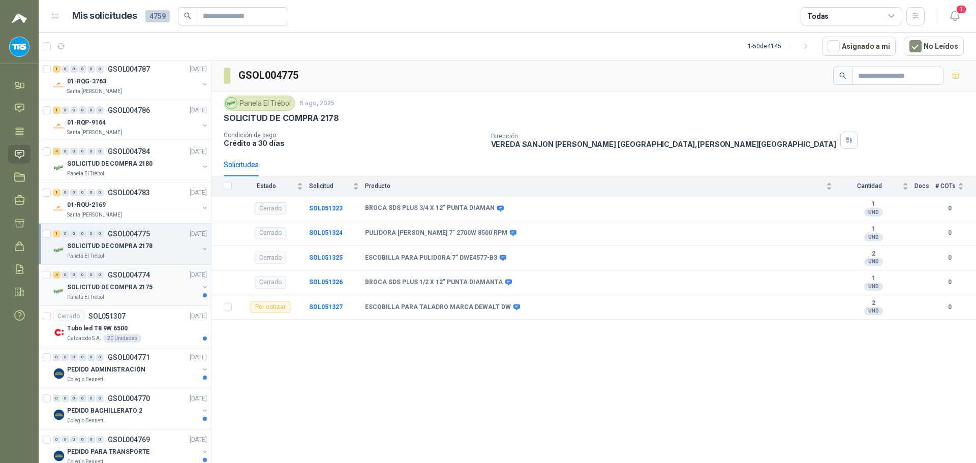
click at [160, 288] on div "SOLICITUD DE COMPRA 2175" at bounding box center [133, 287] width 132 height 12
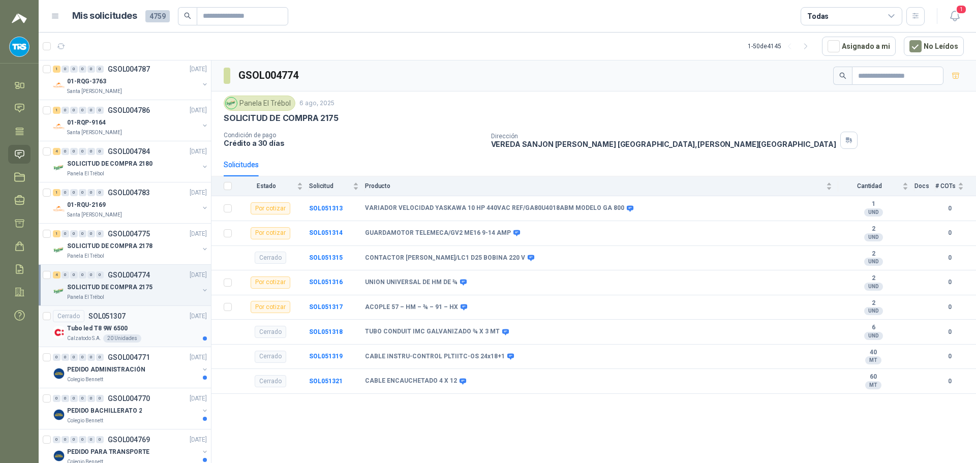
click at [157, 323] on div "Tubo led T8 9W 6500" at bounding box center [137, 328] width 140 height 12
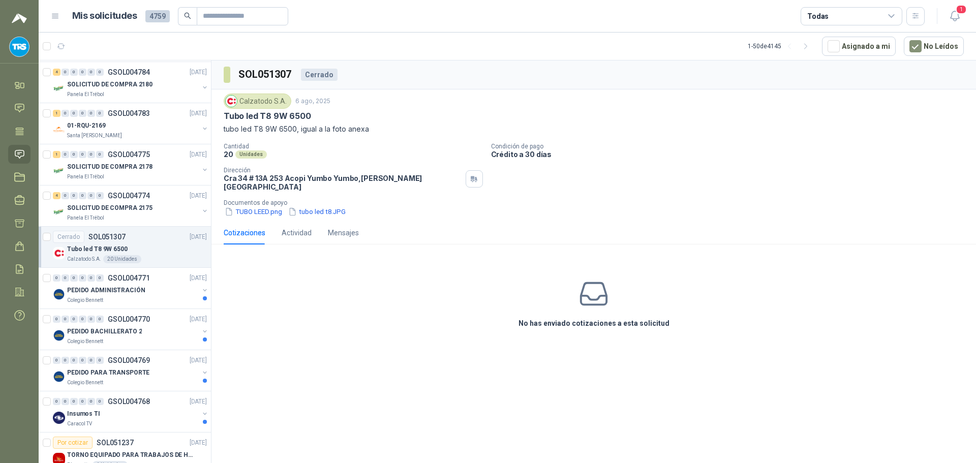
scroll to position [1627, 0]
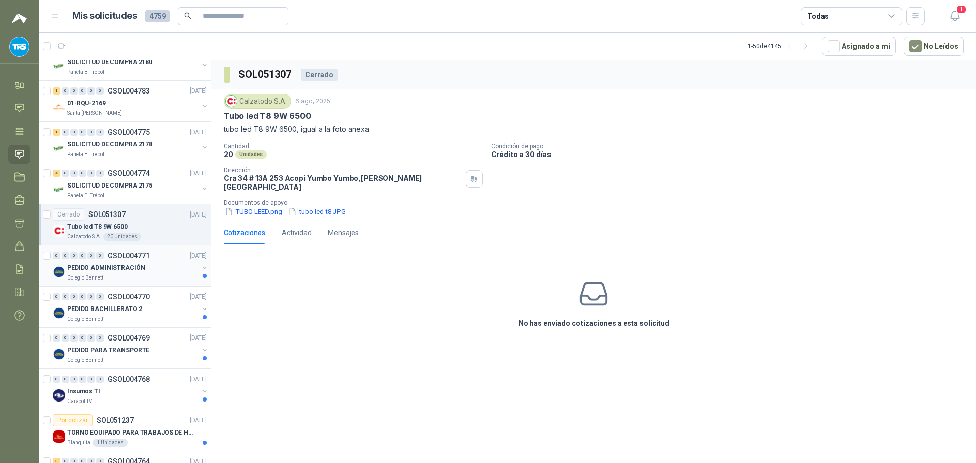
click at [159, 273] on div "PEDIDO ADMINISTRACIÓN" at bounding box center [133, 268] width 132 height 12
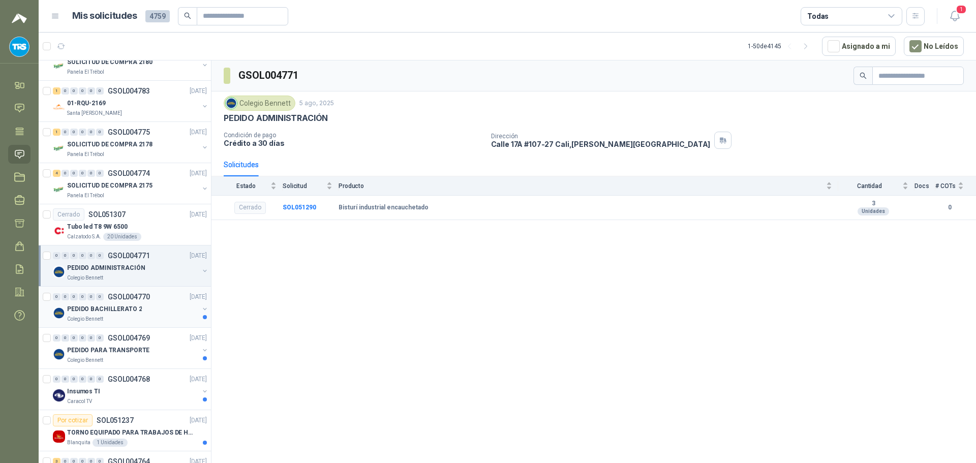
click at [160, 309] on div "PEDIDO BACHILLERATO 2" at bounding box center [133, 309] width 132 height 12
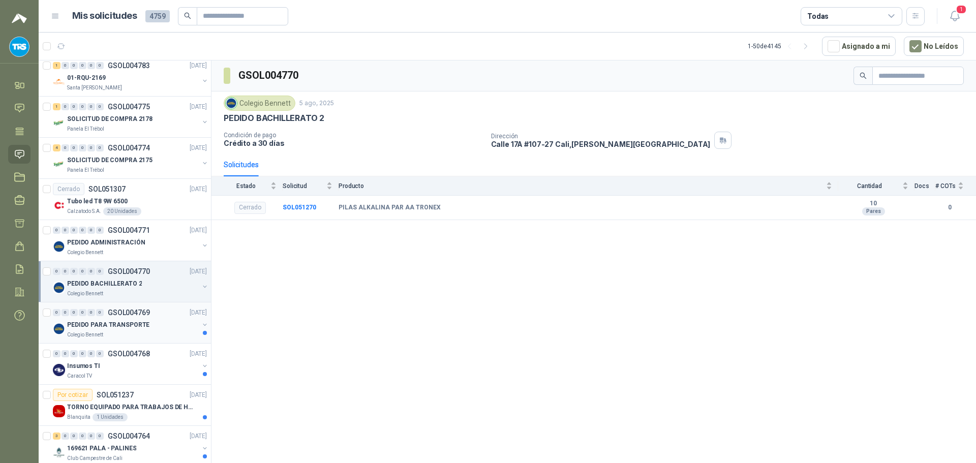
scroll to position [1675, 0]
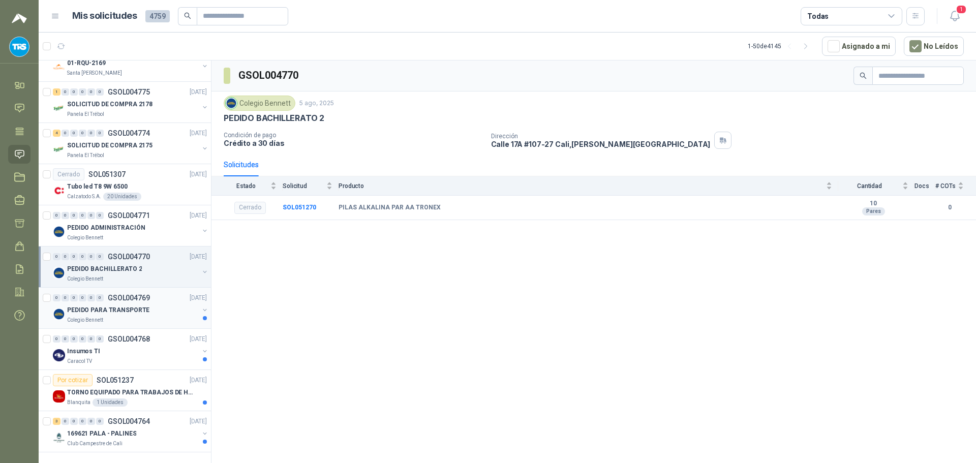
click at [167, 306] on div "PEDIDO PARA TRANSPORTE" at bounding box center [133, 310] width 132 height 12
click at [163, 336] on div "0 0 0 0 0 0 GSOL004768 [DATE]" at bounding box center [131, 339] width 156 height 12
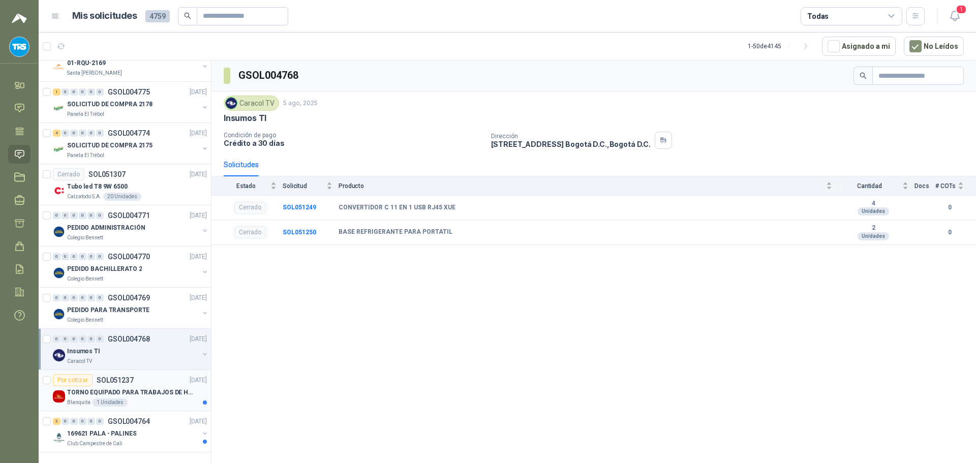
click at [150, 374] on div "Por cotizar SOL051237 [DATE]" at bounding box center [130, 380] width 154 height 12
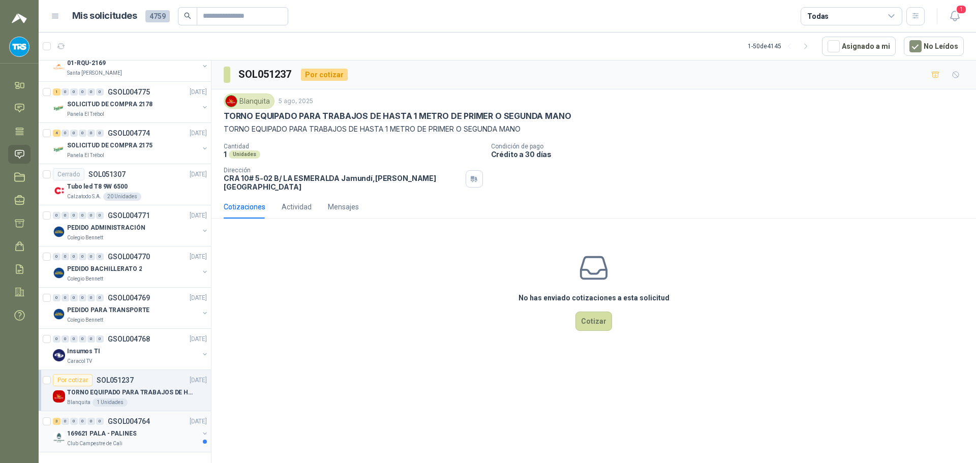
click at [153, 428] on div "169621 PALA - PALINES" at bounding box center [133, 434] width 132 height 12
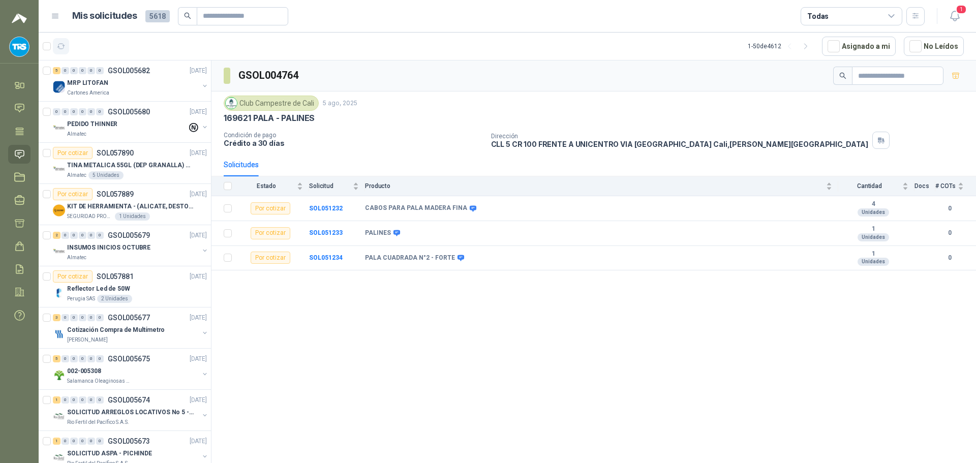
click at [63, 48] on icon "button" at bounding box center [61, 46] width 9 height 9
